Goal: Task Accomplishment & Management: Use online tool/utility

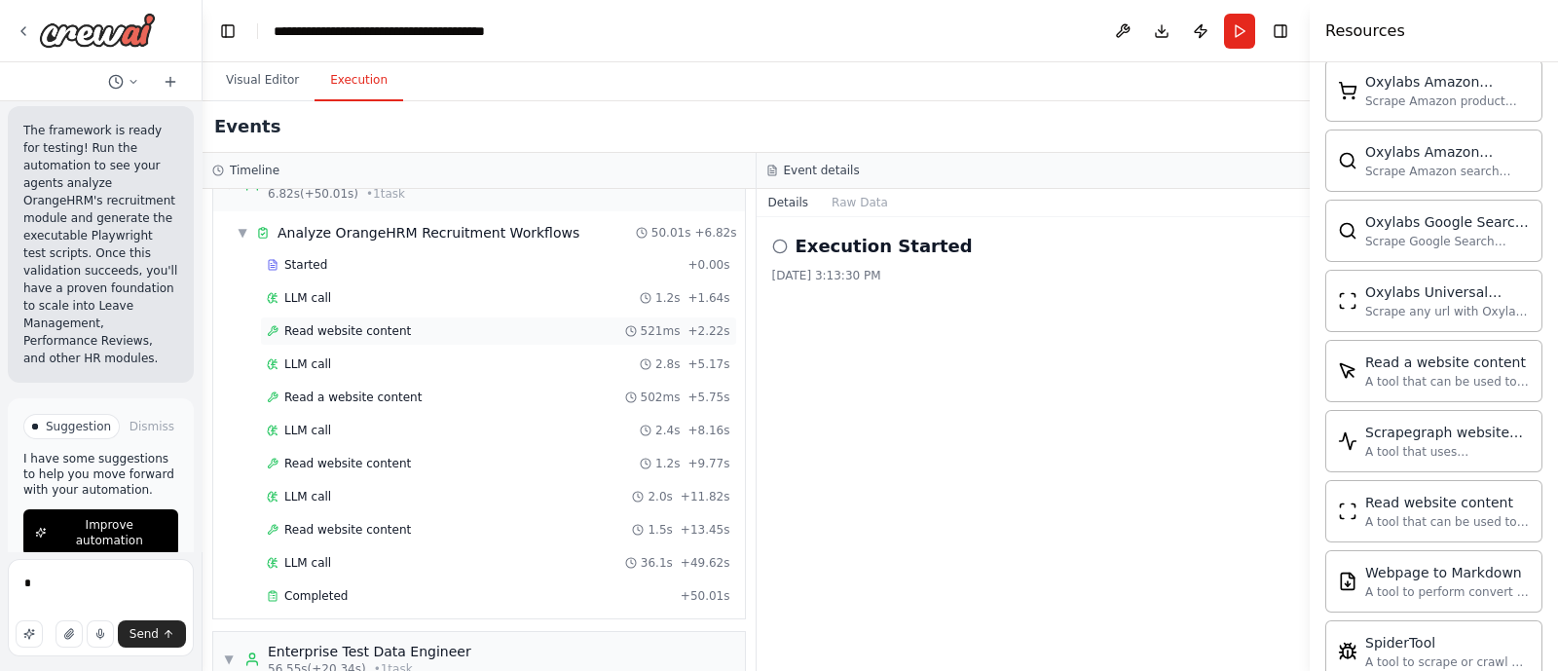
click at [317, 338] on div "Read website content 521ms + 2.22s" at bounding box center [498, 330] width 477 height 29
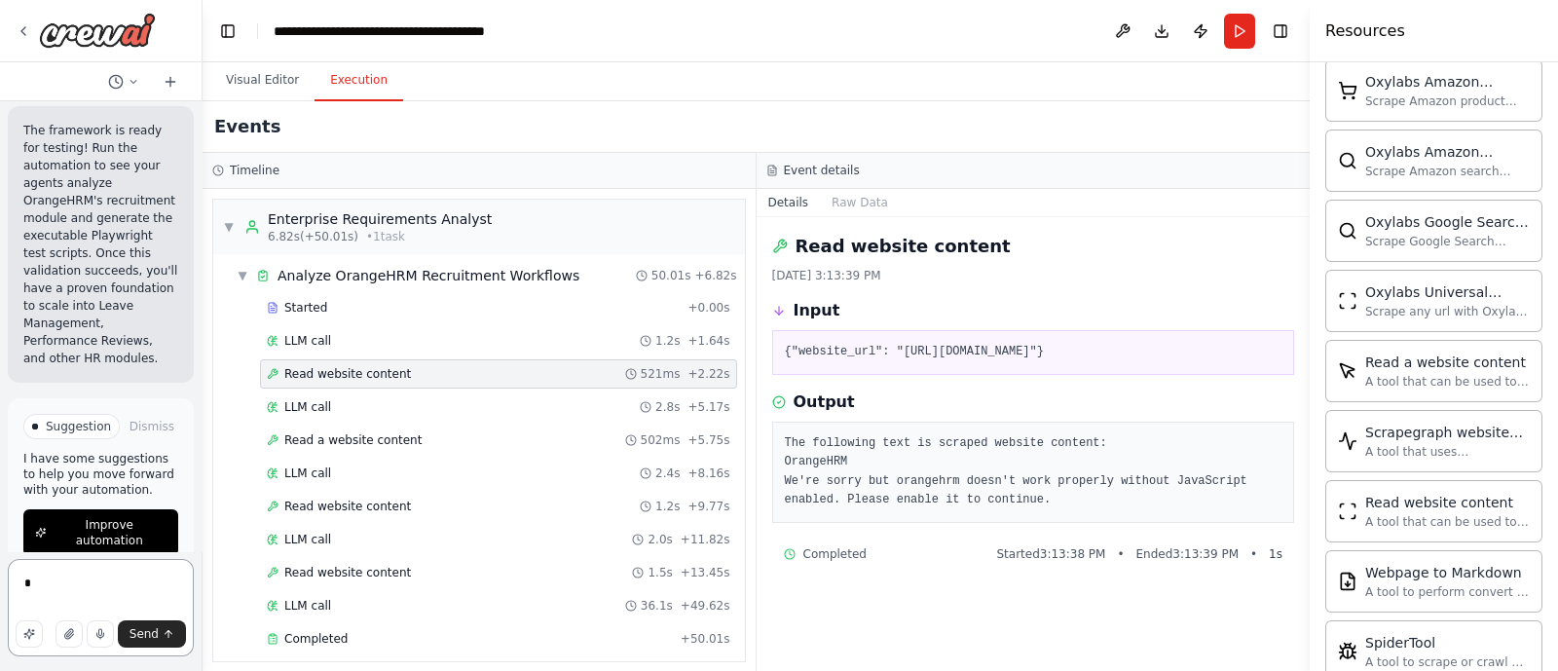
click at [86, 588] on textarea "*" at bounding box center [101, 607] width 186 height 97
type textarea "**********"
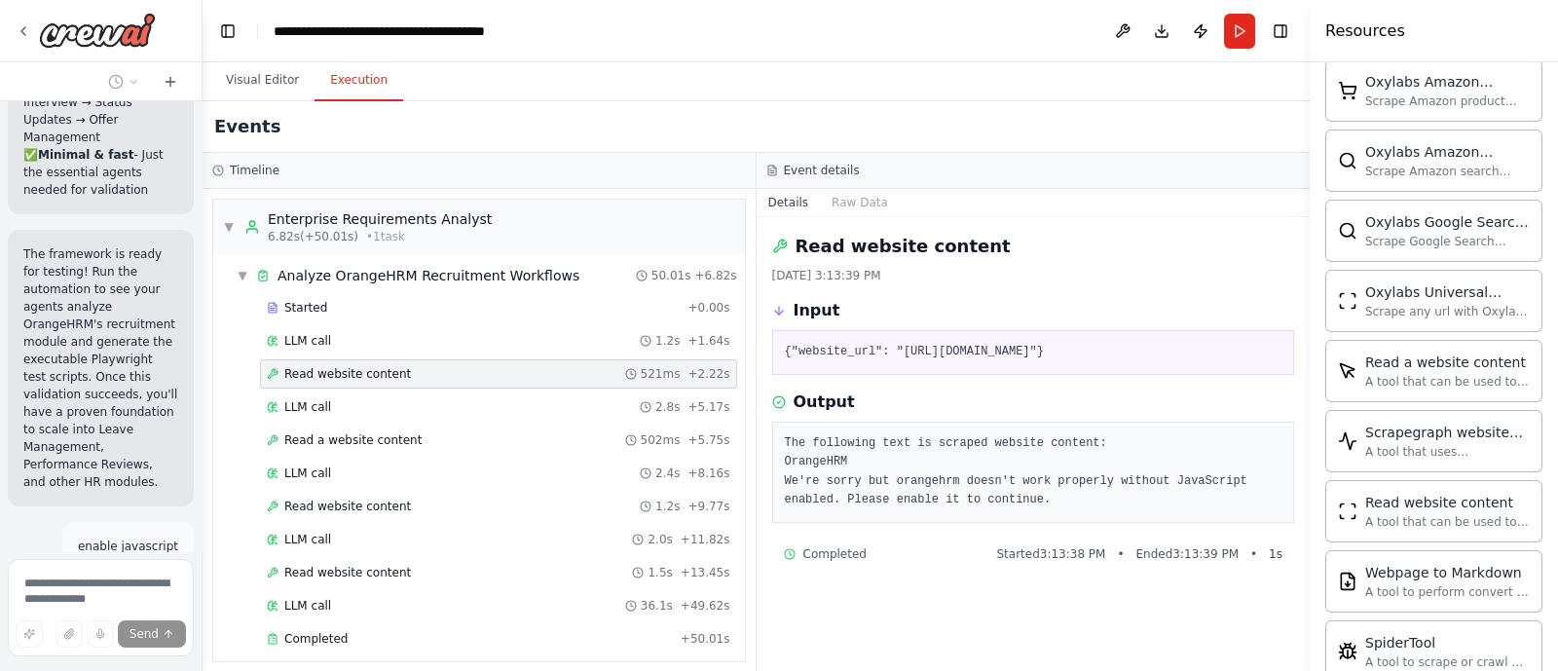
scroll to position [4852, 0]
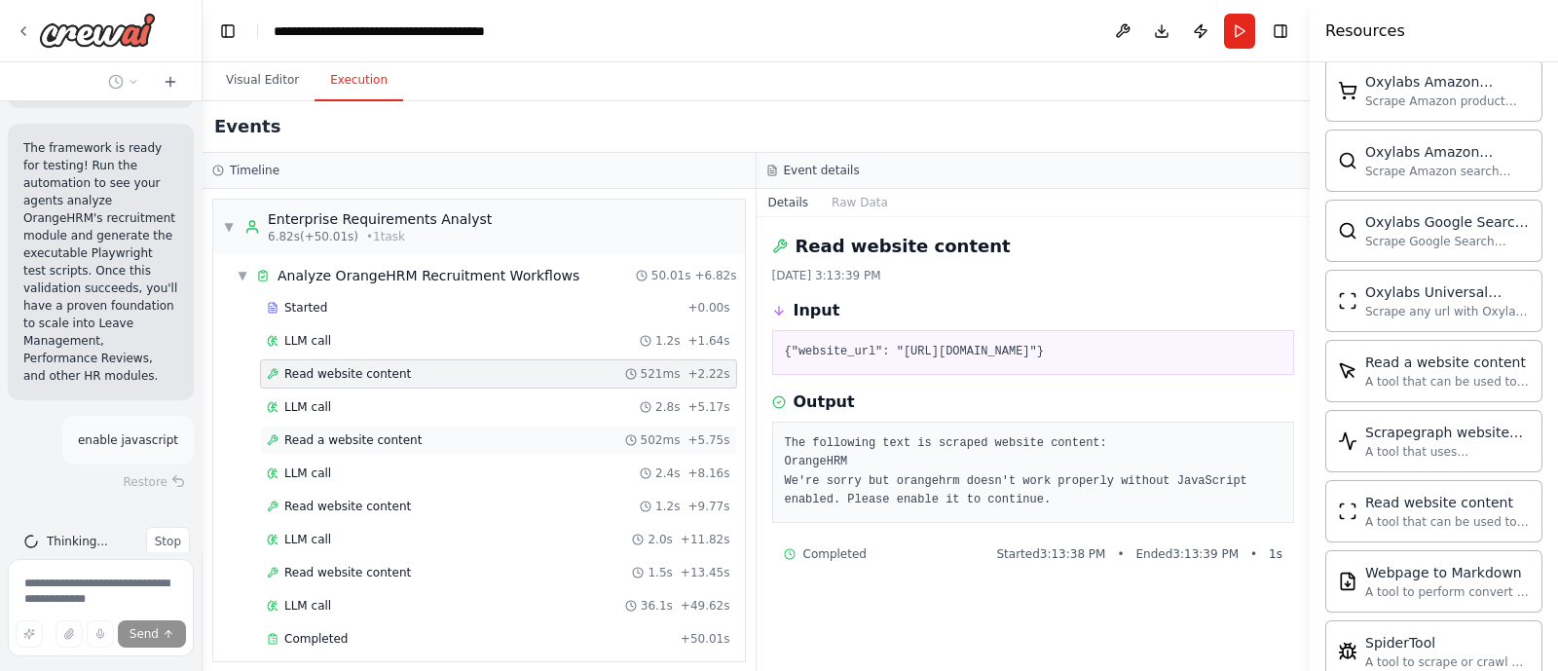
click at [324, 432] on span "Read a website content" at bounding box center [352, 440] width 137 height 16
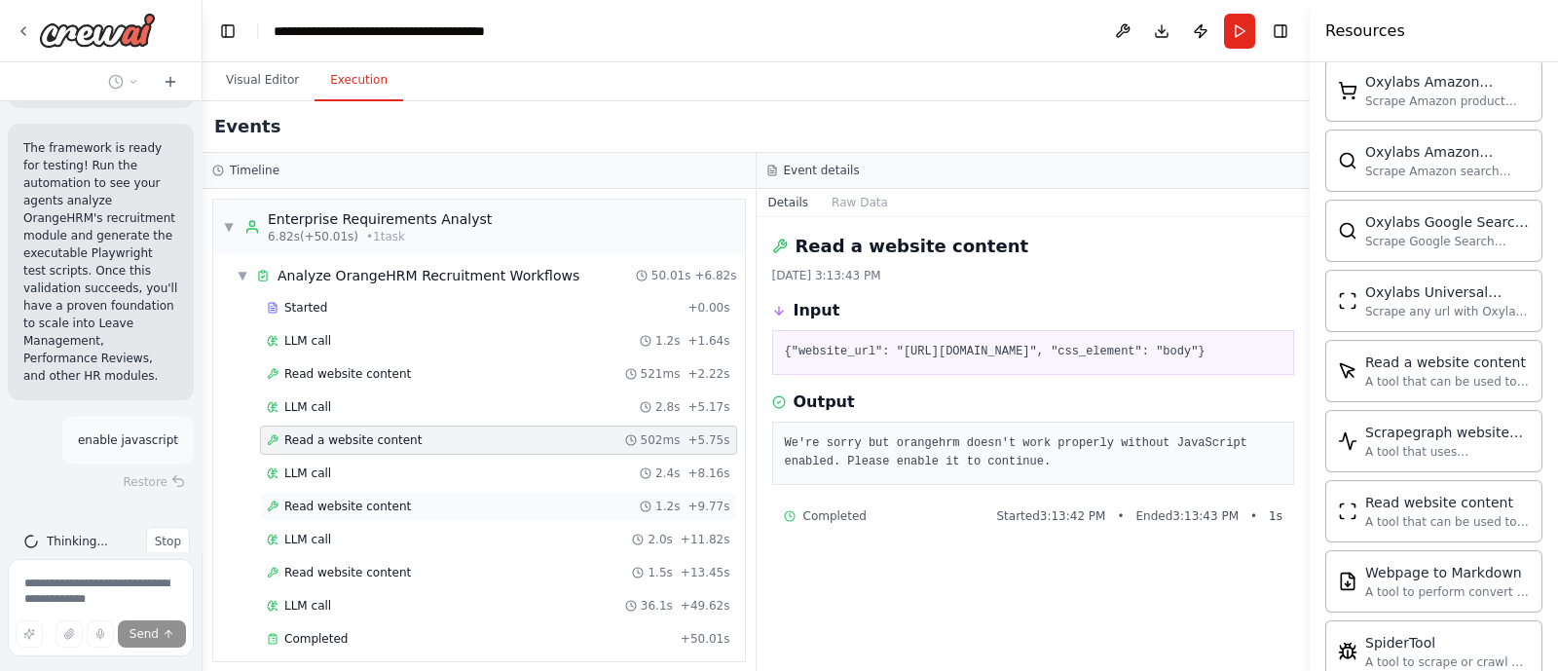
click at [328, 498] on span "Read website content" at bounding box center [347, 506] width 127 height 16
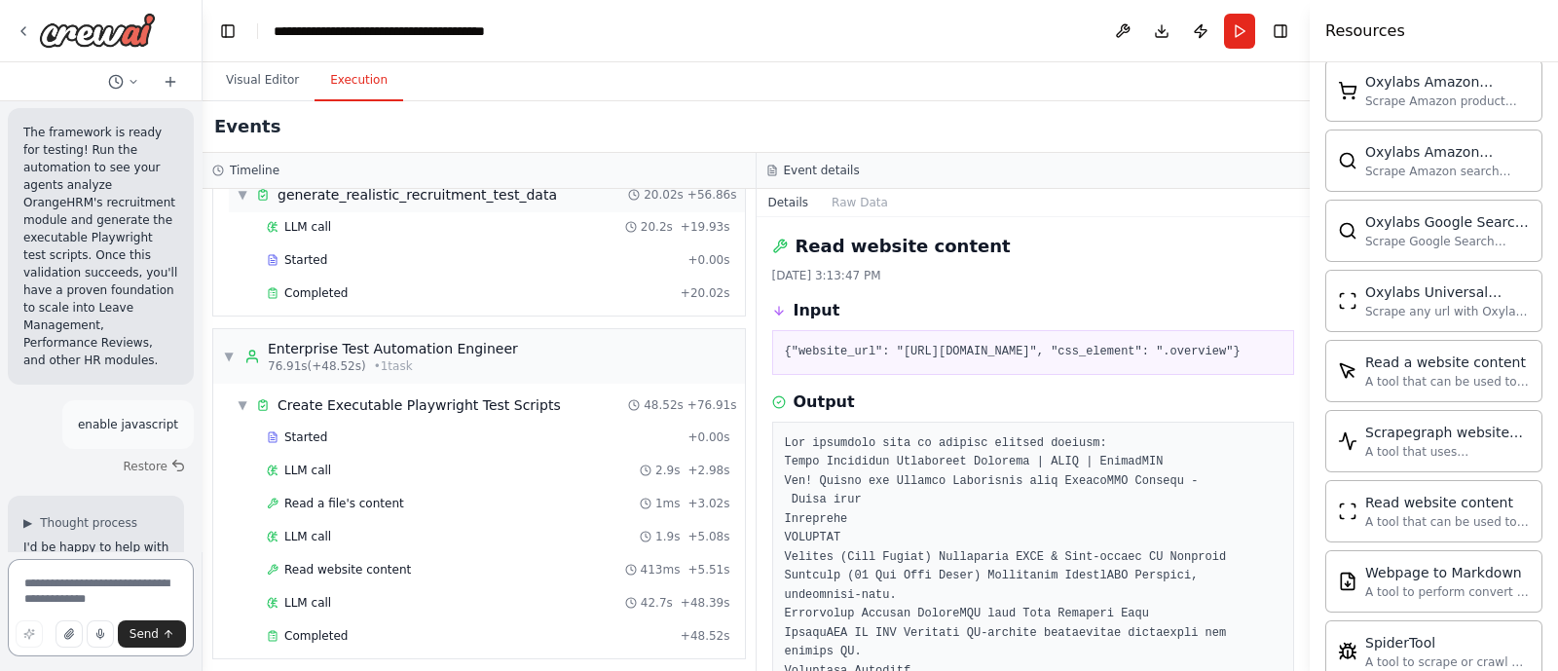
scroll to position [0, 0]
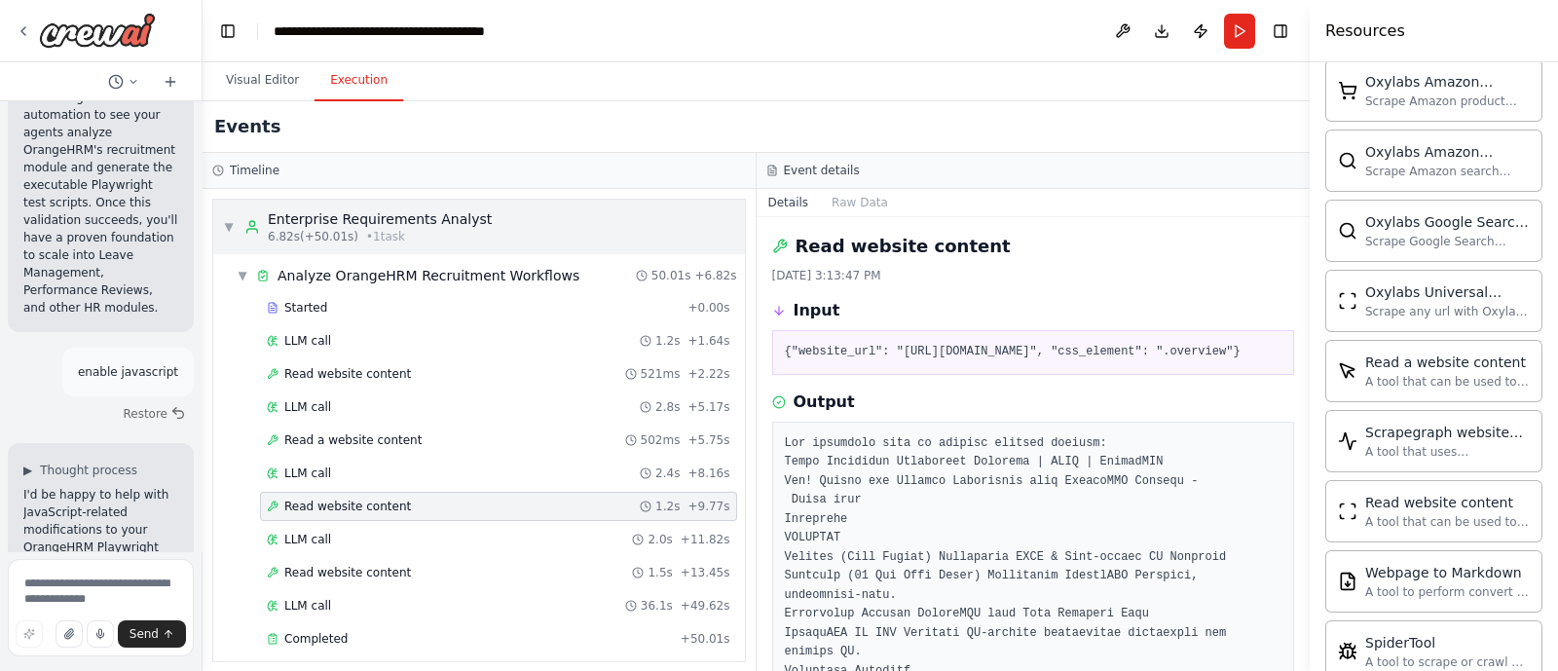
click at [271, 216] on div "Enterprise Requirements Analyst" at bounding box center [380, 218] width 224 height 19
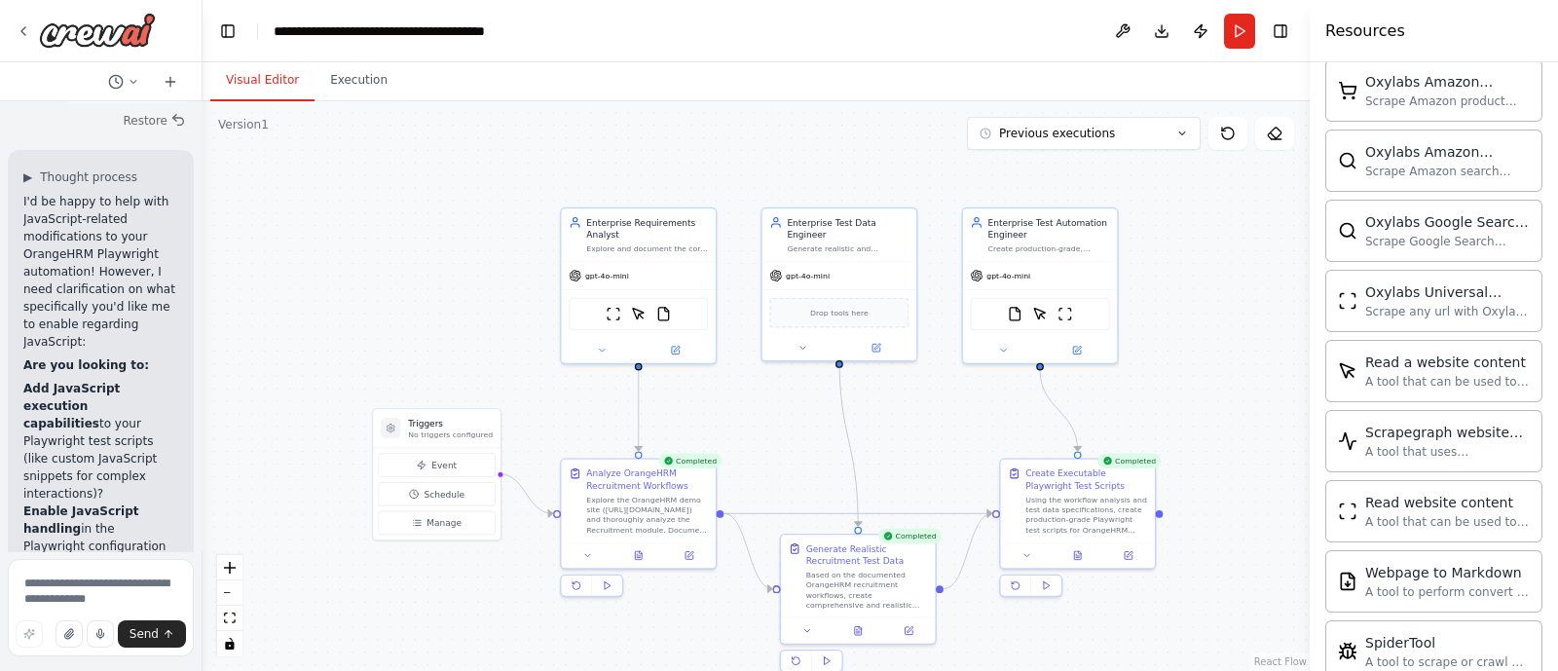
click at [254, 92] on button "Visual Editor" at bounding box center [262, 80] width 104 height 41
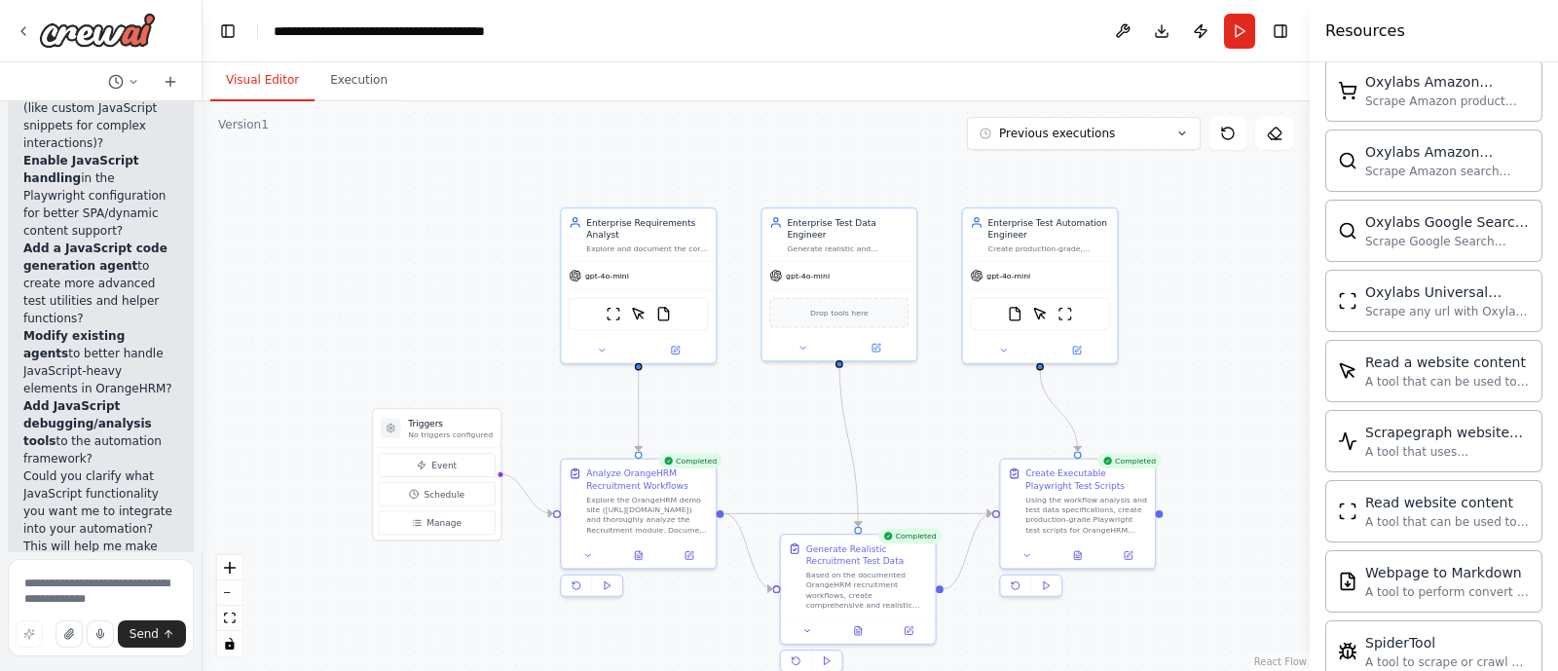
scroll to position [5580, 0]
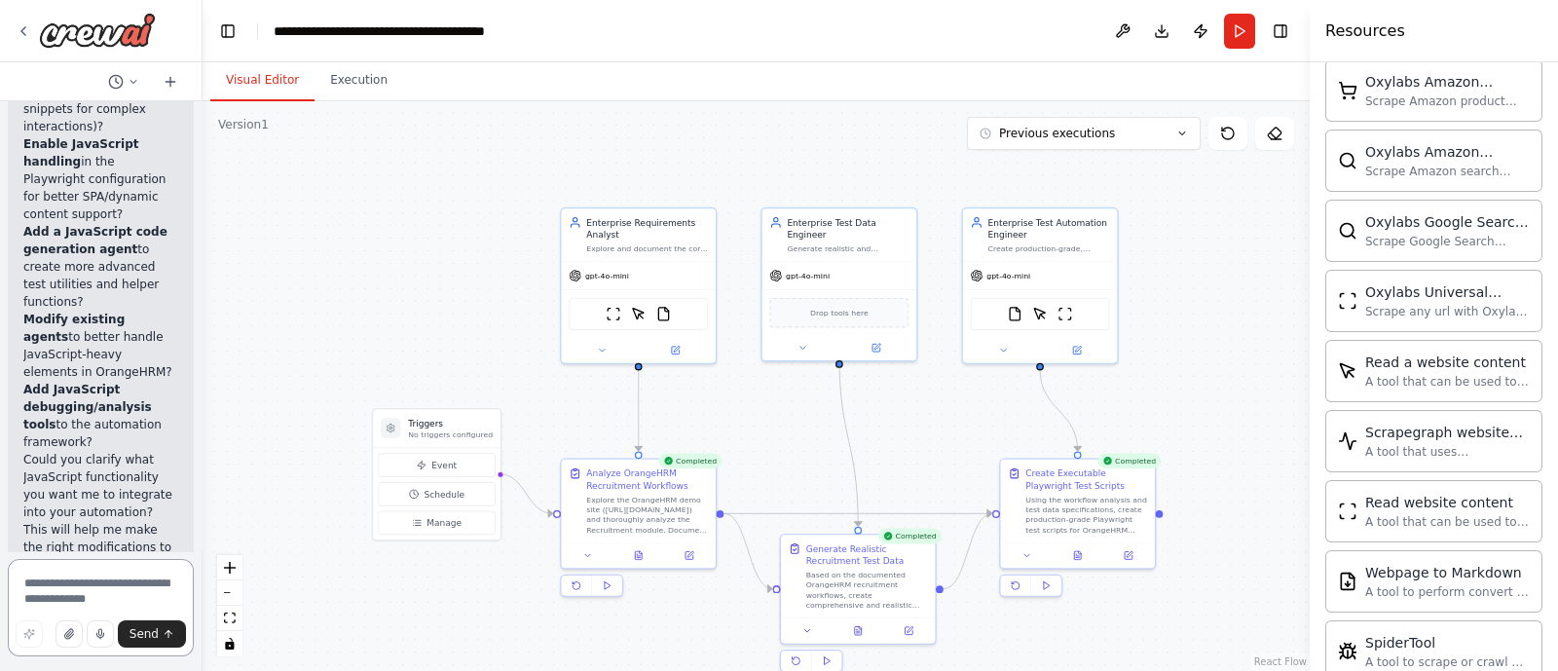
click at [96, 577] on textarea at bounding box center [101, 607] width 186 height 97
type textarea "****"
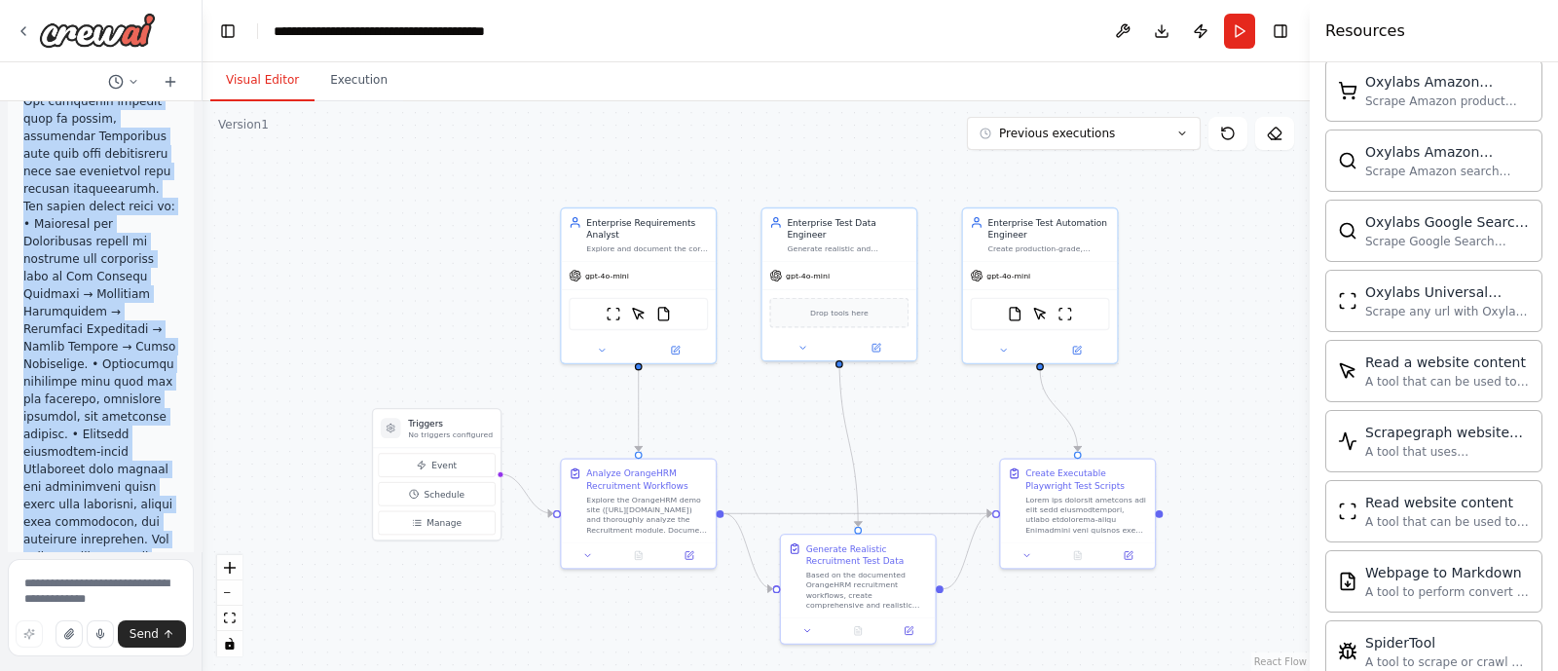
scroll to position [779, 0]
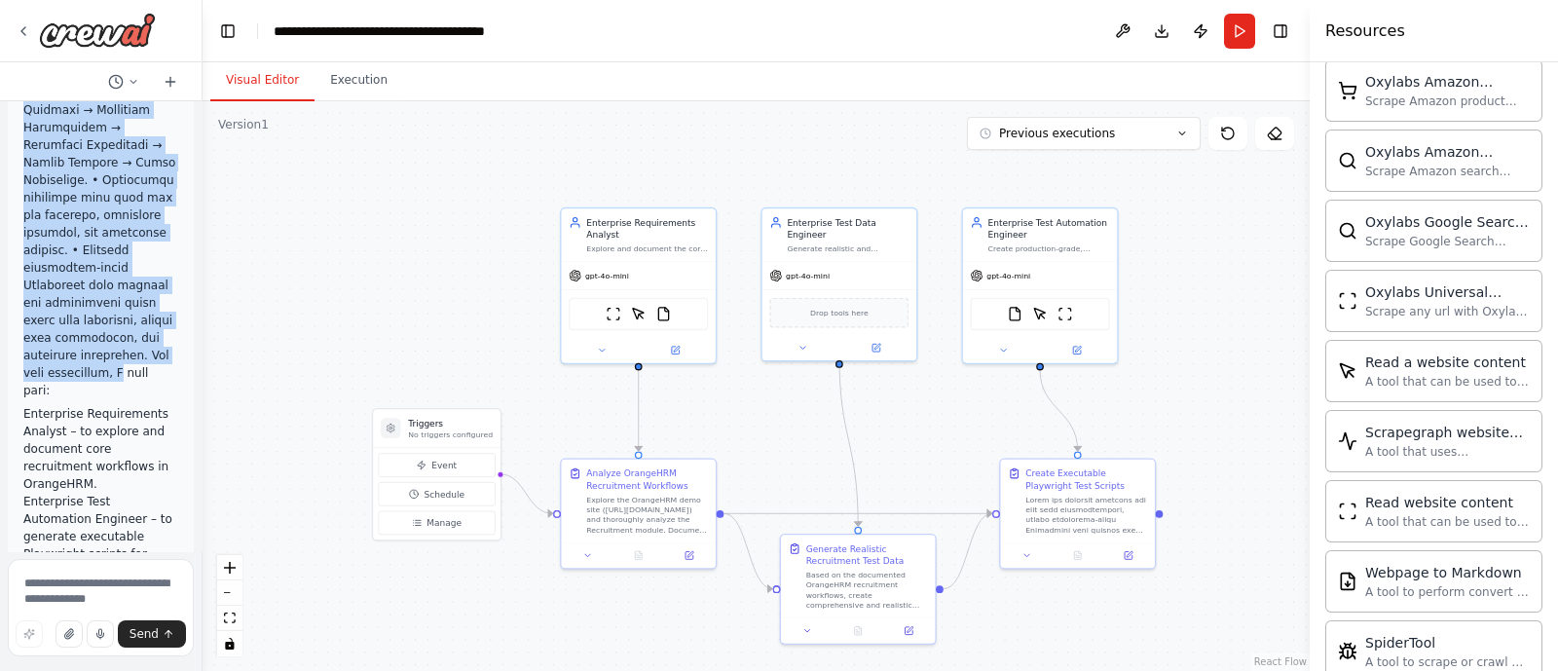
drag, startPoint x: 21, startPoint y: 223, endPoint x: 124, endPoint y: 382, distance: 188.8
click at [124, 382] on div "Enterprise Requirements Analyst – to explore and document core recruitment work…" at bounding box center [101, 245] width 186 height 1580
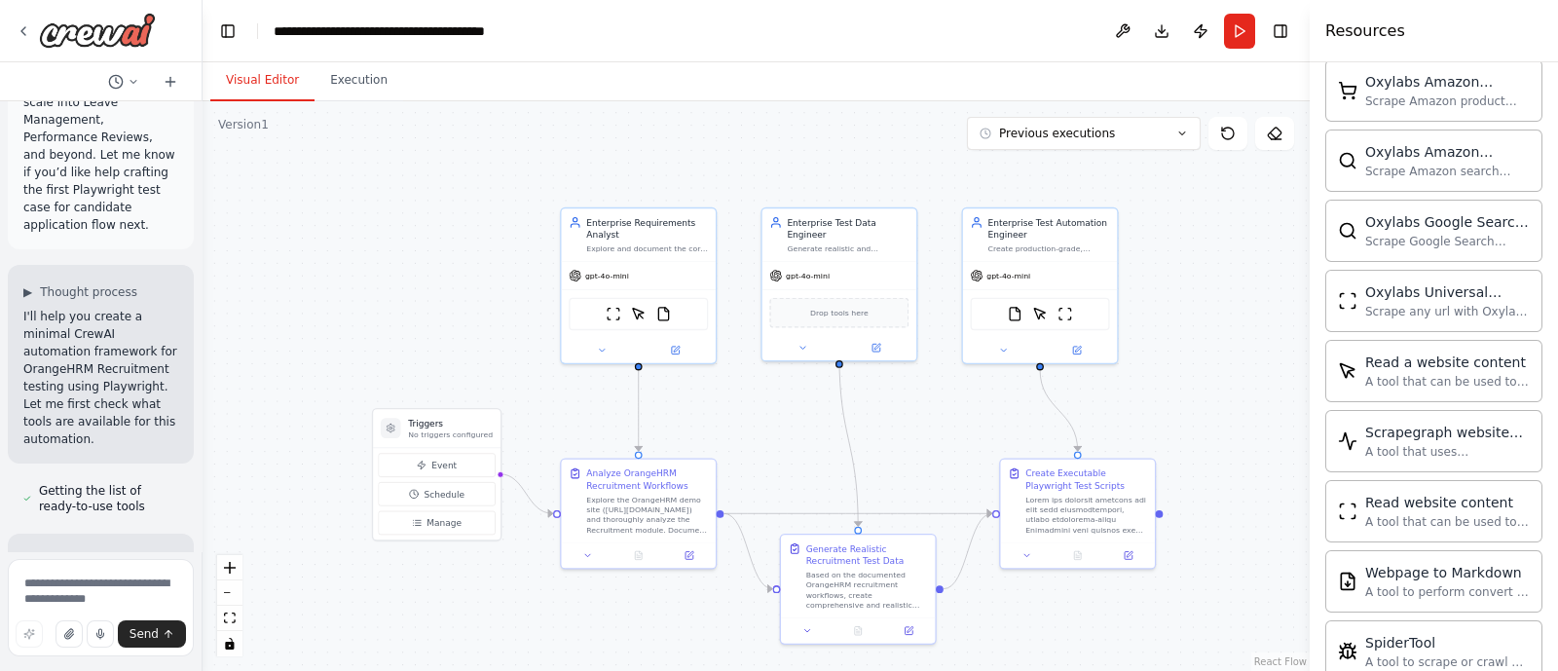
scroll to position [1562, 0]
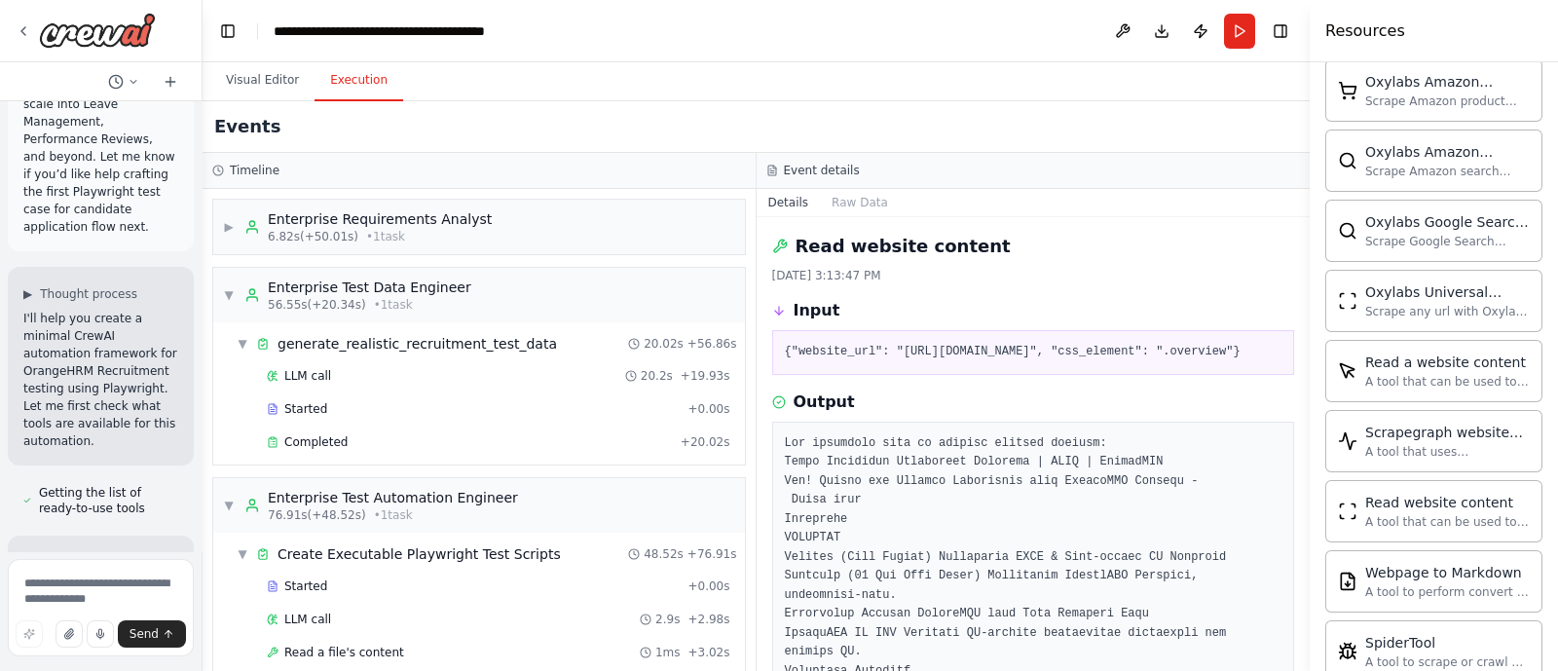
click at [352, 87] on button "Execution" at bounding box center [358, 80] width 89 height 41
drag, startPoint x: 785, startPoint y: 351, endPoint x: 1096, endPoint y: 349, distance: 311.5
click at [1096, 349] on pre "{"website_url": "https://www.orangehrm.com/", "css_element": ".overview"}" at bounding box center [1033, 352] width 497 height 19
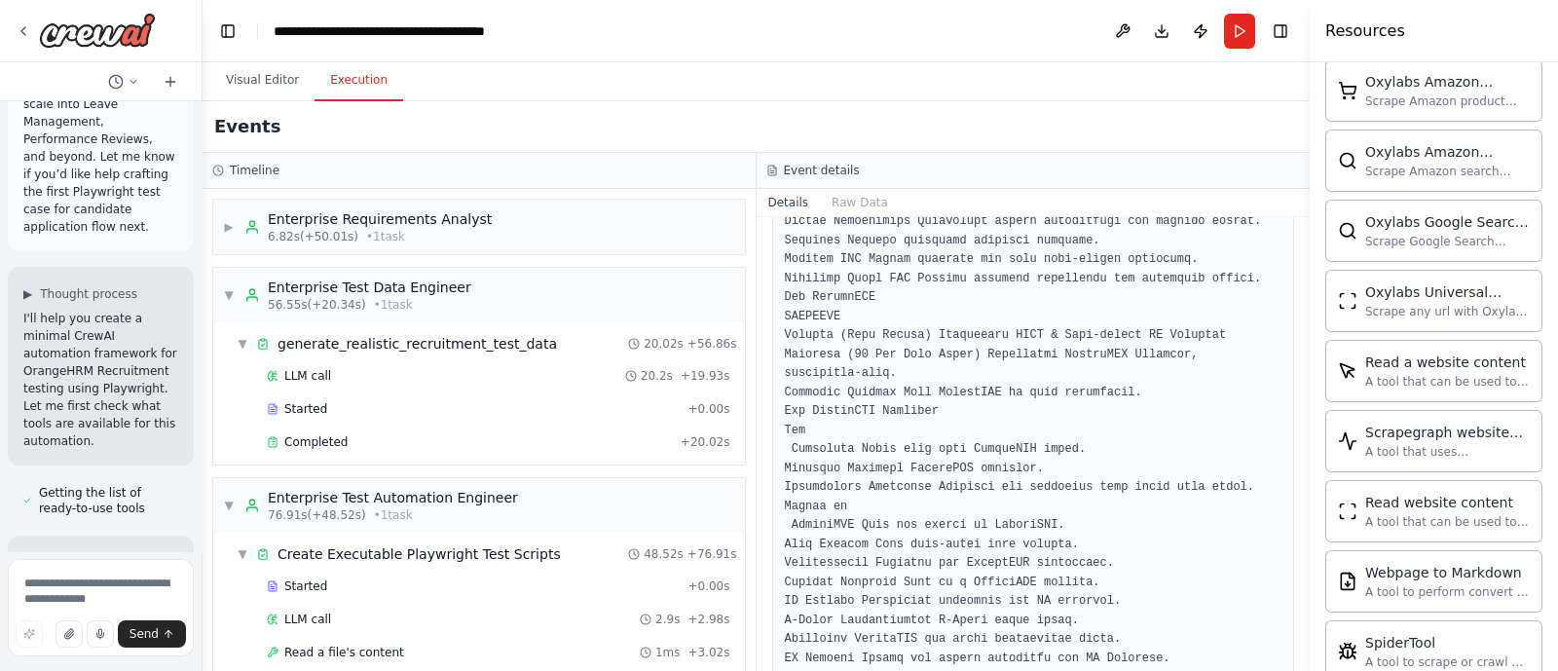
scroll to position [822, 0]
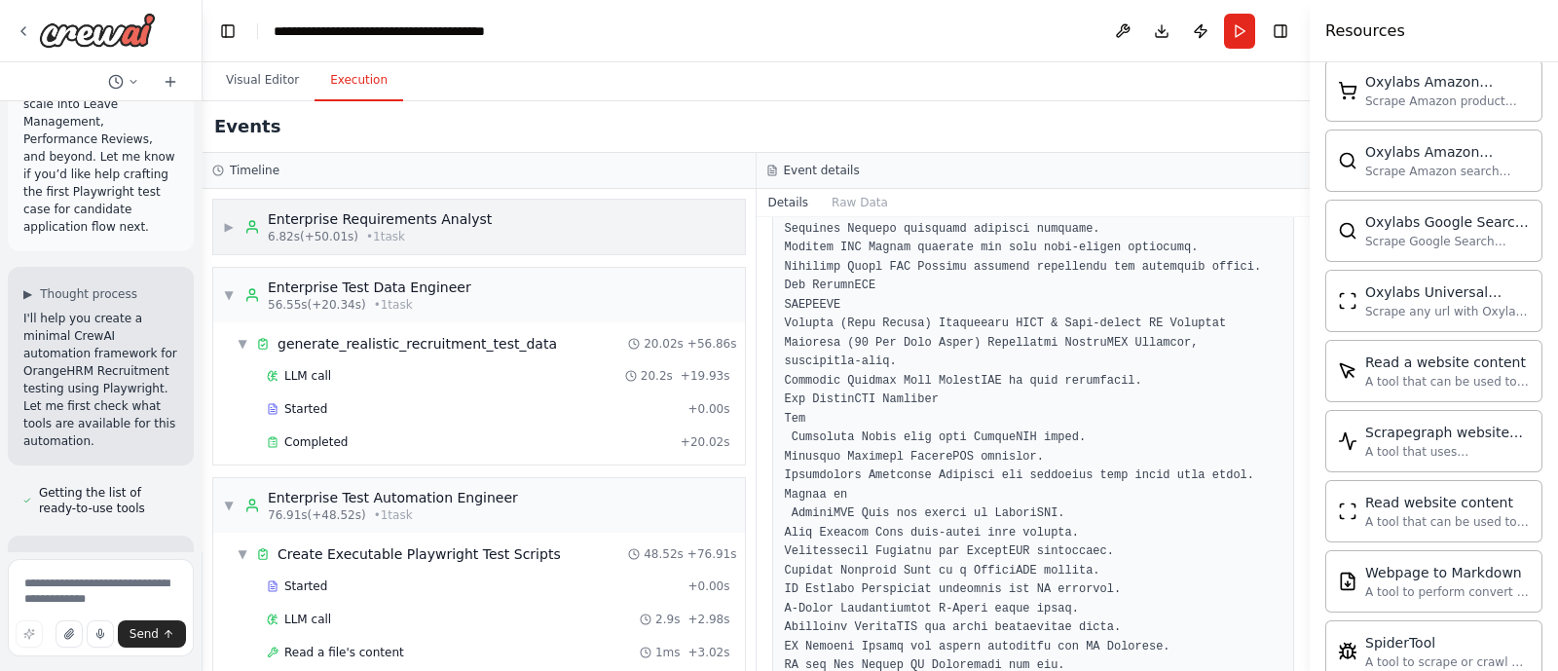
click at [272, 214] on div "Enterprise Requirements Analyst" at bounding box center [380, 218] width 224 height 19
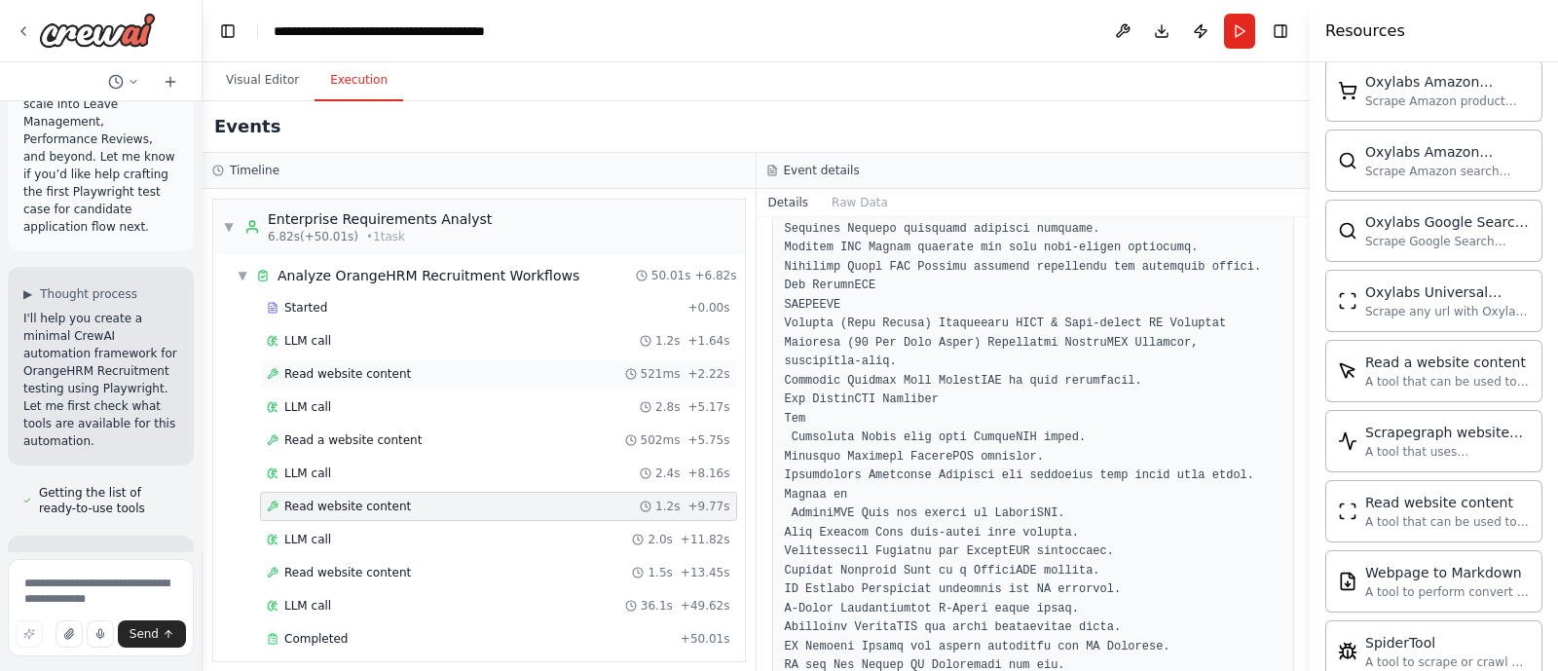
click at [316, 362] on div "Read website content 521ms + 2.22s" at bounding box center [498, 373] width 477 height 29
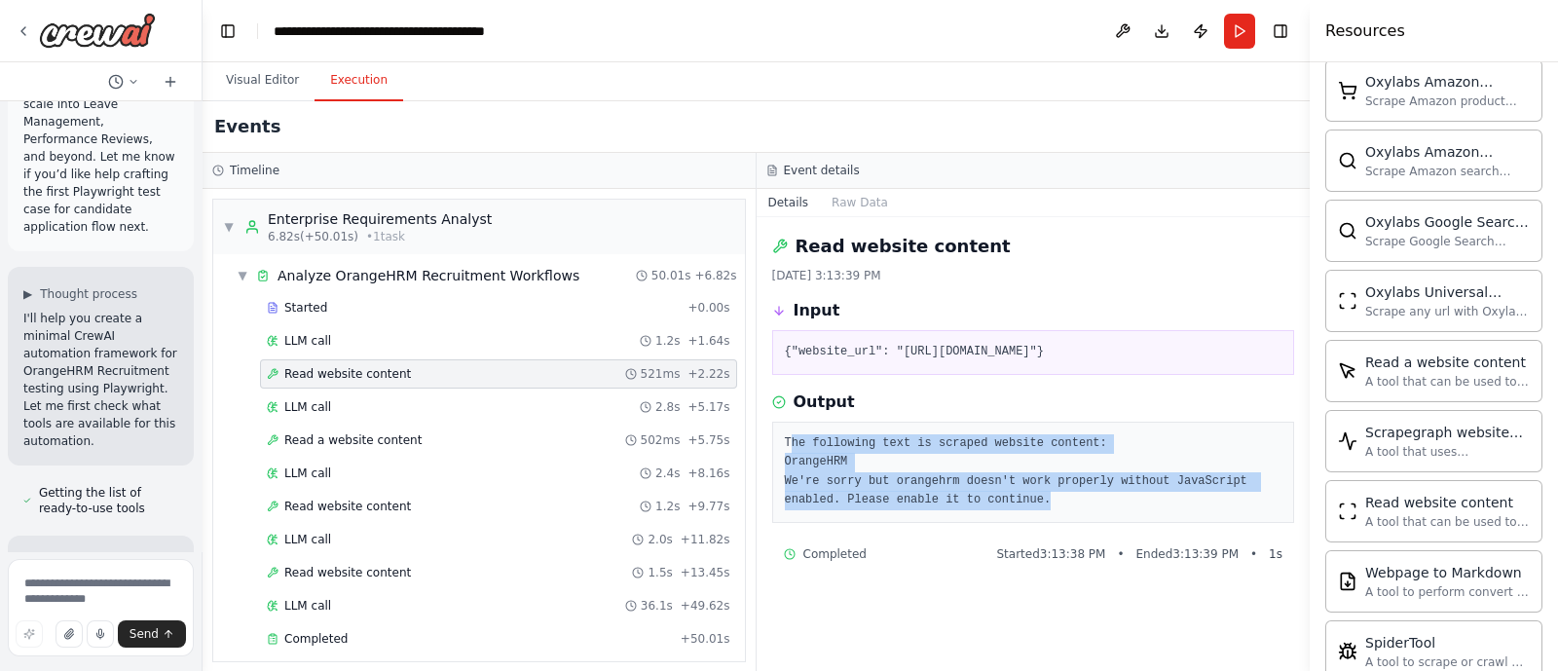
drag, startPoint x: 978, startPoint y: 498, endPoint x: 789, endPoint y: 448, distance: 196.5
click at [789, 448] on pre "The following text is scraped website content: OrangeHRM We're sorry but orange…" at bounding box center [1033, 472] width 497 height 76
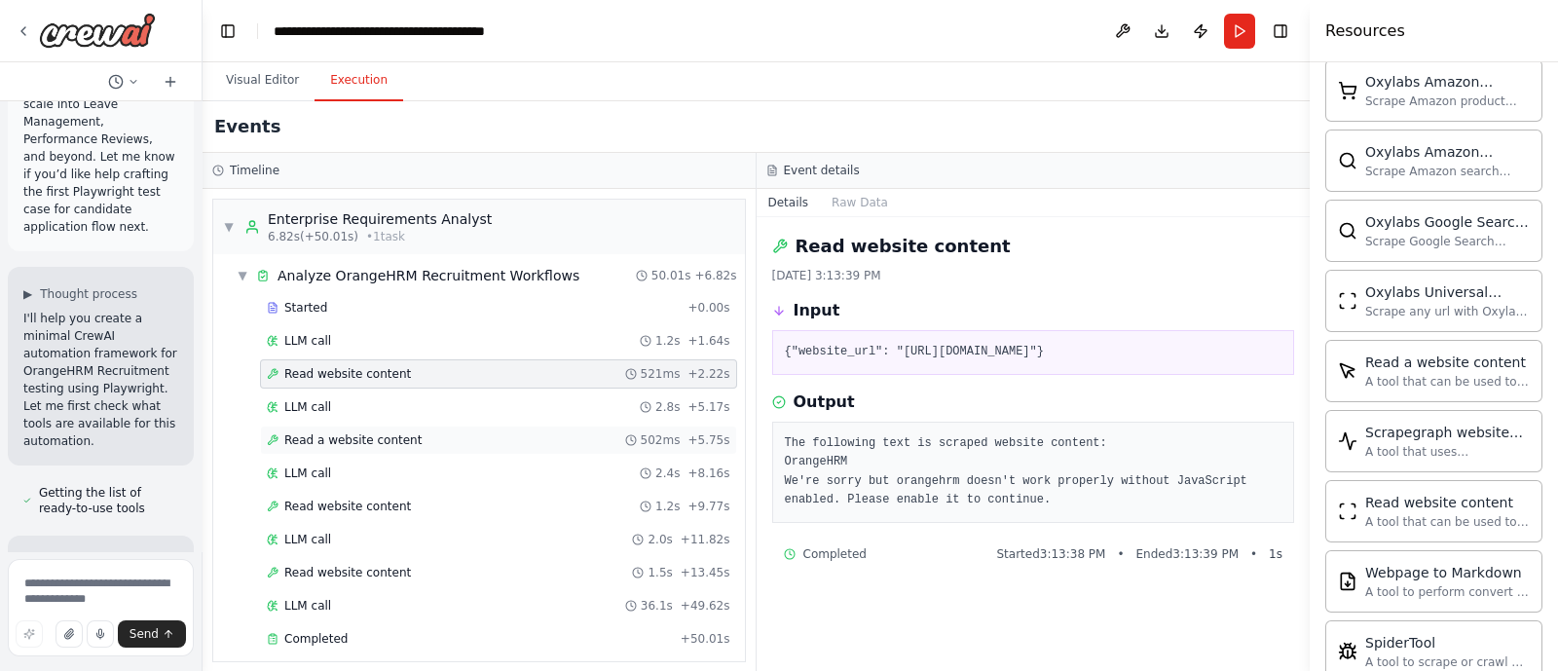
click at [369, 440] on span "Read a website content" at bounding box center [352, 440] width 137 height 16
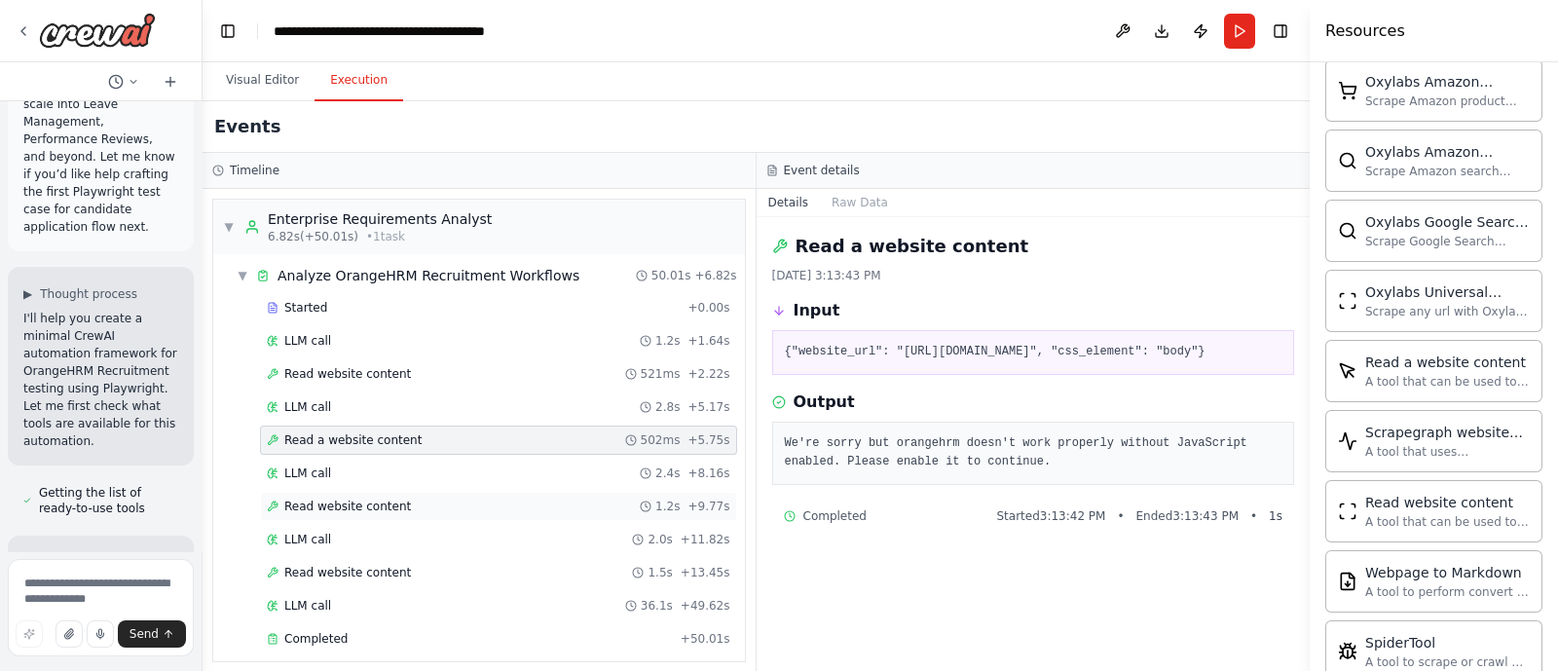
click at [375, 508] on span "Read website content" at bounding box center [347, 506] width 127 height 16
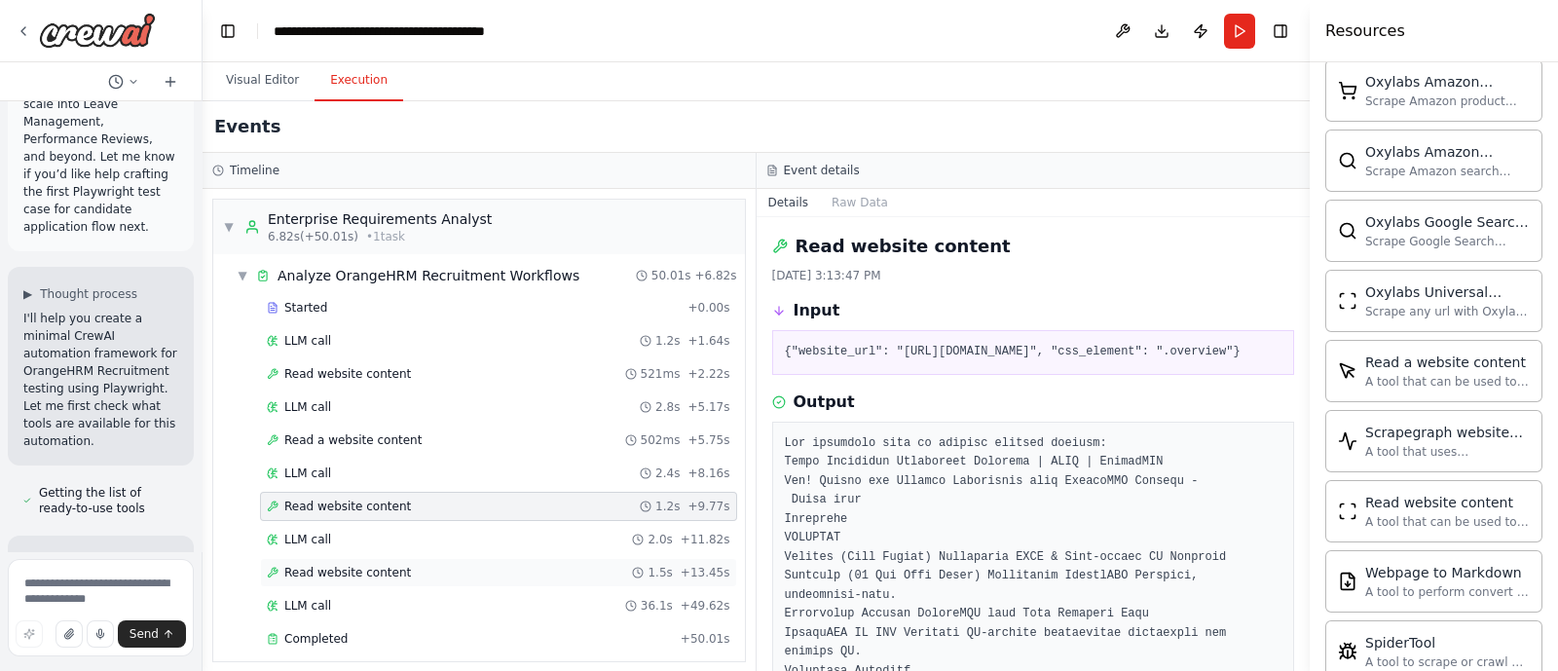
click at [370, 559] on div "Read website content 1.5s + 13.45s" at bounding box center [498, 572] width 477 height 29
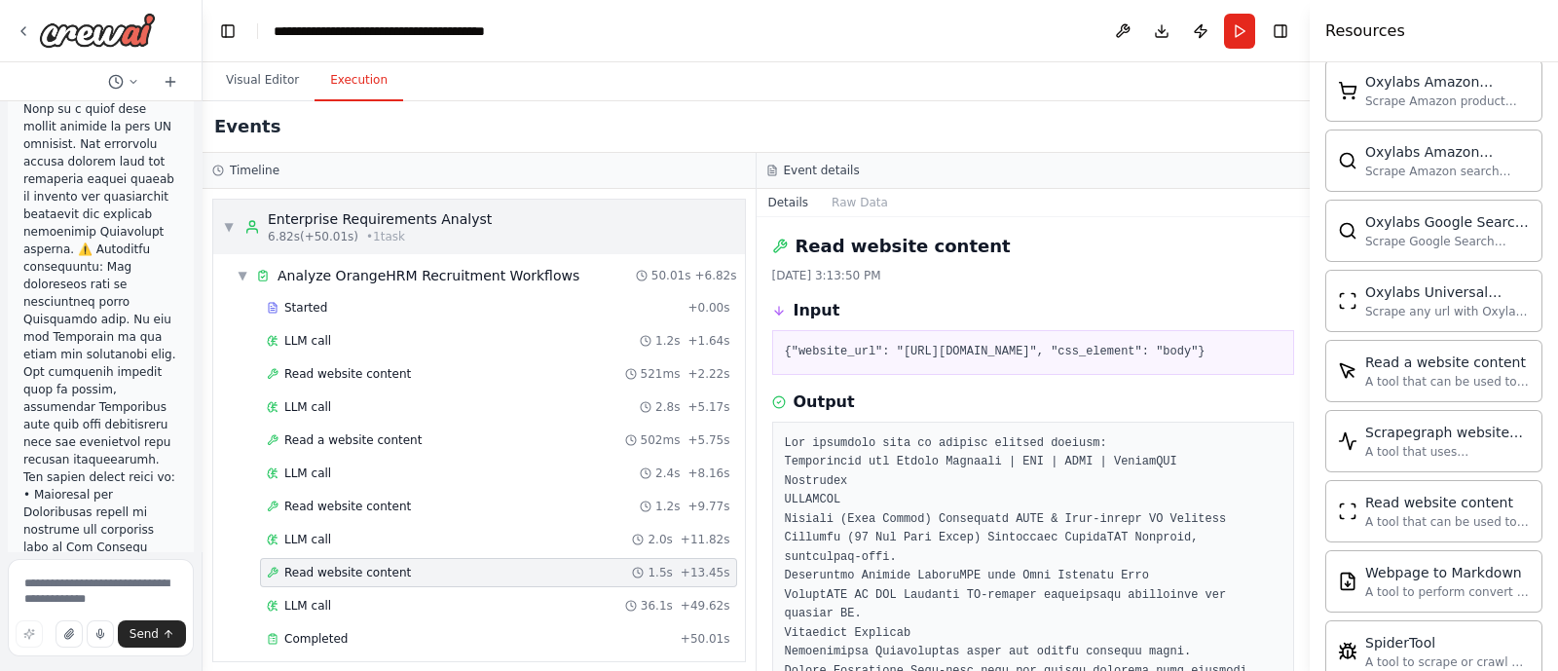
click at [217, 221] on div "▼ Enterprise Requirements Analyst 6.82s (+50.01s) • 1 task" at bounding box center [479, 227] width 532 height 55
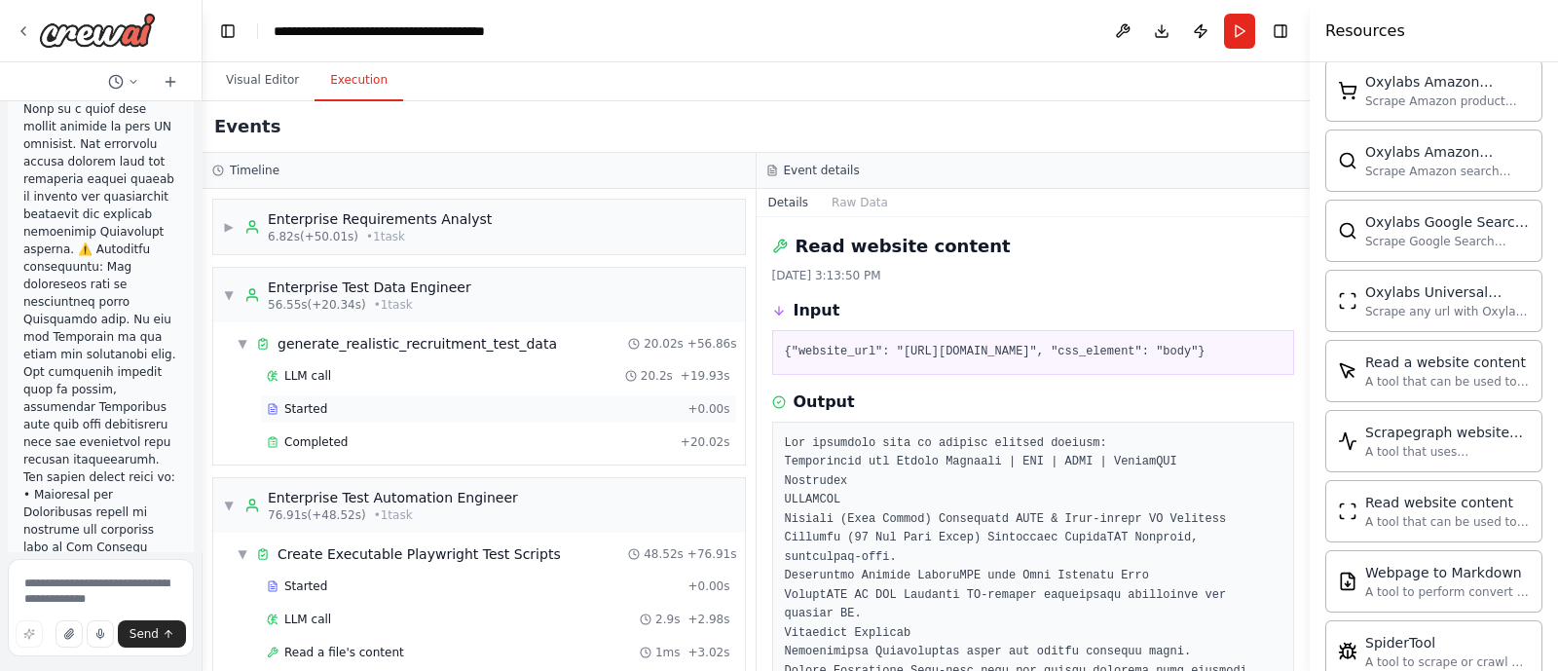
click at [295, 401] on span "Started" at bounding box center [305, 409] width 43 height 16
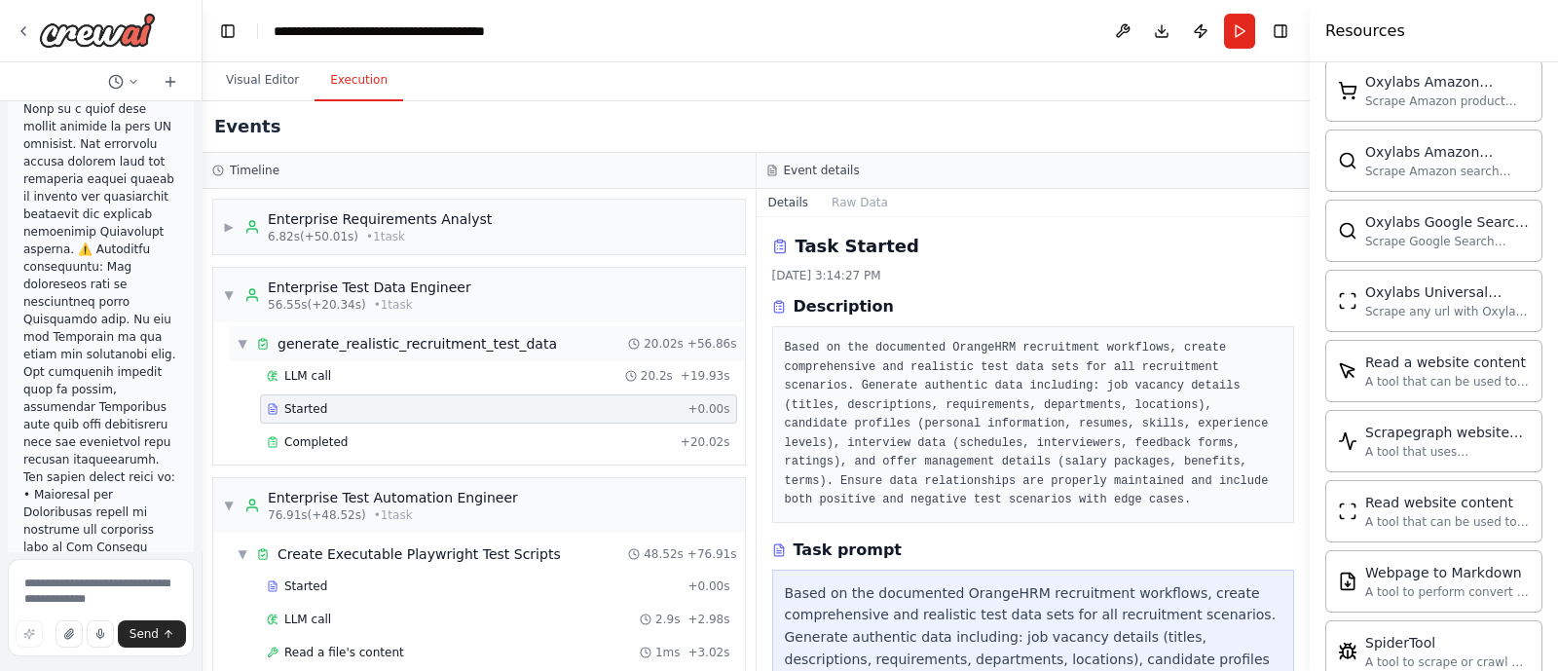
click at [248, 347] on div "▼ generate_realistic_recruitment_test_data" at bounding box center [397, 343] width 320 height 19
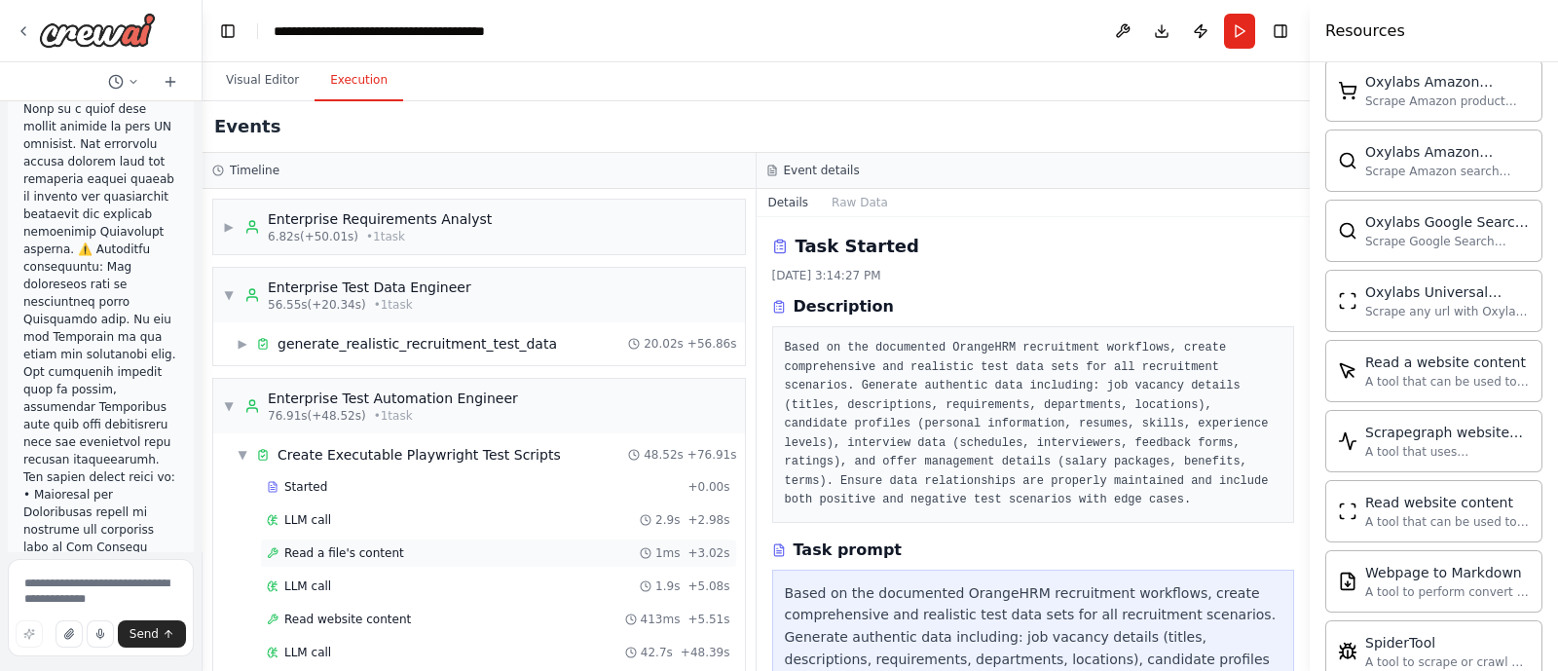
click at [331, 547] on span "Read a file's content" at bounding box center [344, 553] width 120 height 16
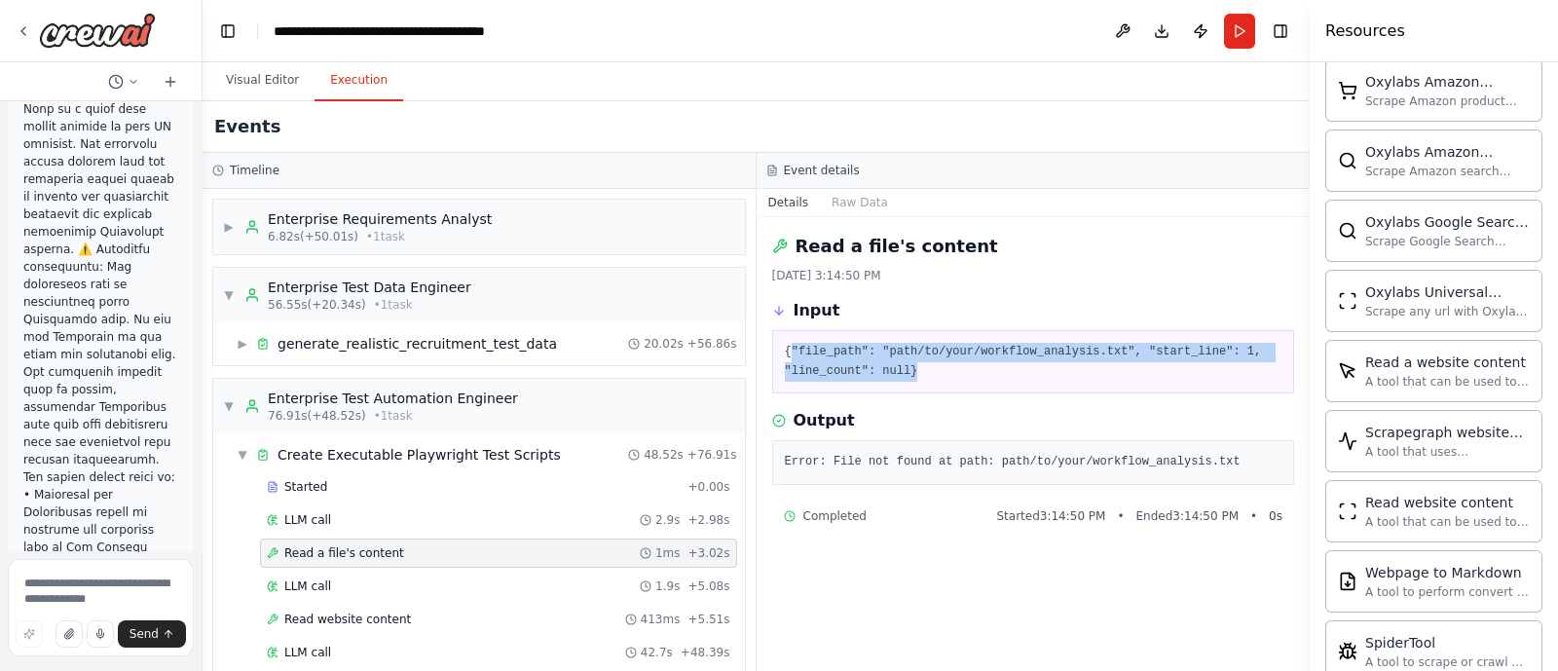
drag, startPoint x: 788, startPoint y: 348, endPoint x: 988, endPoint y: 379, distance: 202.9
click at [988, 379] on pre "{"file_path": "path/to/your/workflow_analysis.txt", "start_line": 1, "line_coun…" at bounding box center [1033, 362] width 497 height 38
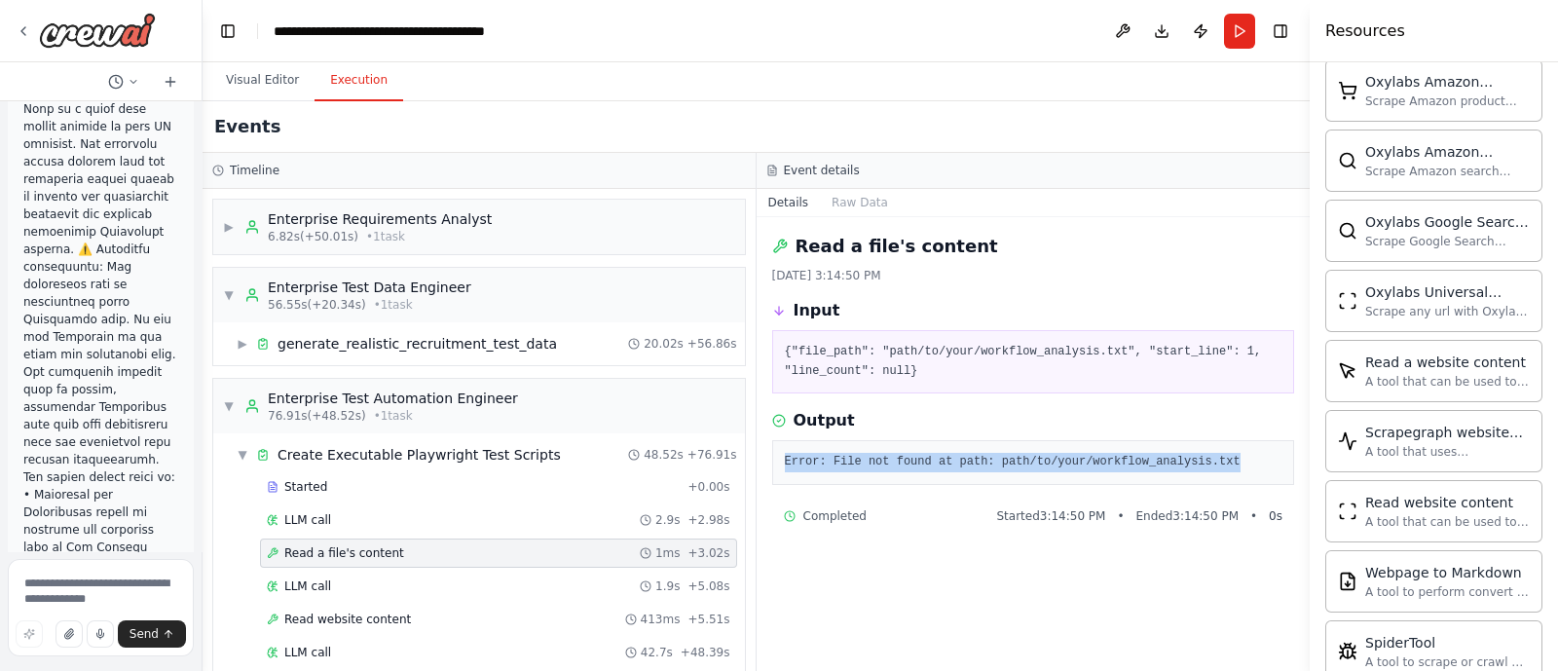
drag, startPoint x: 802, startPoint y: 458, endPoint x: 1205, endPoint y: 461, distance: 403.0
click at [1205, 461] on pre "Error: File not found at path: path/to/your/workflow_analysis.txt" at bounding box center [1033, 462] width 497 height 19
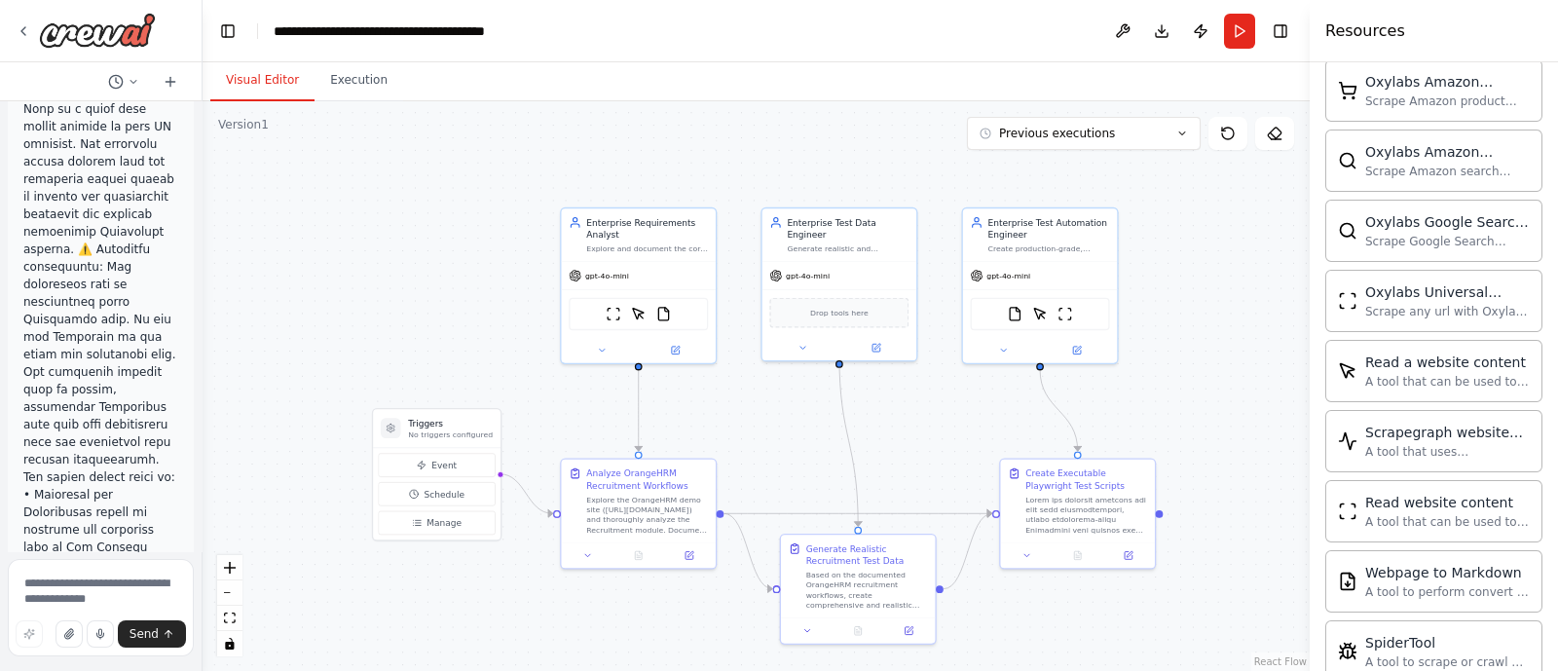
click at [268, 78] on button "Visual Editor" at bounding box center [262, 80] width 104 height 41
click at [1083, 349] on button at bounding box center [1076, 347] width 71 height 15
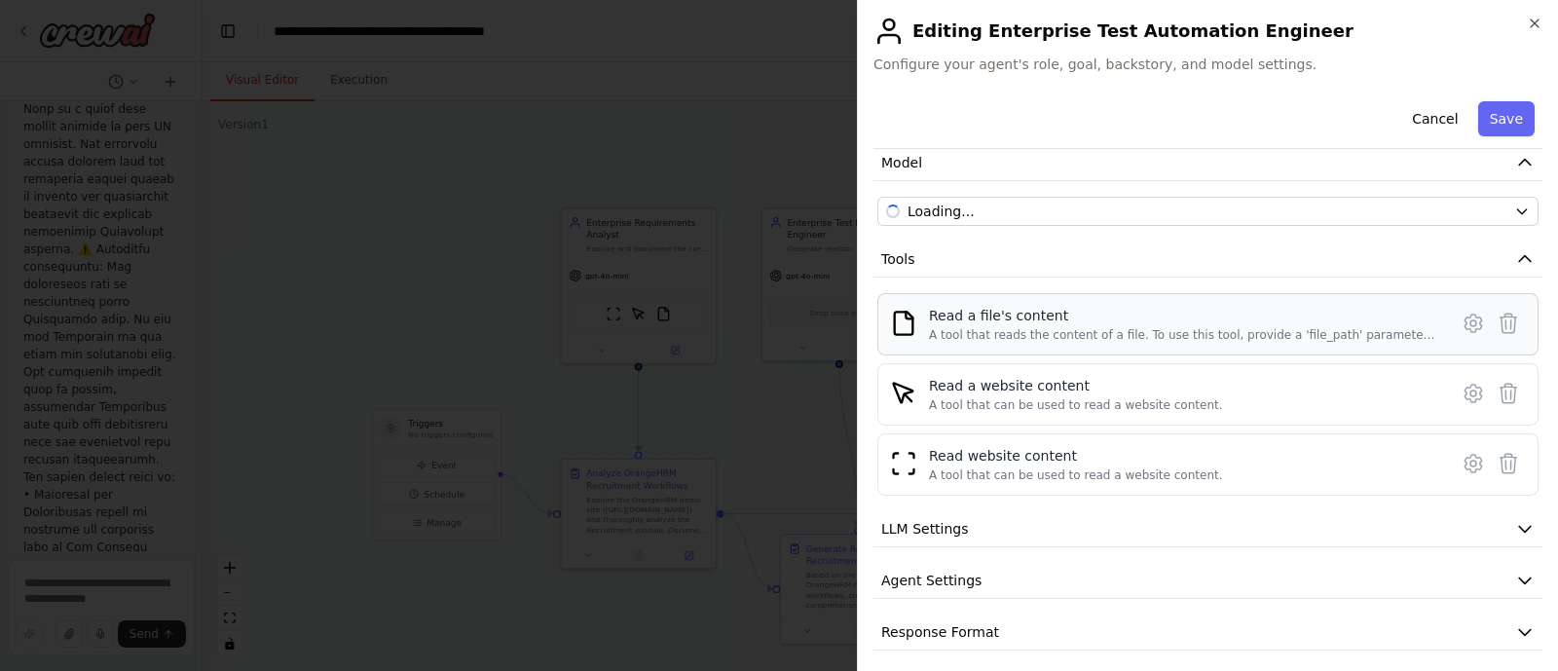
scroll to position [148, 0]
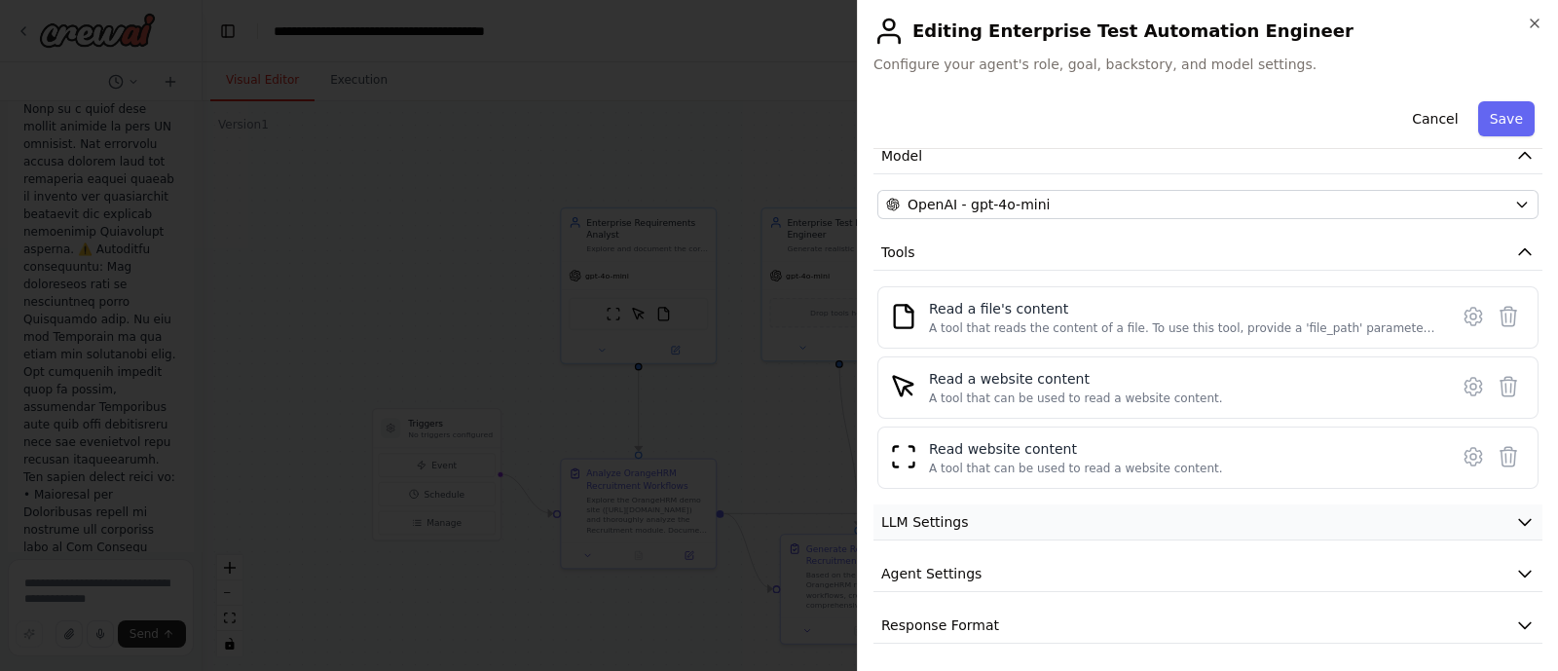
click at [1082, 509] on button "LLM Settings" at bounding box center [1207, 522] width 669 height 36
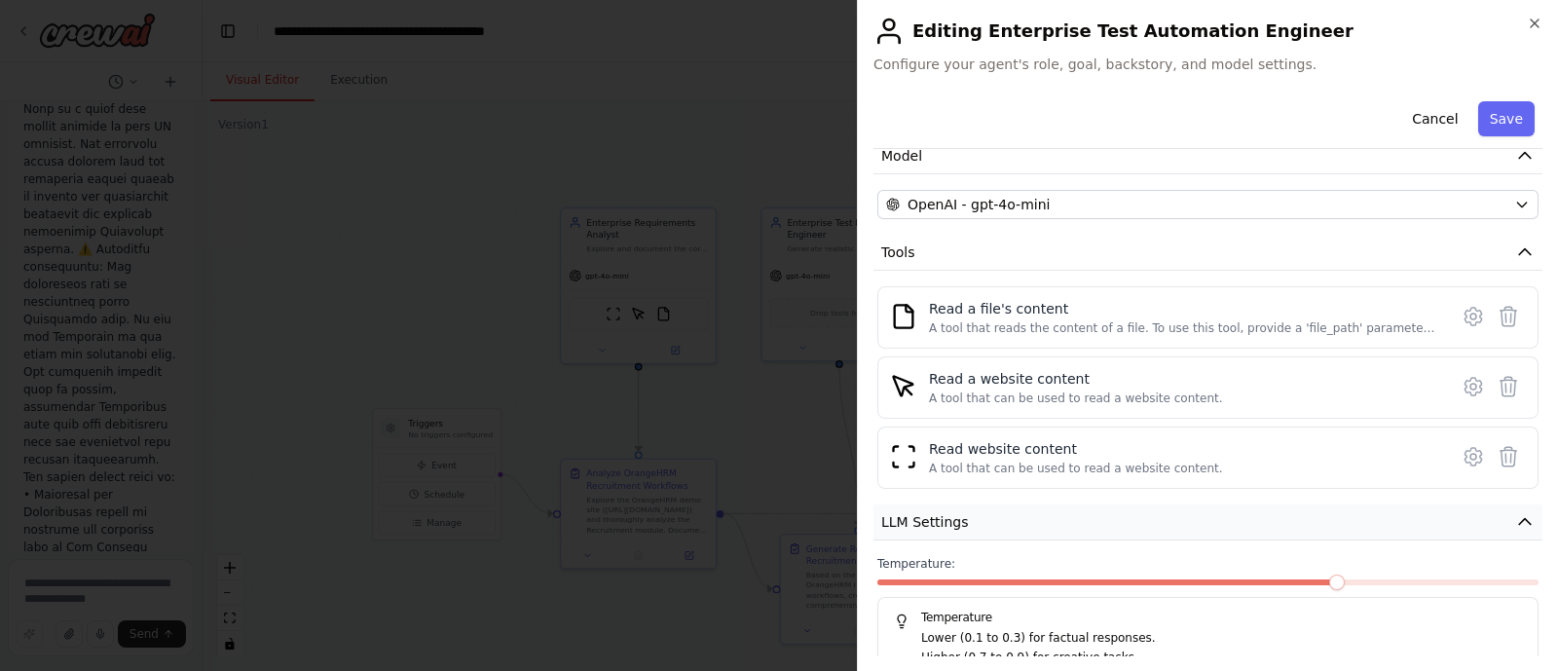
click at [1082, 509] on button "LLM Settings" at bounding box center [1207, 522] width 669 height 36
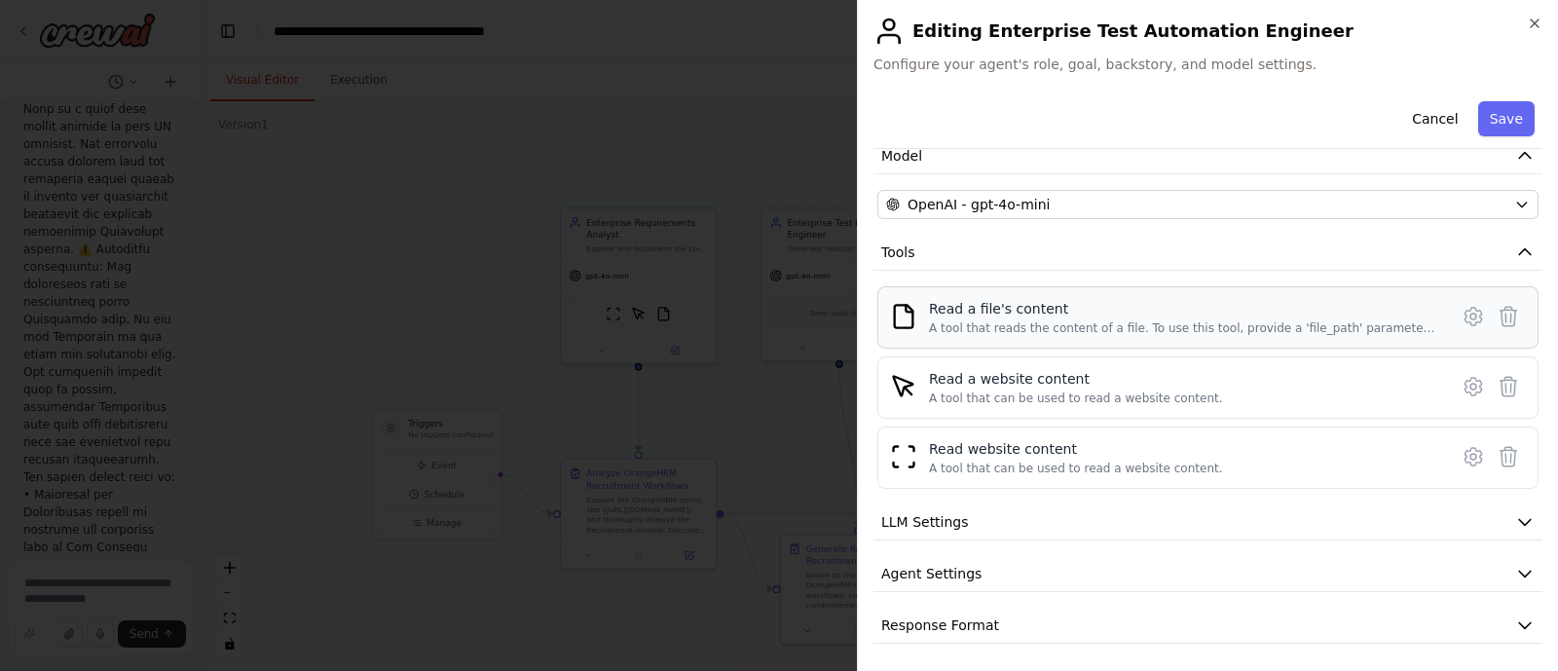
click at [1032, 321] on div "A tool that reads the content of a file. To use this tool, provide a 'file_path…" at bounding box center [1182, 328] width 507 height 16
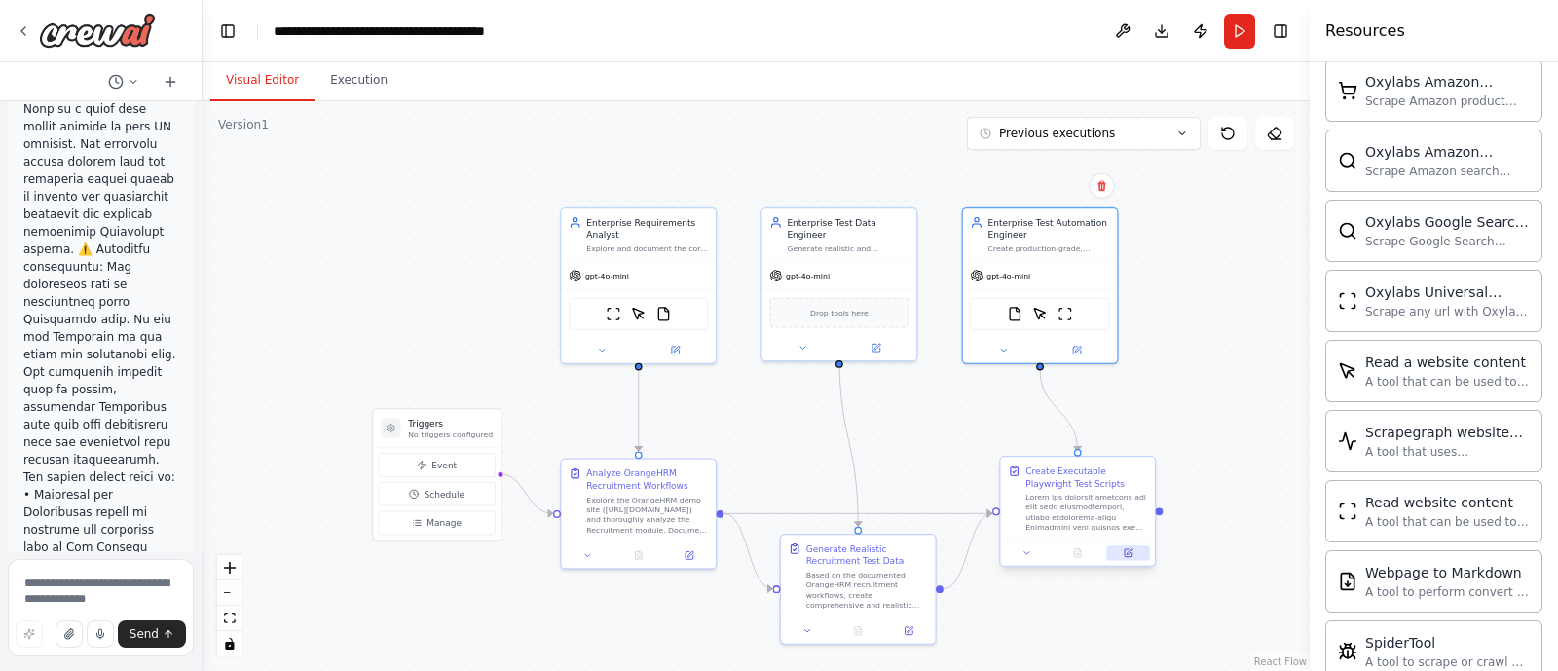
click at [1129, 557] on icon at bounding box center [1128, 553] width 10 height 10
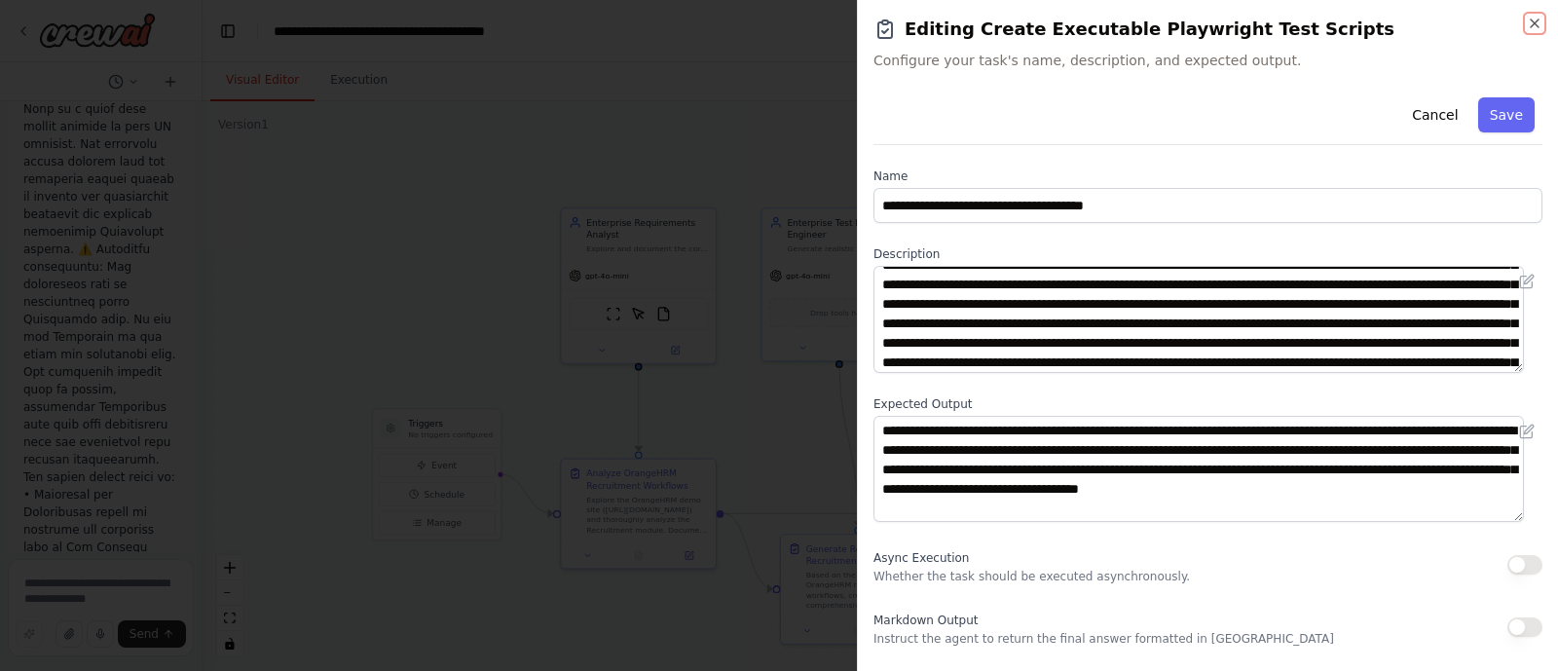
scroll to position [30, 0]
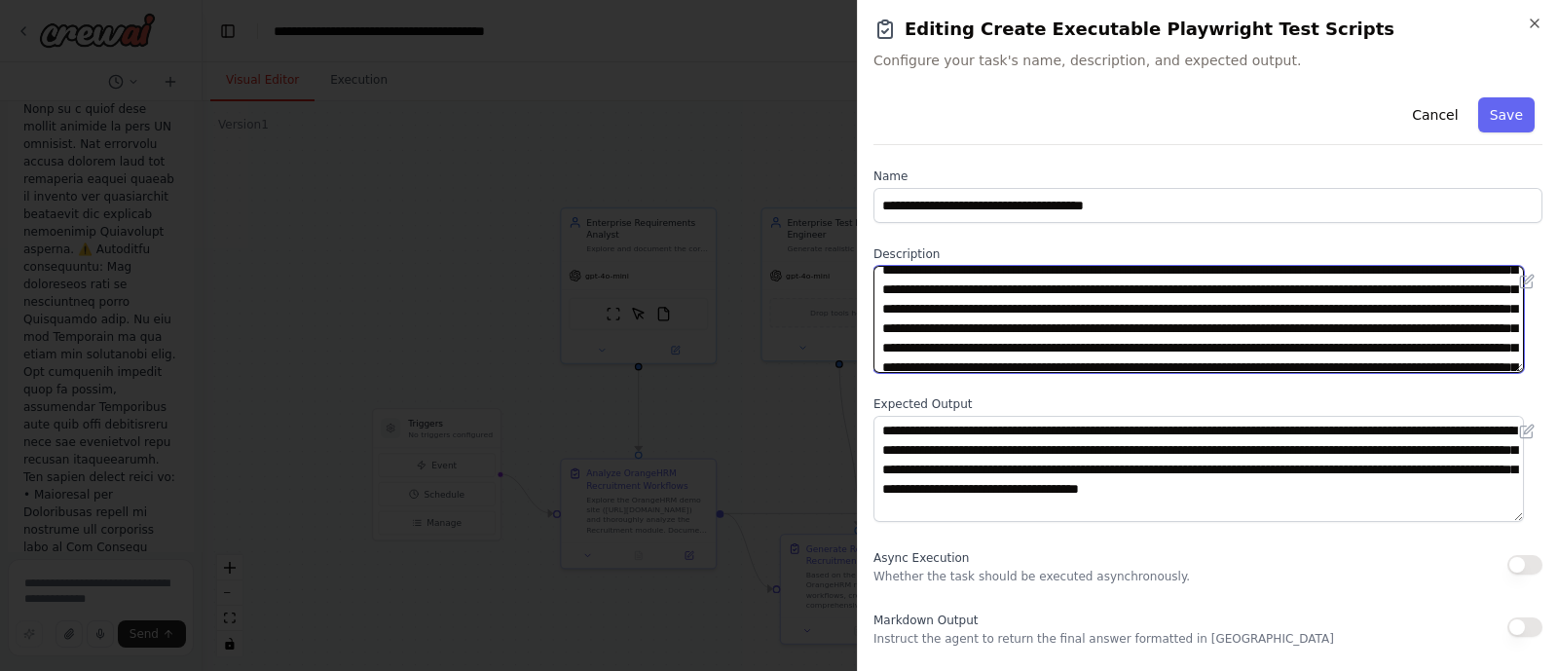
drag, startPoint x: 1300, startPoint y: 292, endPoint x: 1319, endPoint y: 294, distance: 19.6
click at [1319, 294] on textarea at bounding box center [1198, 319] width 650 height 107
click at [1233, 332] on textarea at bounding box center [1198, 319] width 650 height 107
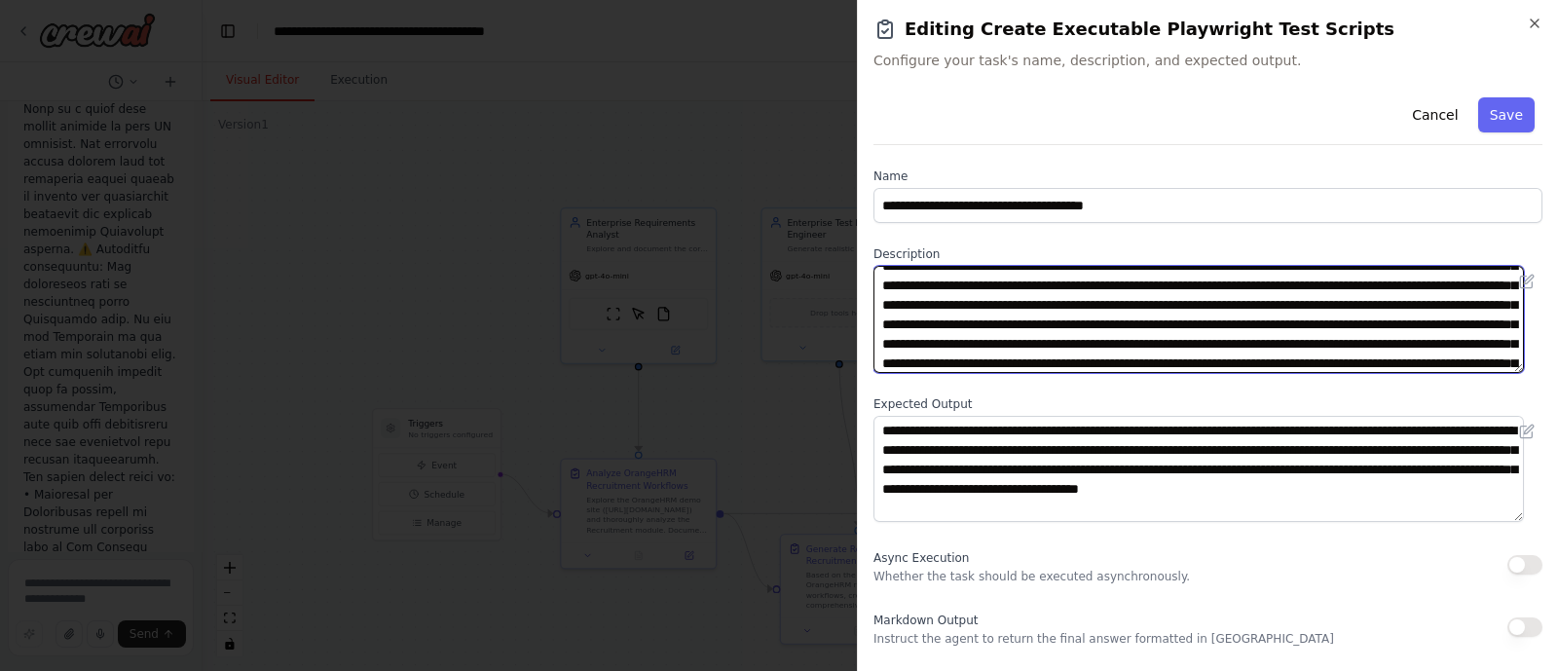
click at [1154, 338] on textarea at bounding box center [1198, 319] width 650 height 107
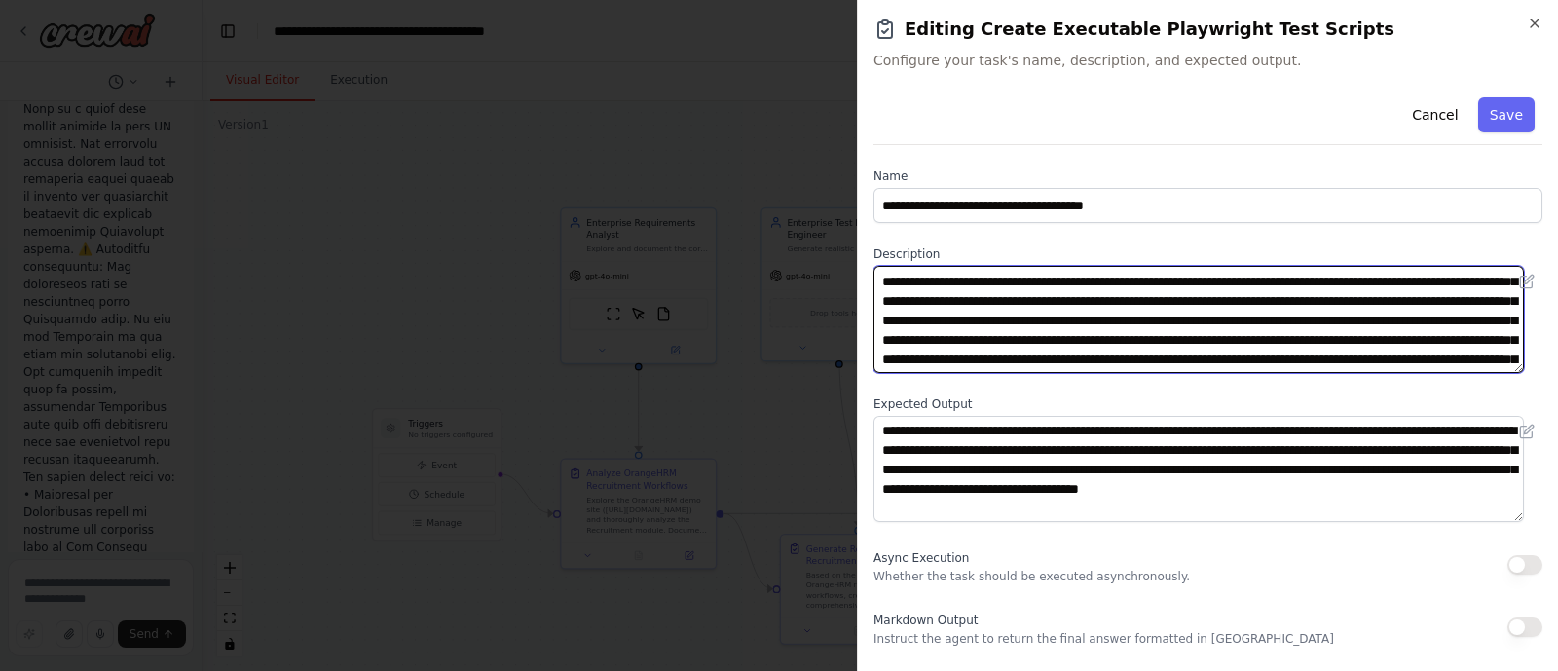
scroll to position [0, 0]
drag, startPoint x: 1246, startPoint y: 299, endPoint x: 1309, endPoint y: 300, distance: 63.3
click at [1309, 300] on textarea at bounding box center [1198, 319] width 650 height 107
click at [1379, 298] on textarea at bounding box center [1198, 319] width 650 height 107
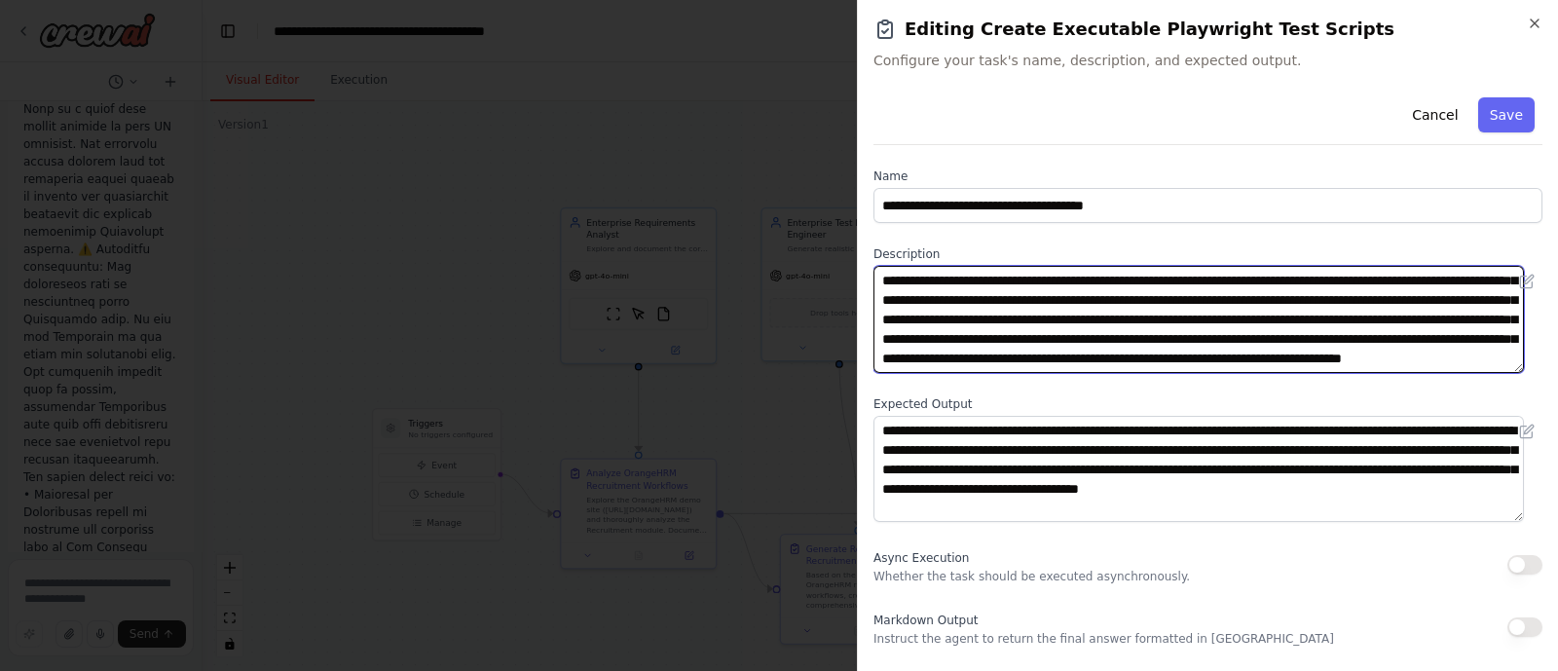
drag, startPoint x: 990, startPoint y: 350, endPoint x: 1173, endPoint y: 352, distance: 183.0
click at [1173, 352] on textarea at bounding box center [1198, 319] width 650 height 107
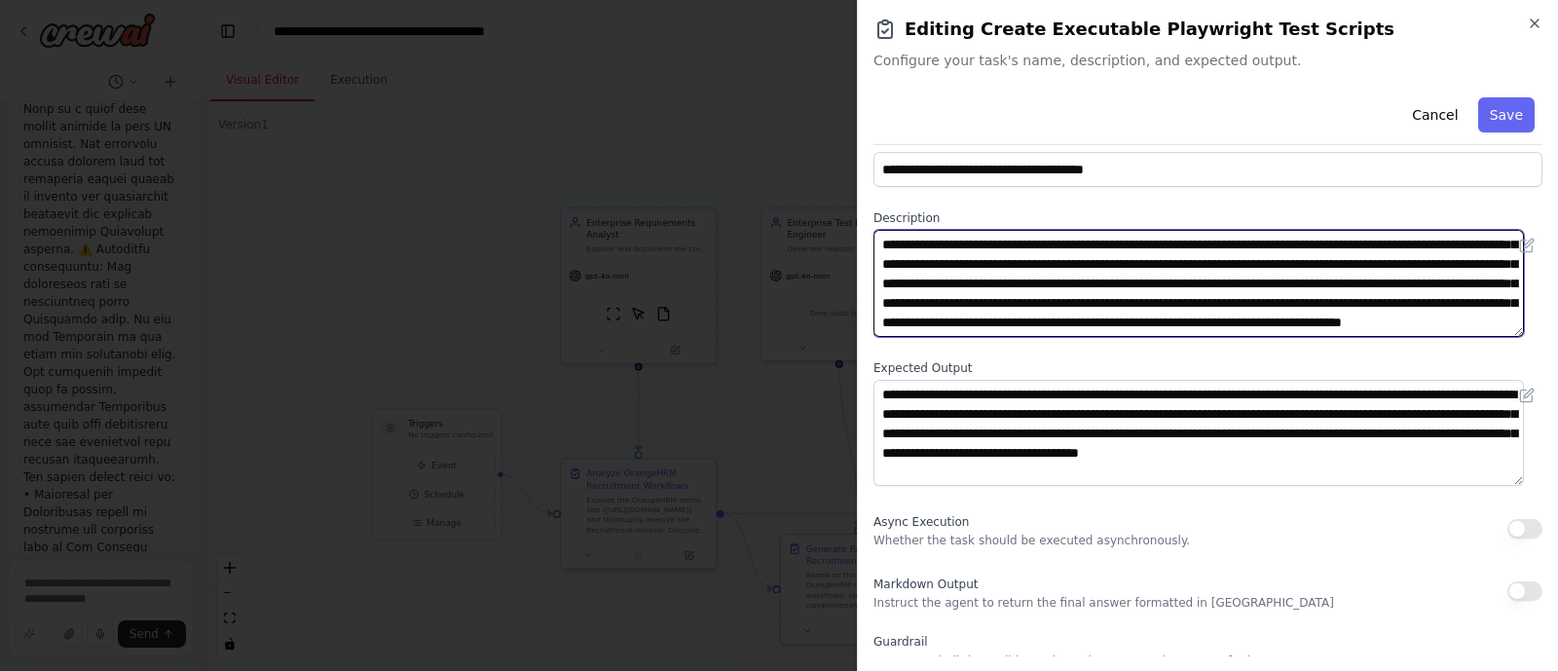
scroll to position [38, 0]
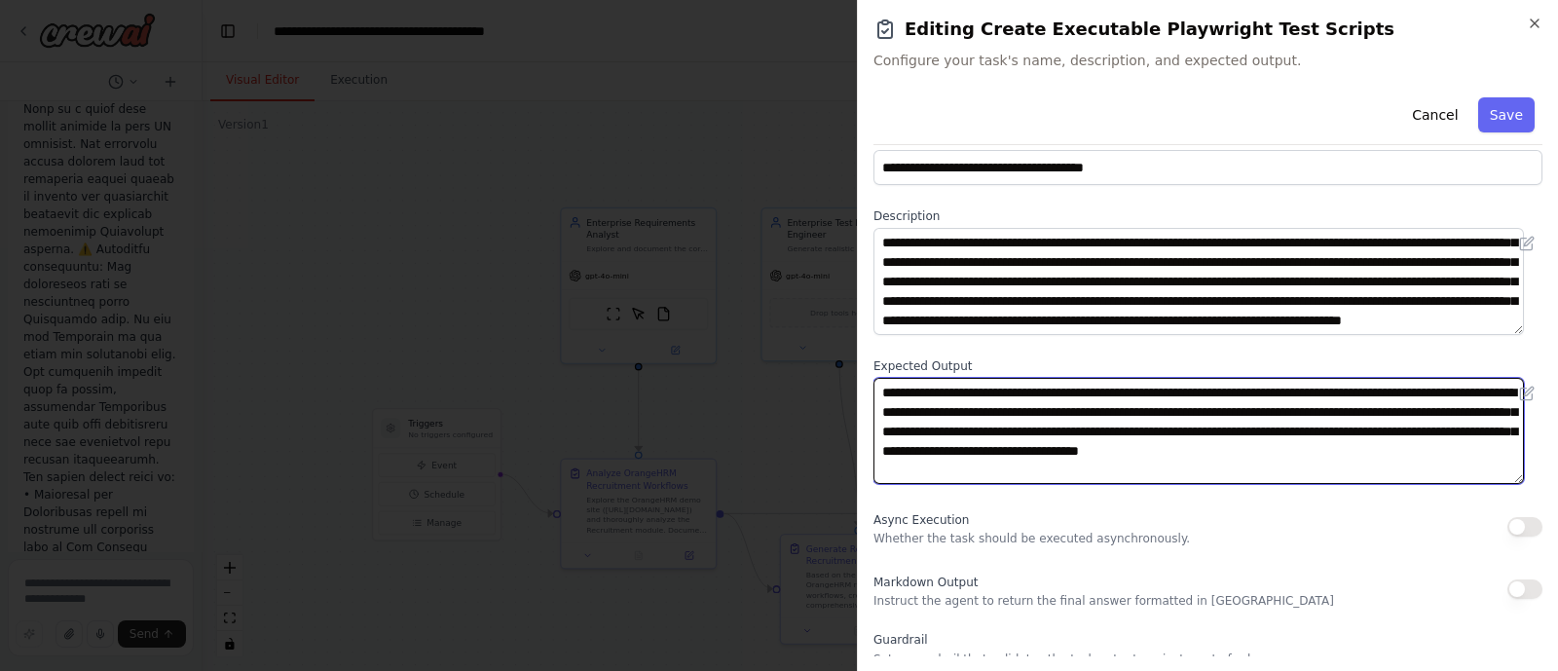
click at [1222, 392] on textarea "**********" at bounding box center [1198, 431] width 650 height 107
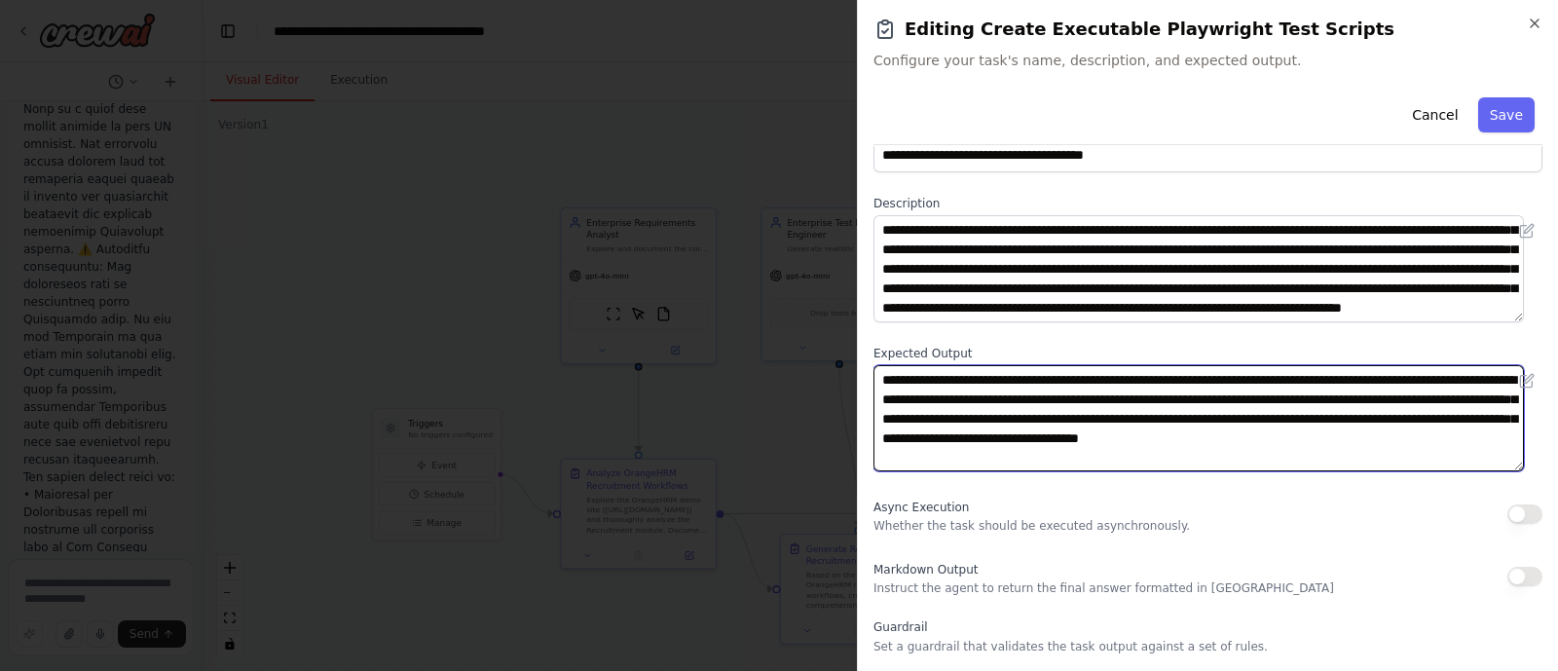
scroll to position [53, 0]
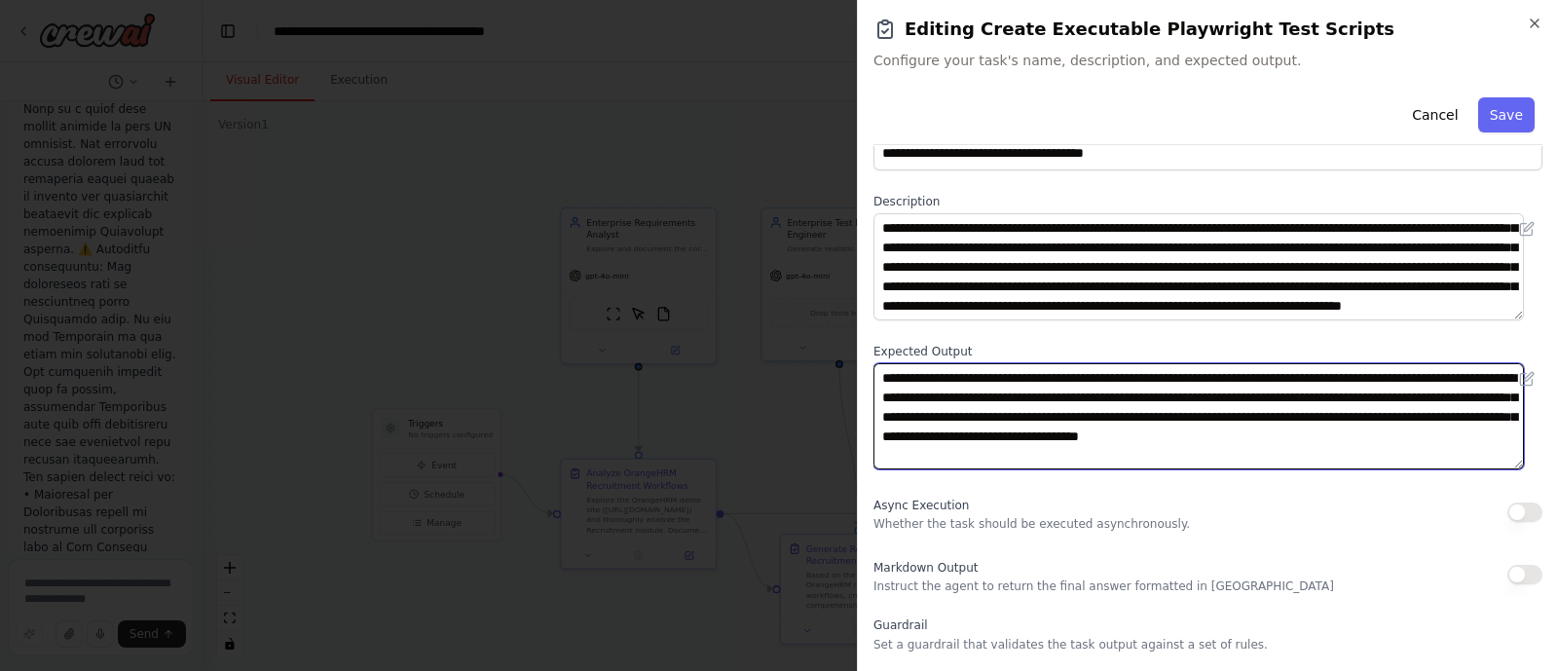
drag, startPoint x: 1450, startPoint y: 379, endPoint x: 1504, endPoint y: 391, distance: 55.0
click at [1504, 391] on textarea "**********" at bounding box center [1198, 416] width 650 height 107
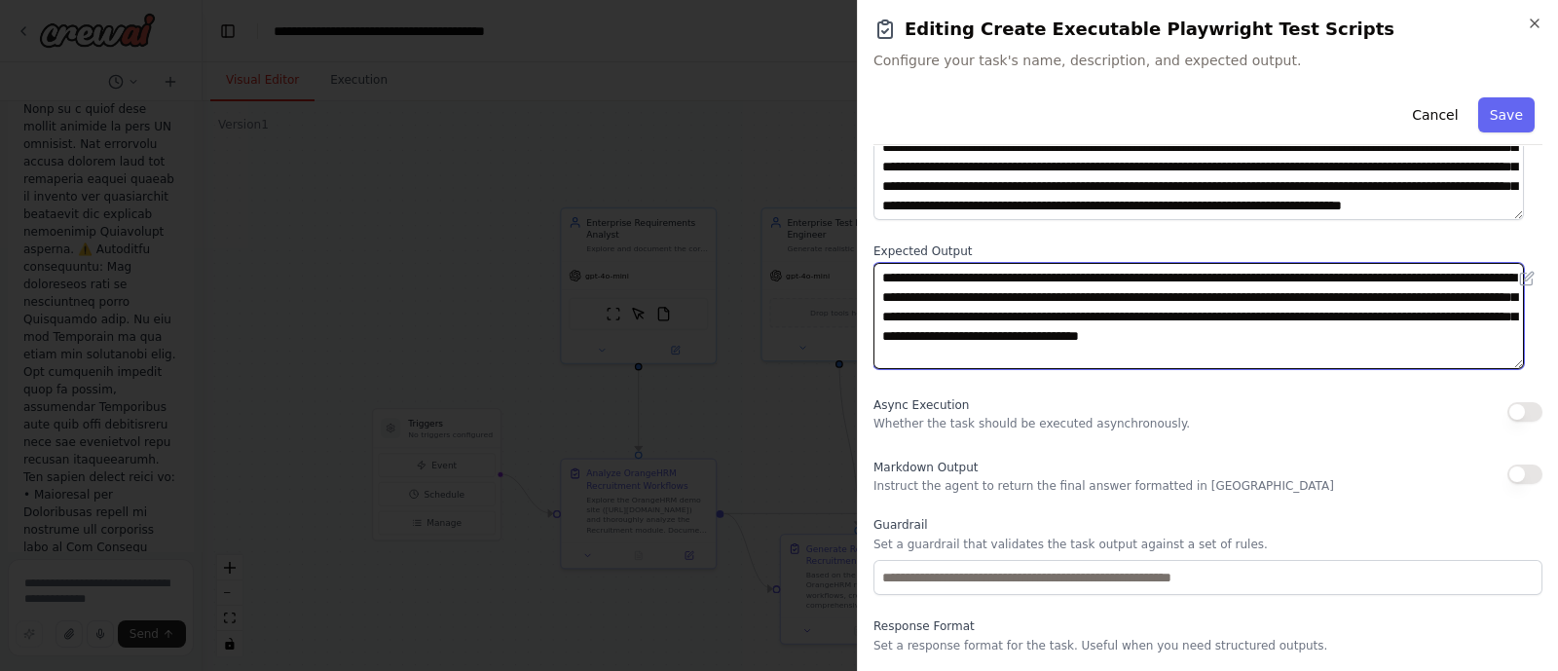
scroll to position [0, 0]
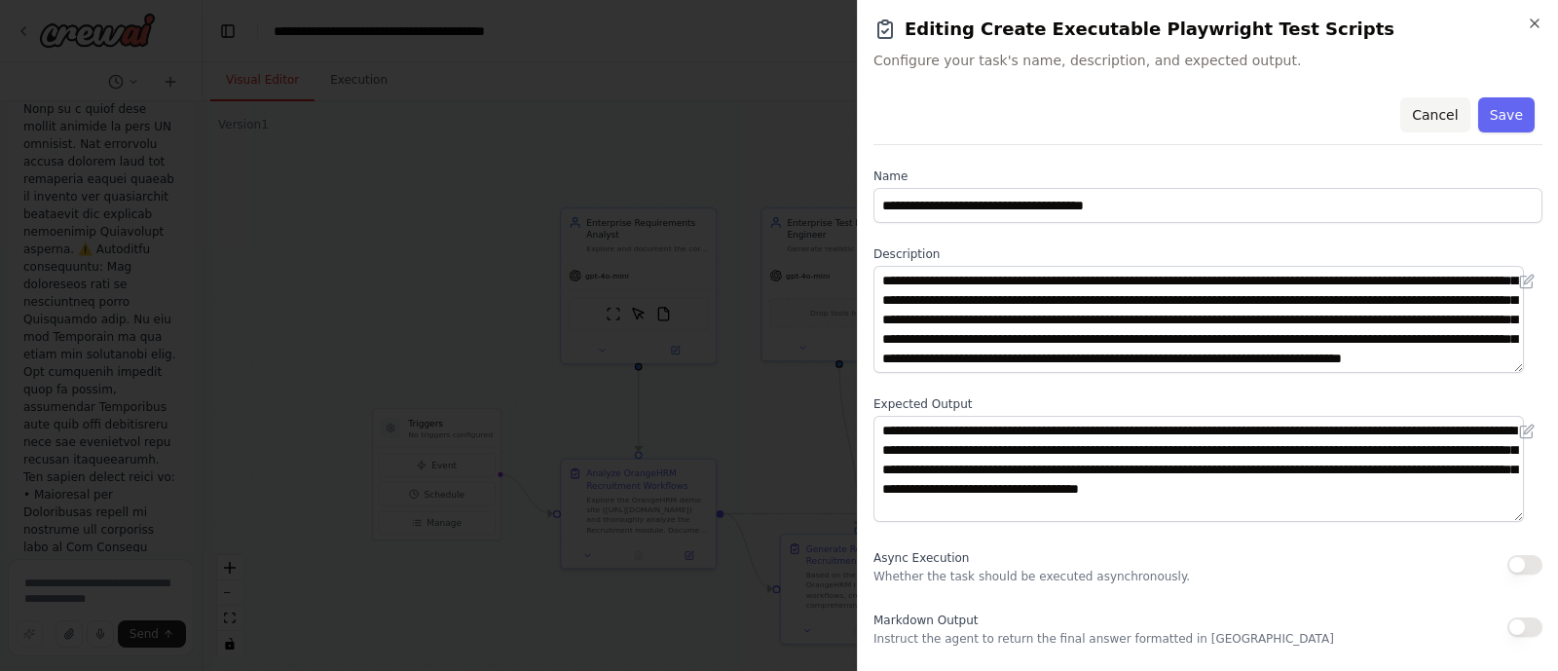
click at [1421, 124] on button "Cancel" at bounding box center [1434, 114] width 69 height 35
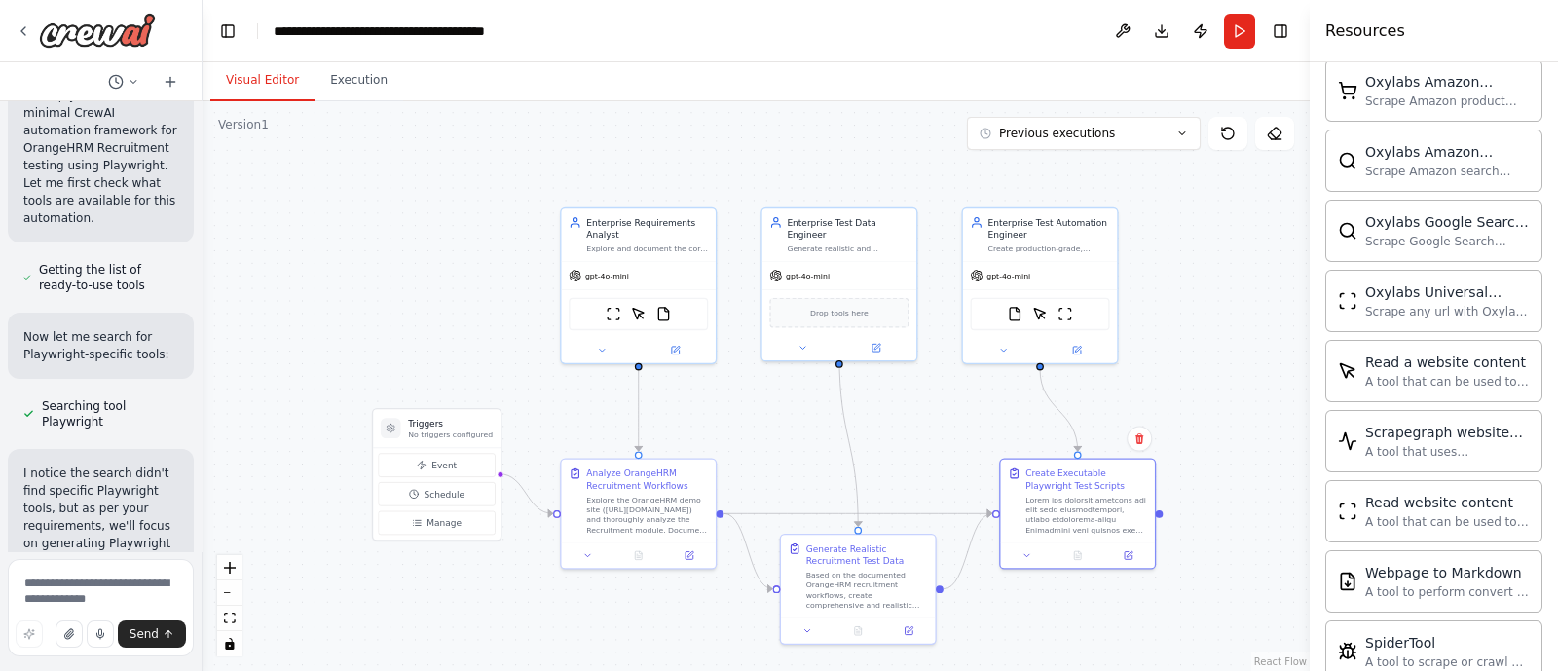
scroll to position [2046, 0]
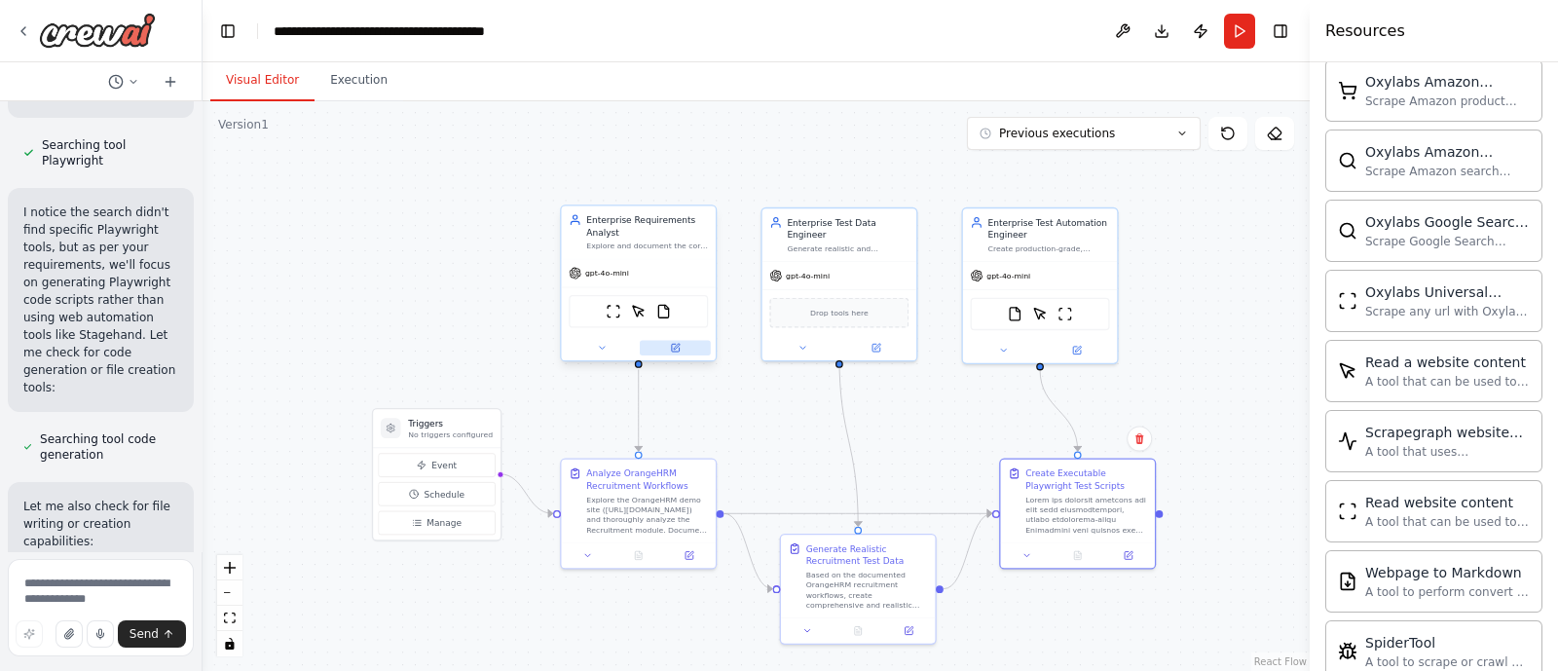
click at [676, 351] on icon at bounding box center [675, 348] width 10 height 10
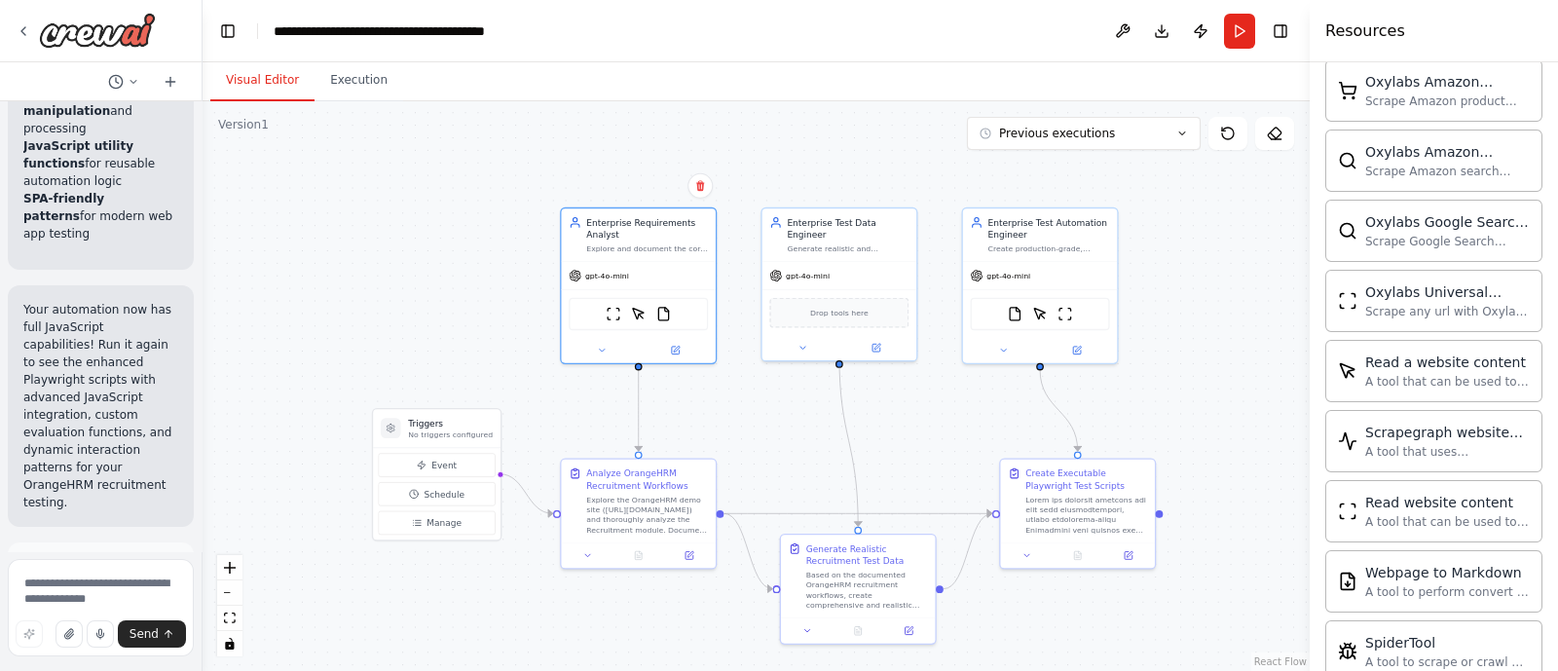
scroll to position [8348, 0]
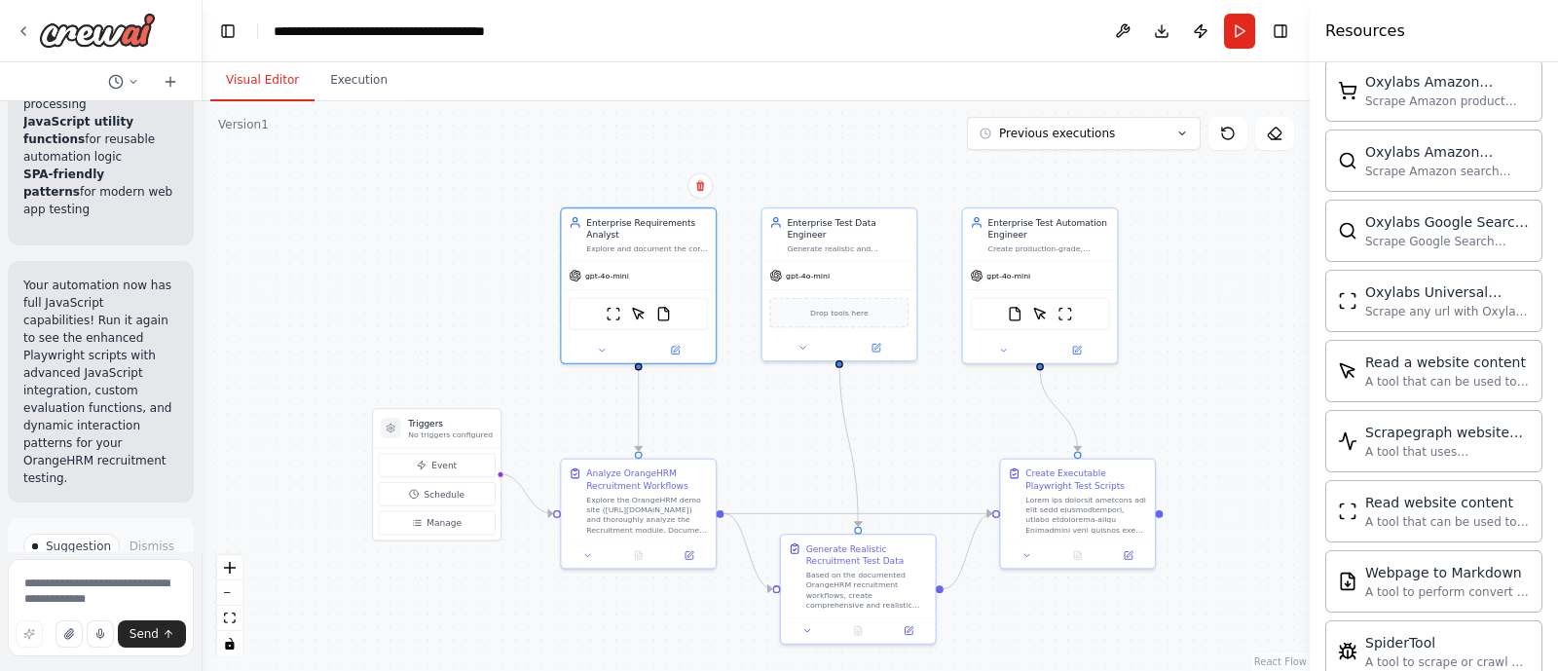
click at [70, 637] on span "Run Automation" at bounding box center [109, 645] width 94 height 16
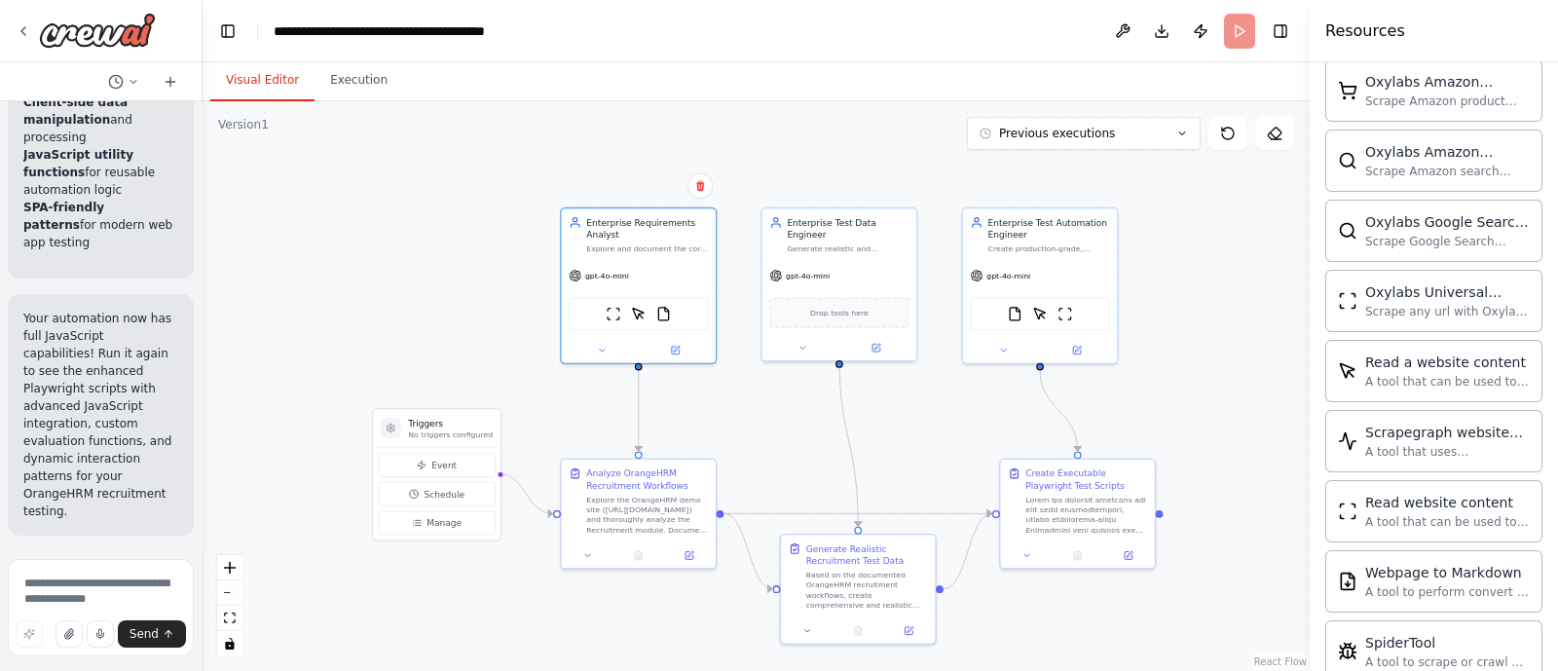
scroll to position [8174, 0]
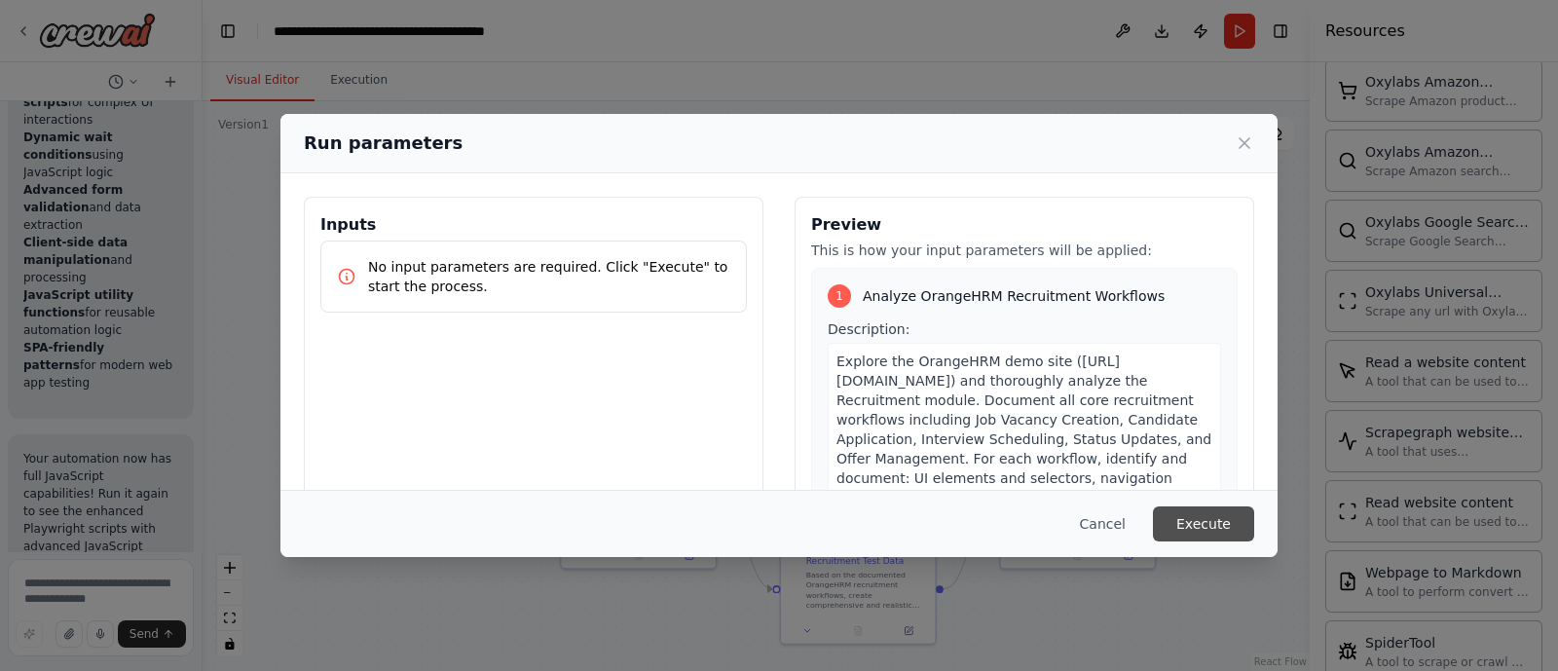
click at [1184, 522] on button "Execute" at bounding box center [1203, 523] width 101 height 35
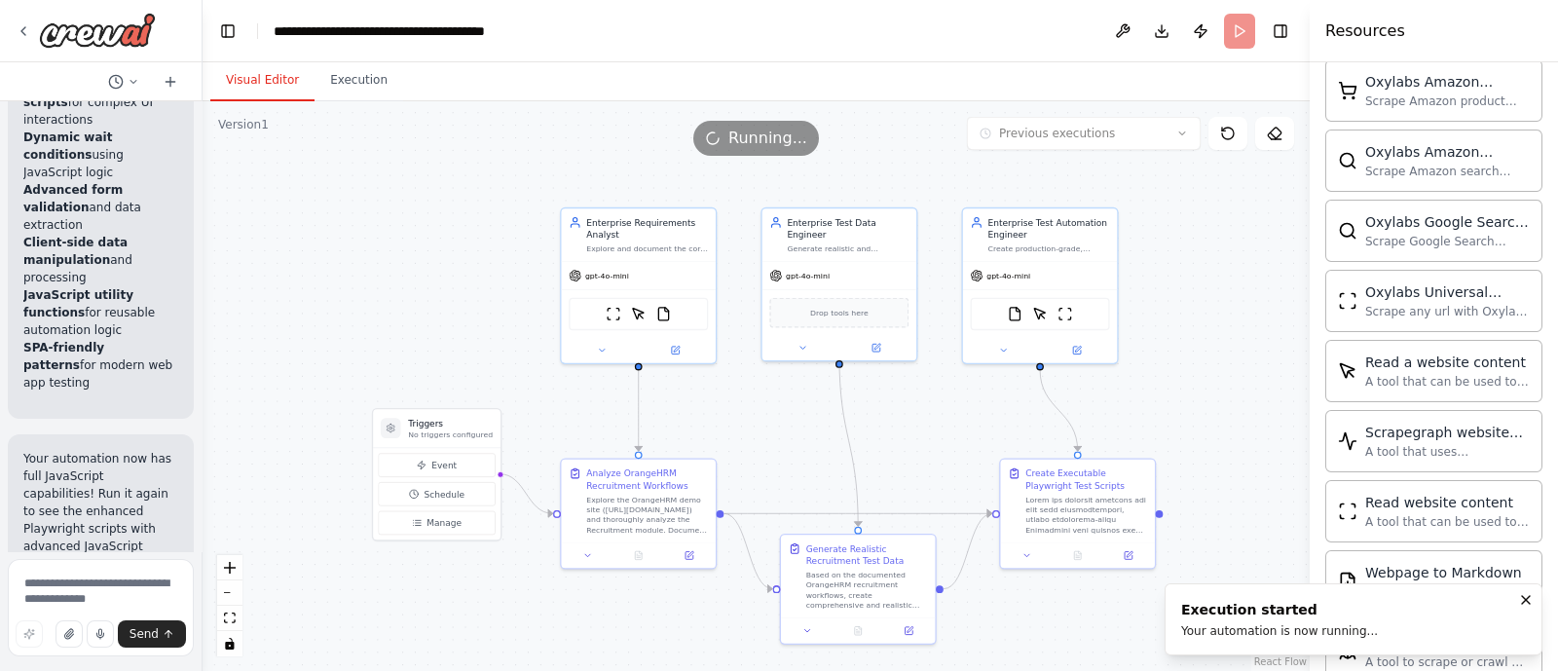
click at [268, 78] on button "Visual Editor" at bounding box center [262, 80] width 104 height 41
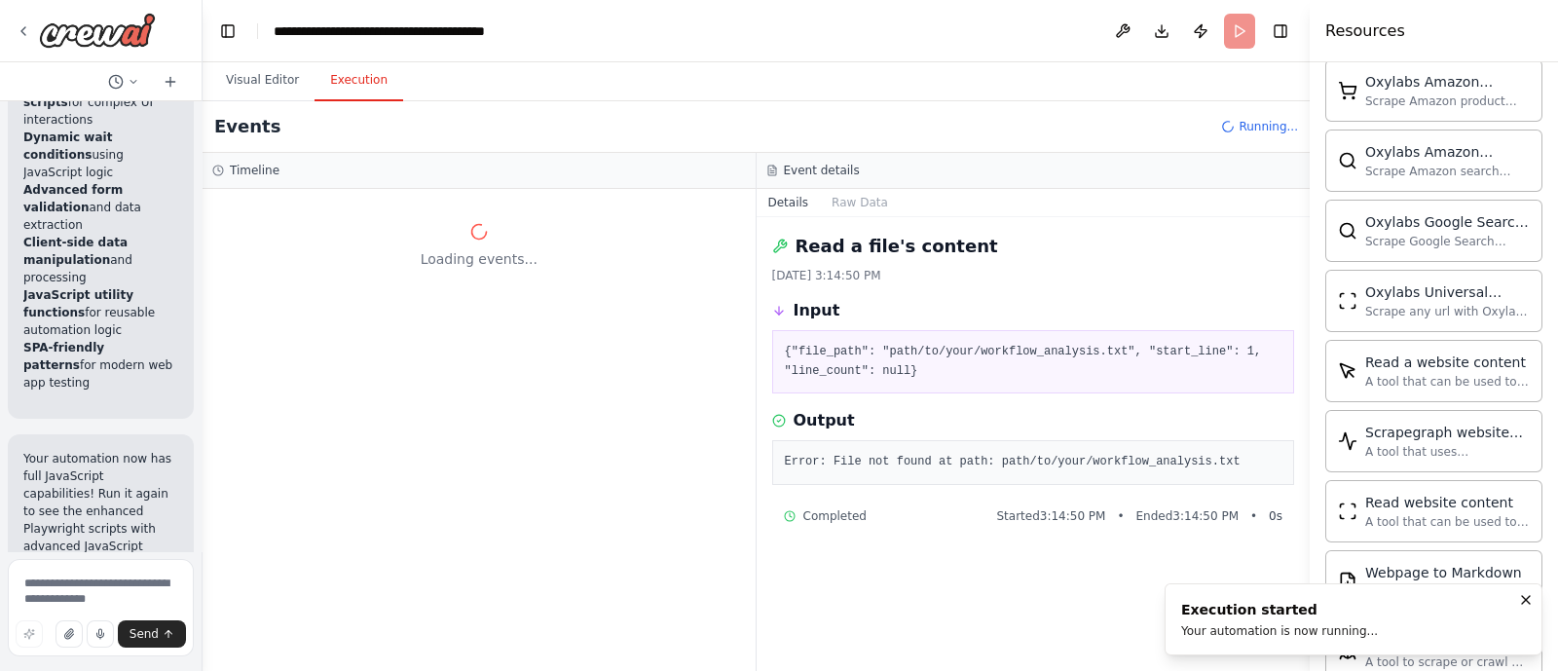
click at [329, 76] on button "Execution" at bounding box center [358, 80] width 89 height 41
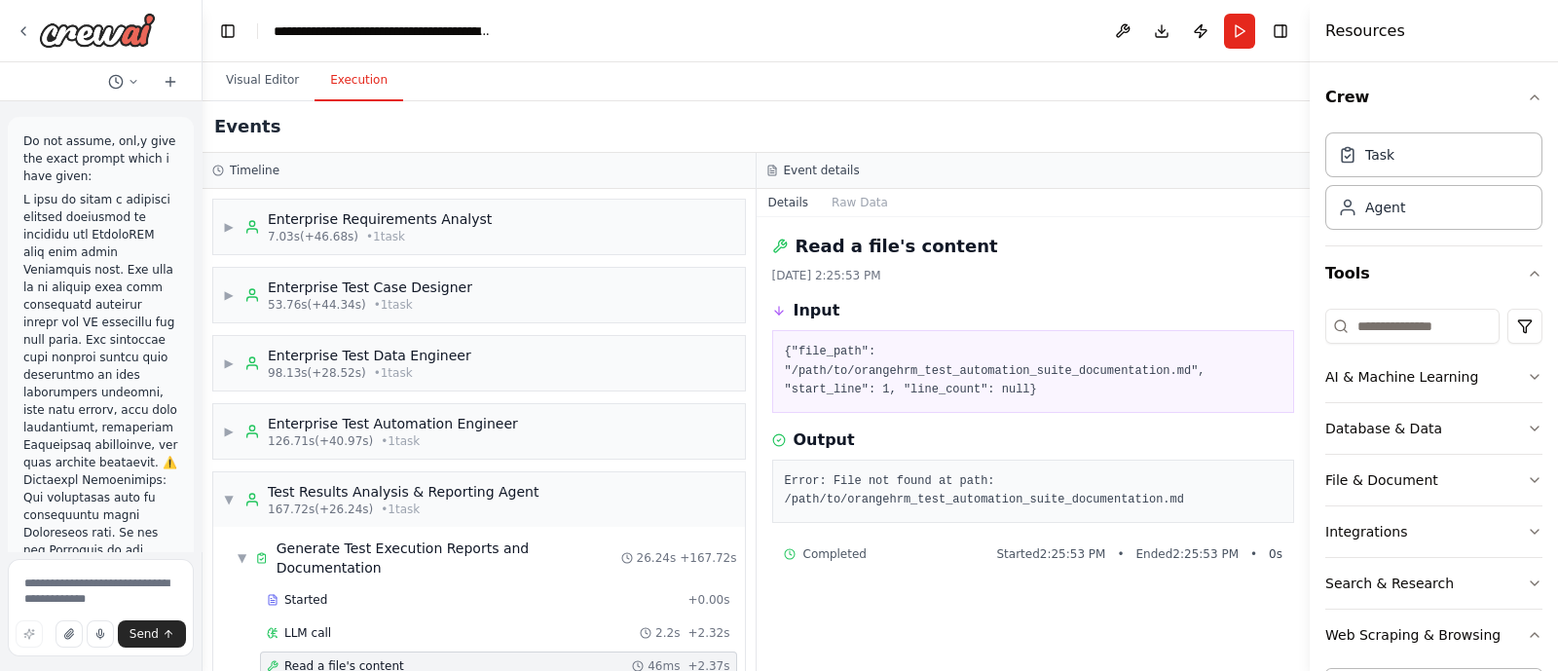
click at [352, 80] on button "Execution" at bounding box center [358, 80] width 89 height 41
click at [355, 277] on div "Enterprise Test Case Designer" at bounding box center [370, 286] width 204 height 19
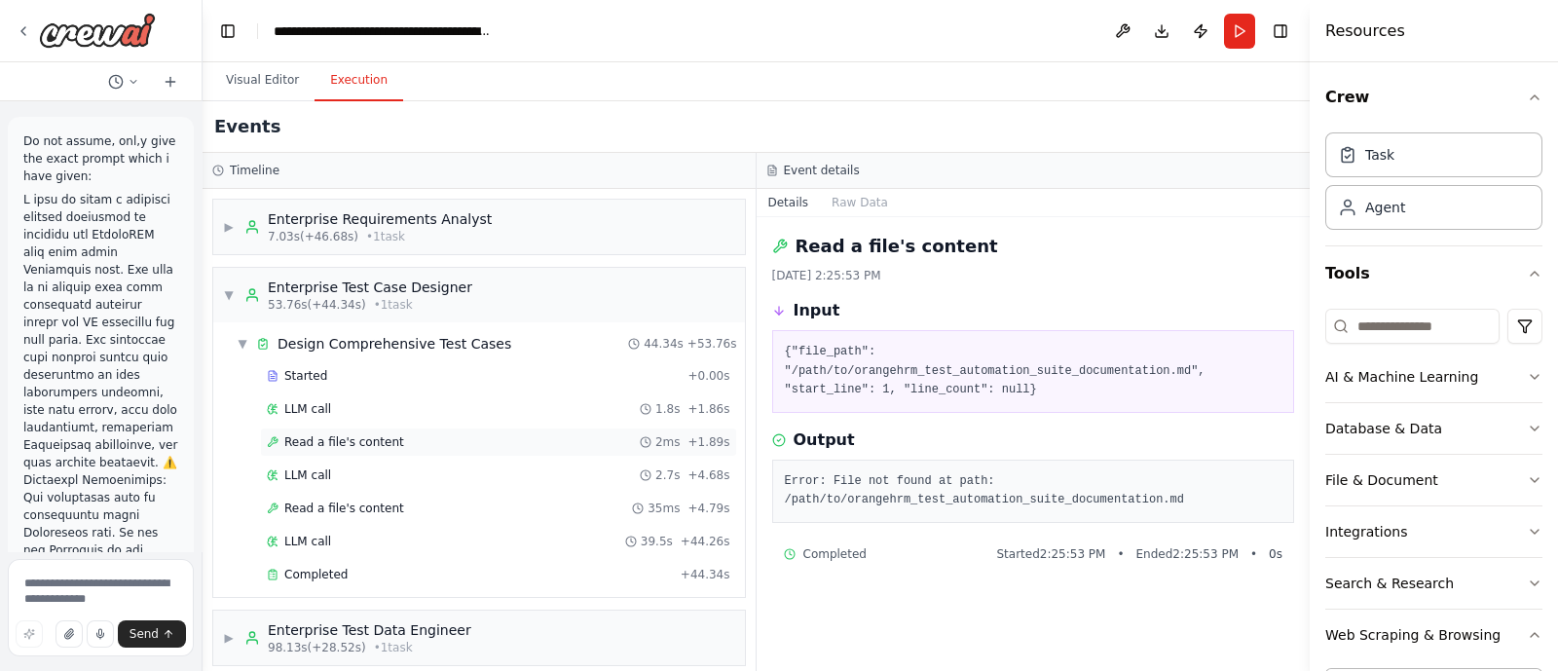
click at [358, 434] on span "Read a file's content" at bounding box center [344, 442] width 120 height 16
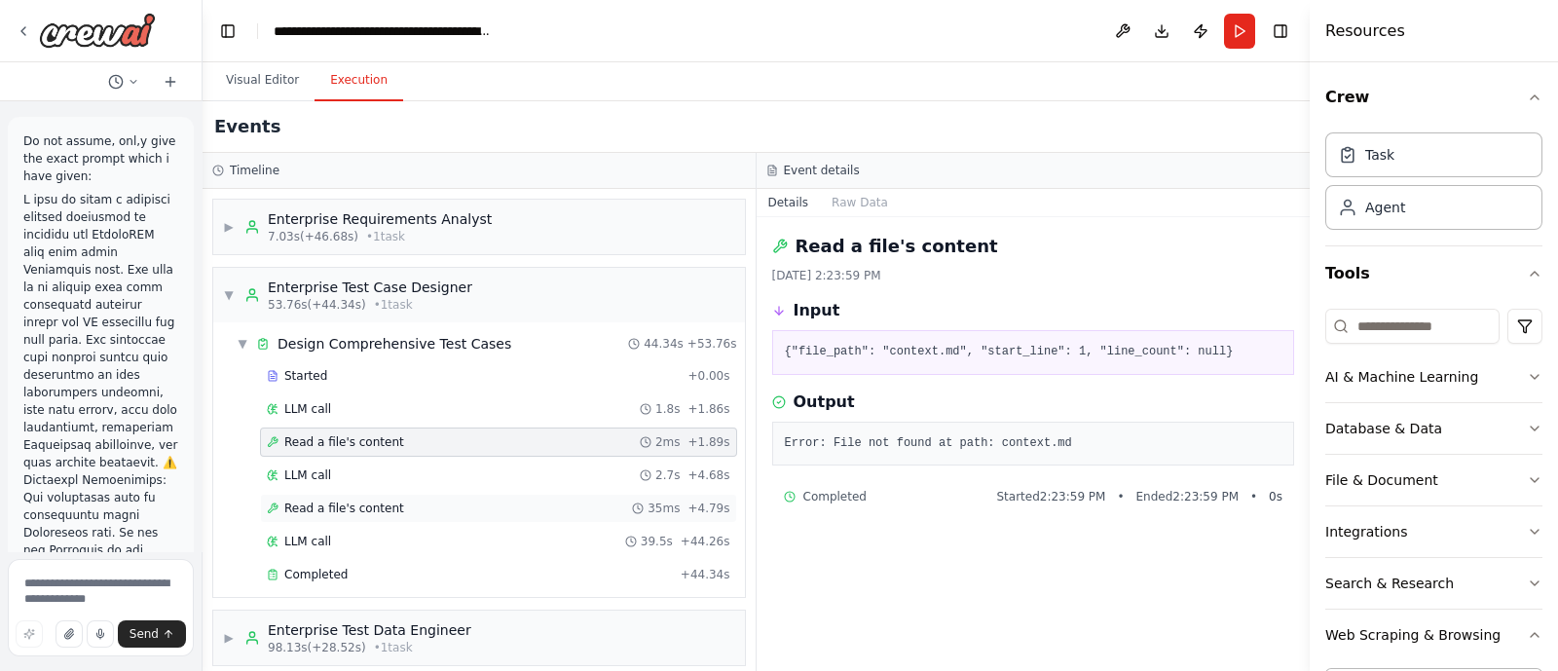
click at [354, 500] on span "Read a file's content" at bounding box center [344, 508] width 120 height 16
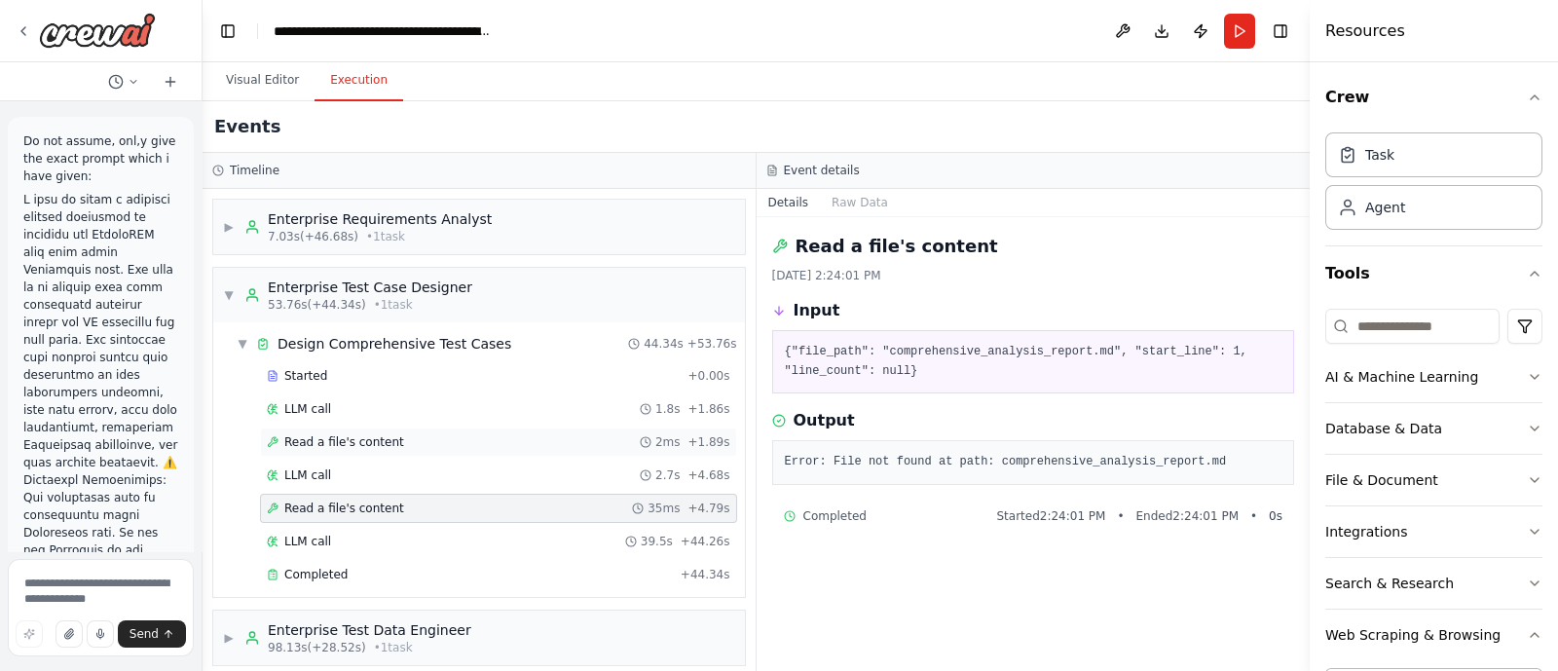
click at [346, 434] on span "Read a file's content" at bounding box center [344, 442] width 120 height 16
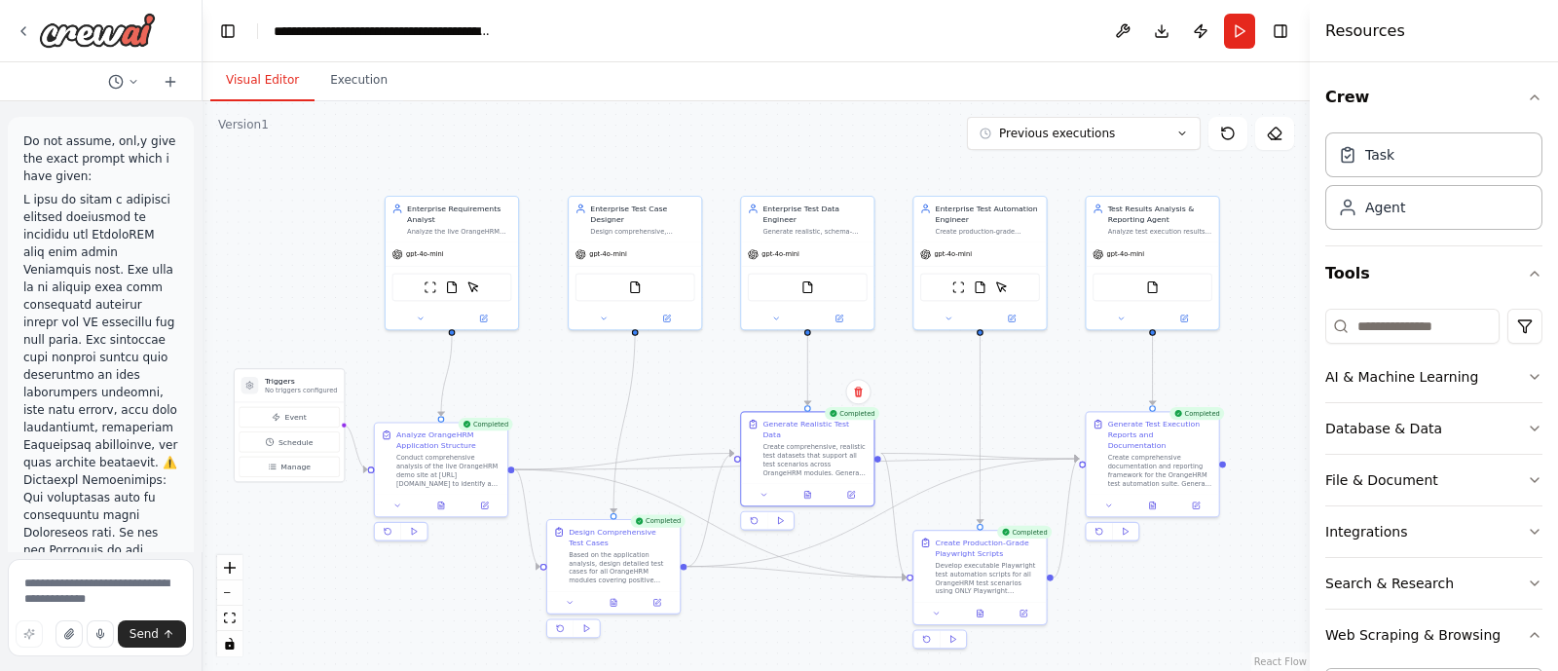
click at [271, 90] on button "Visual Editor" at bounding box center [262, 80] width 104 height 41
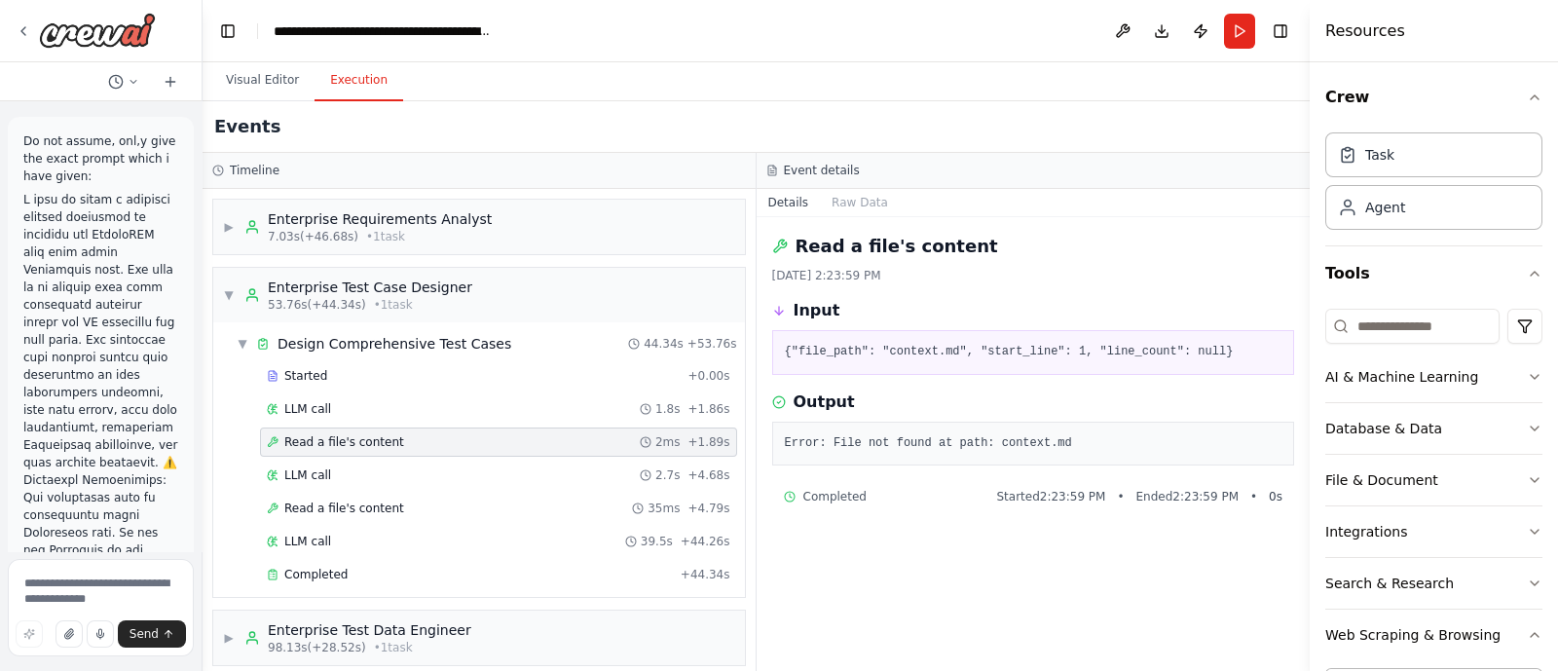
click at [346, 86] on button "Execution" at bounding box center [358, 80] width 89 height 41
click at [338, 434] on span "Read a file's content" at bounding box center [344, 442] width 120 height 16
click at [312, 504] on span "Read a file's content" at bounding box center [344, 508] width 120 height 16
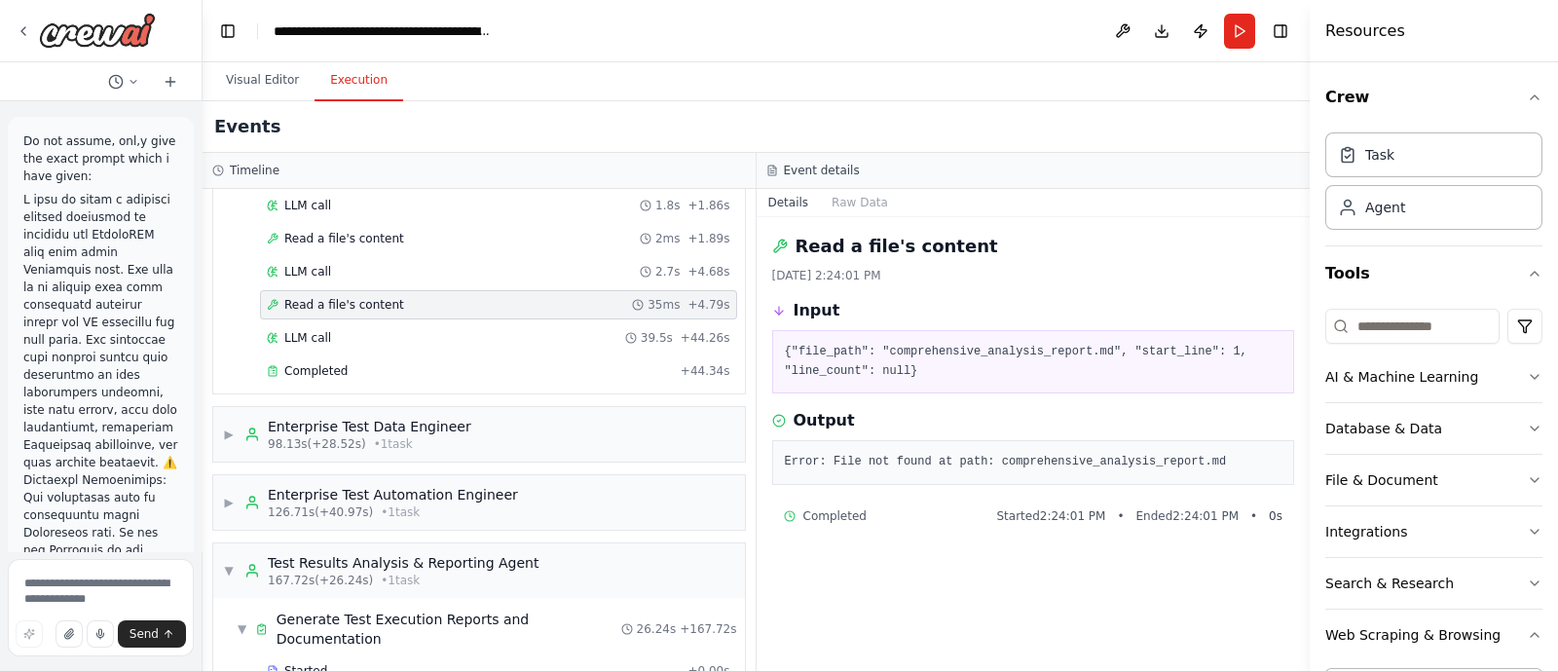
scroll to position [213, 0]
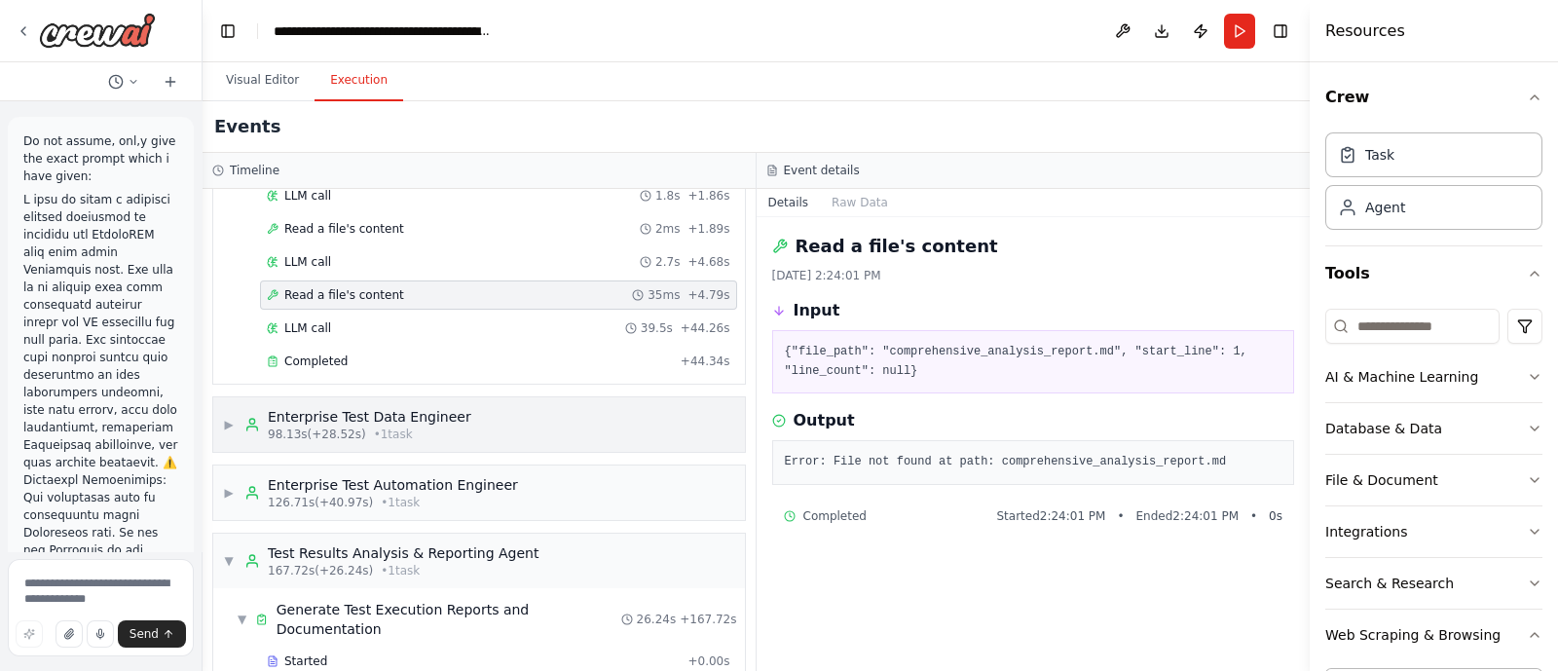
click at [305, 413] on div "Enterprise Test Data Engineer" at bounding box center [369, 416] width 203 height 19
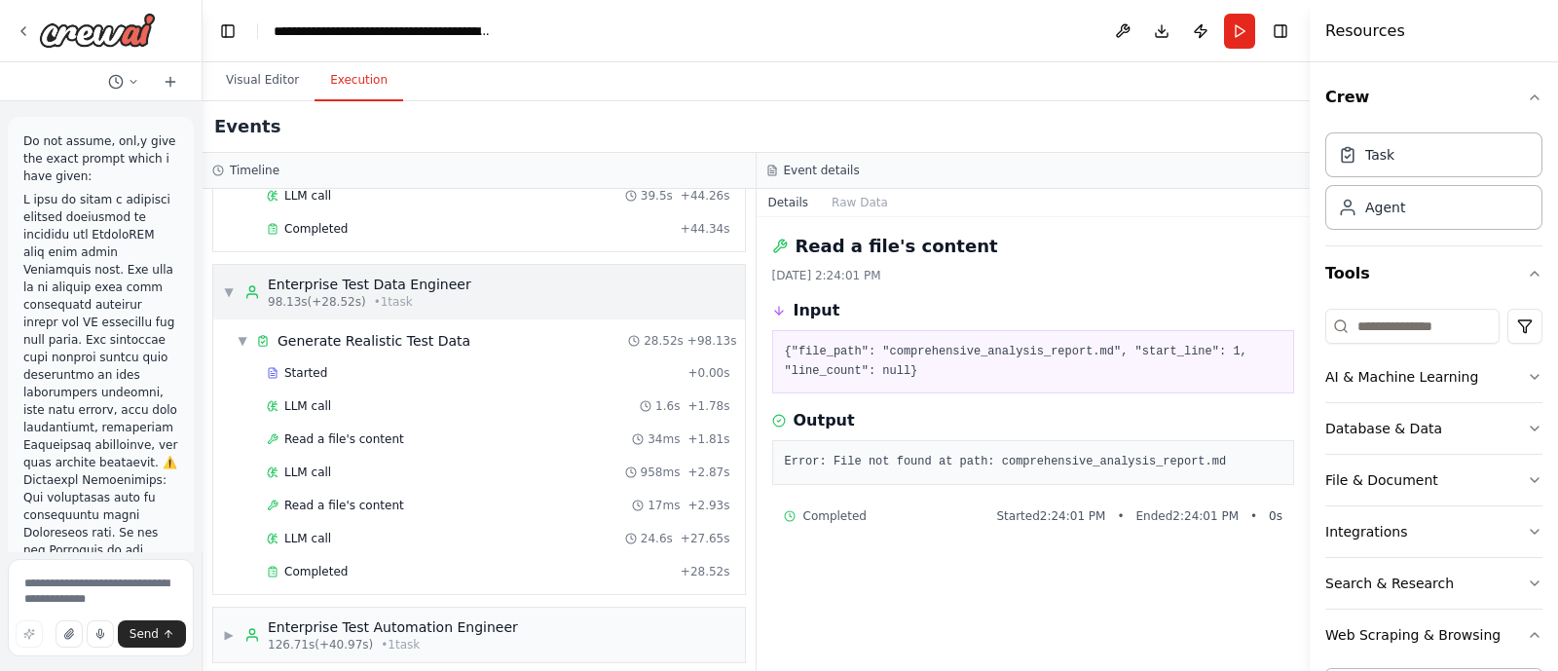
scroll to position [349, 0]
click at [302, 427] on span "Read a file's content" at bounding box center [344, 435] width 120 height 16
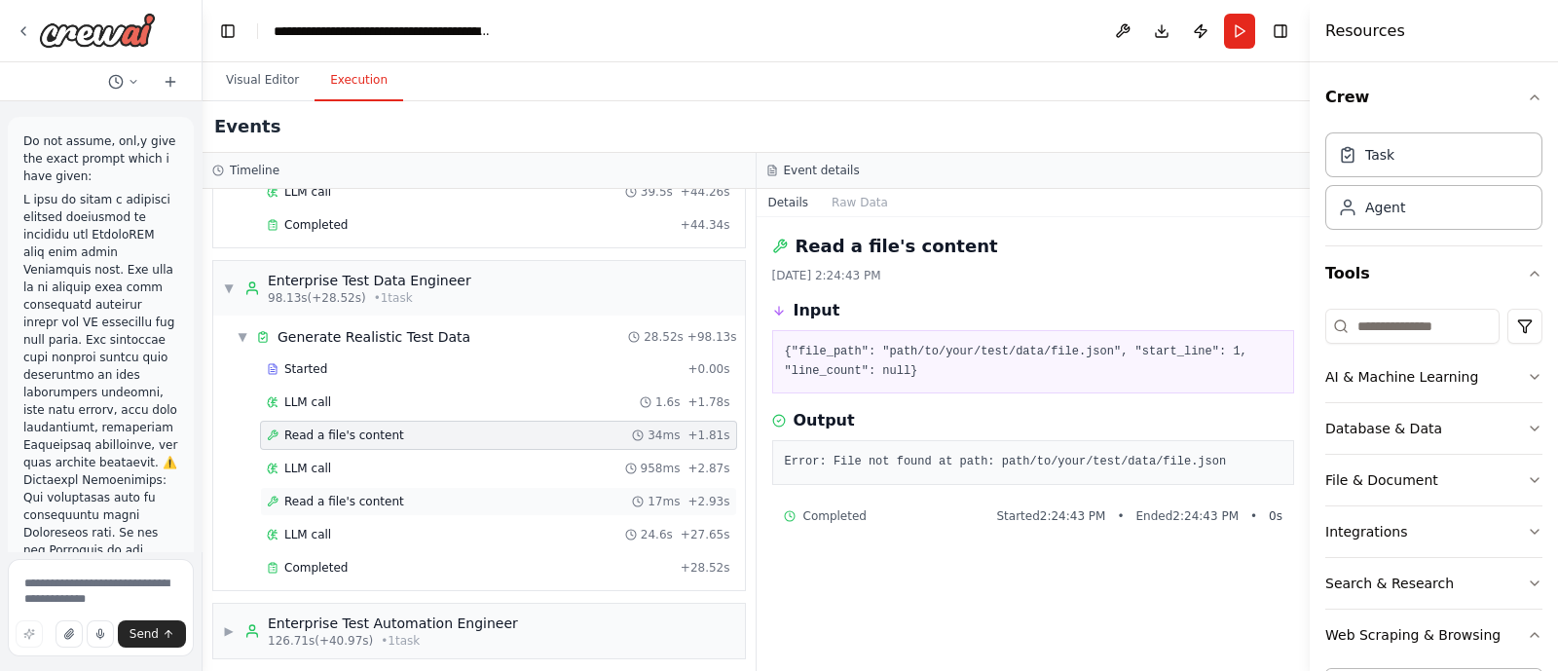
click at [312, 494] on span "Read a file's content" at bounding box center [344, 502] width 120 height 16
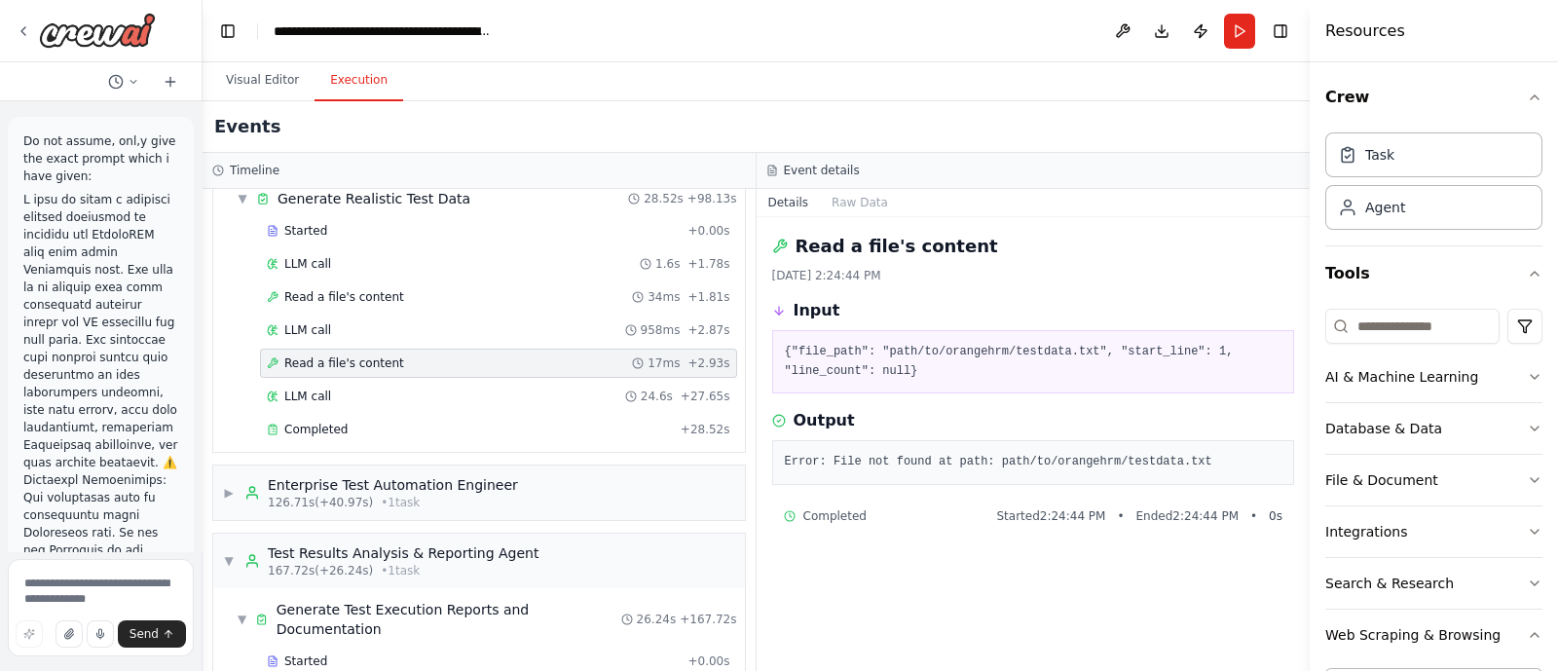
scroll to position [493, 0]
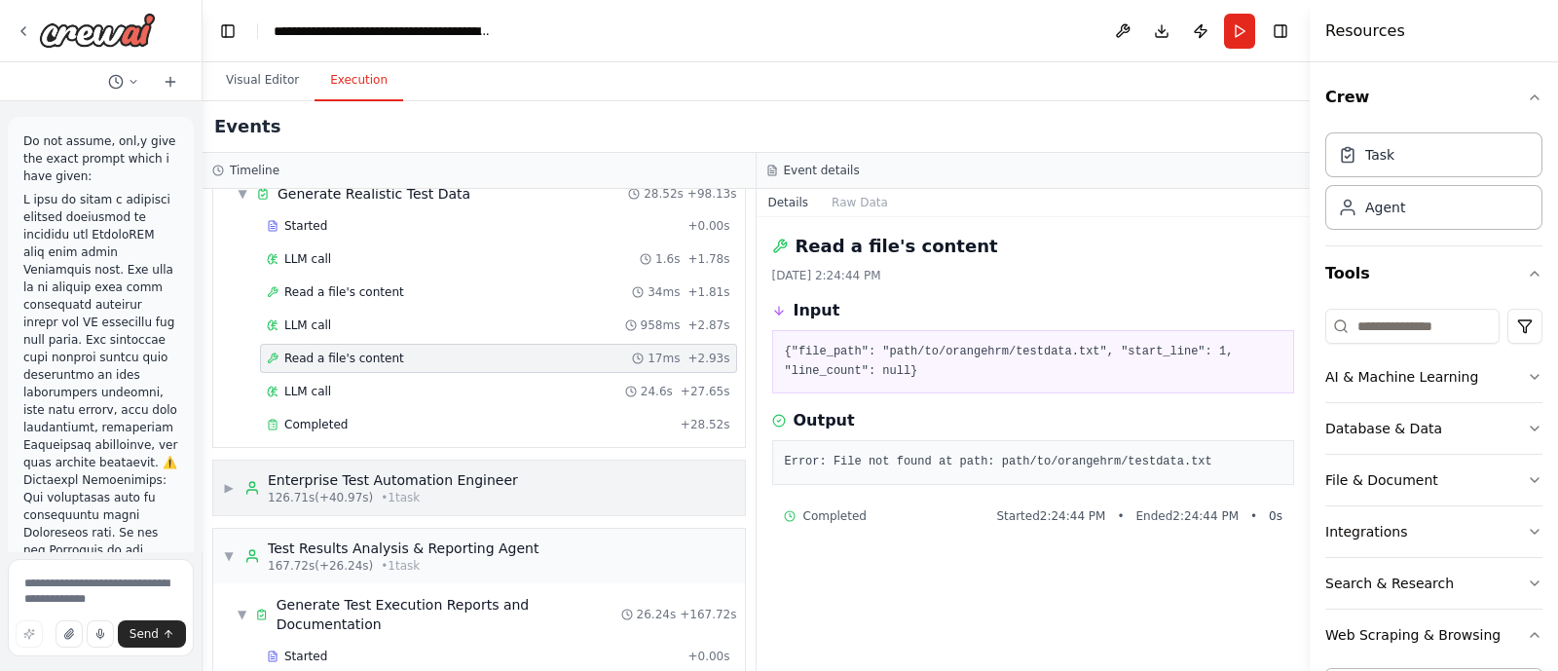
click at [322, 490] on span "126.71s (+40.97s)" at bounding box center [320, 498] width 105 height 16
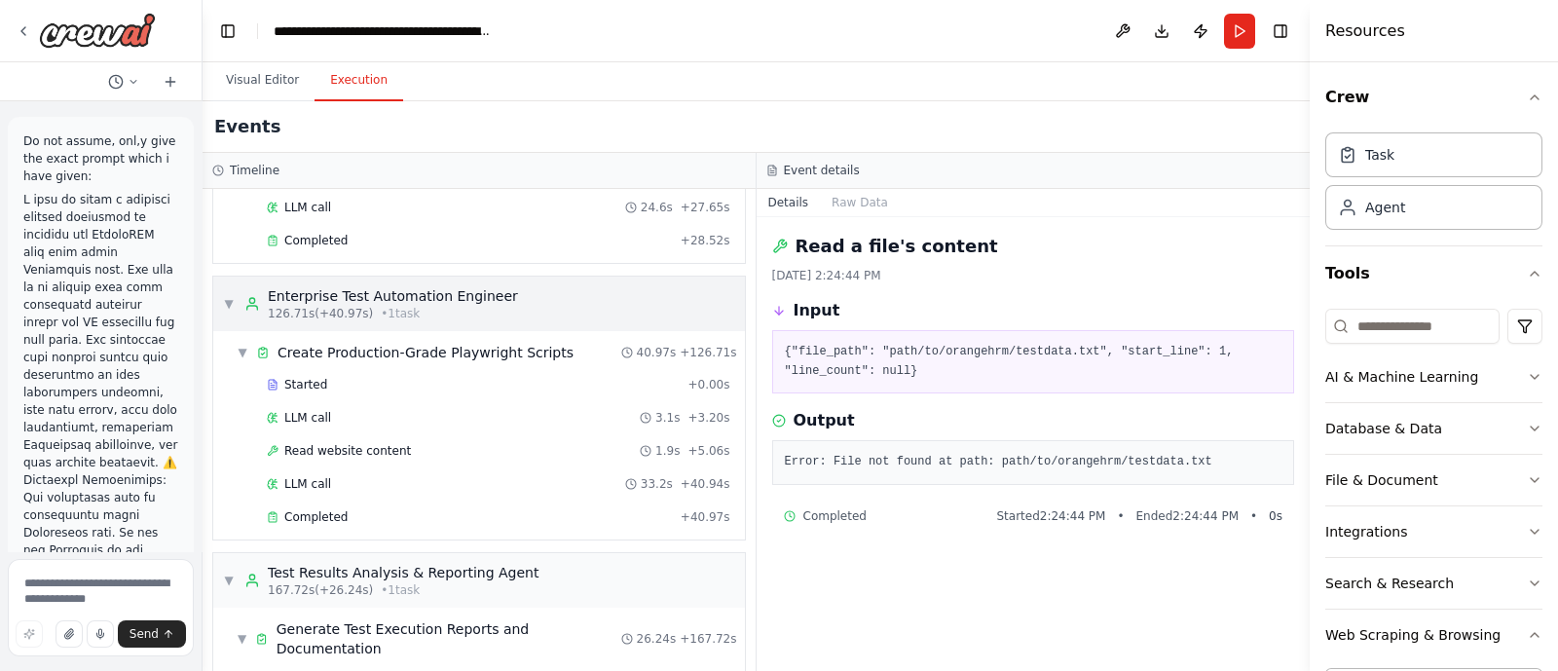
scroll to position [678, 0]
click at [322, 442] on span "Read website content" at bounding box center [347, 450] width 127 height 16
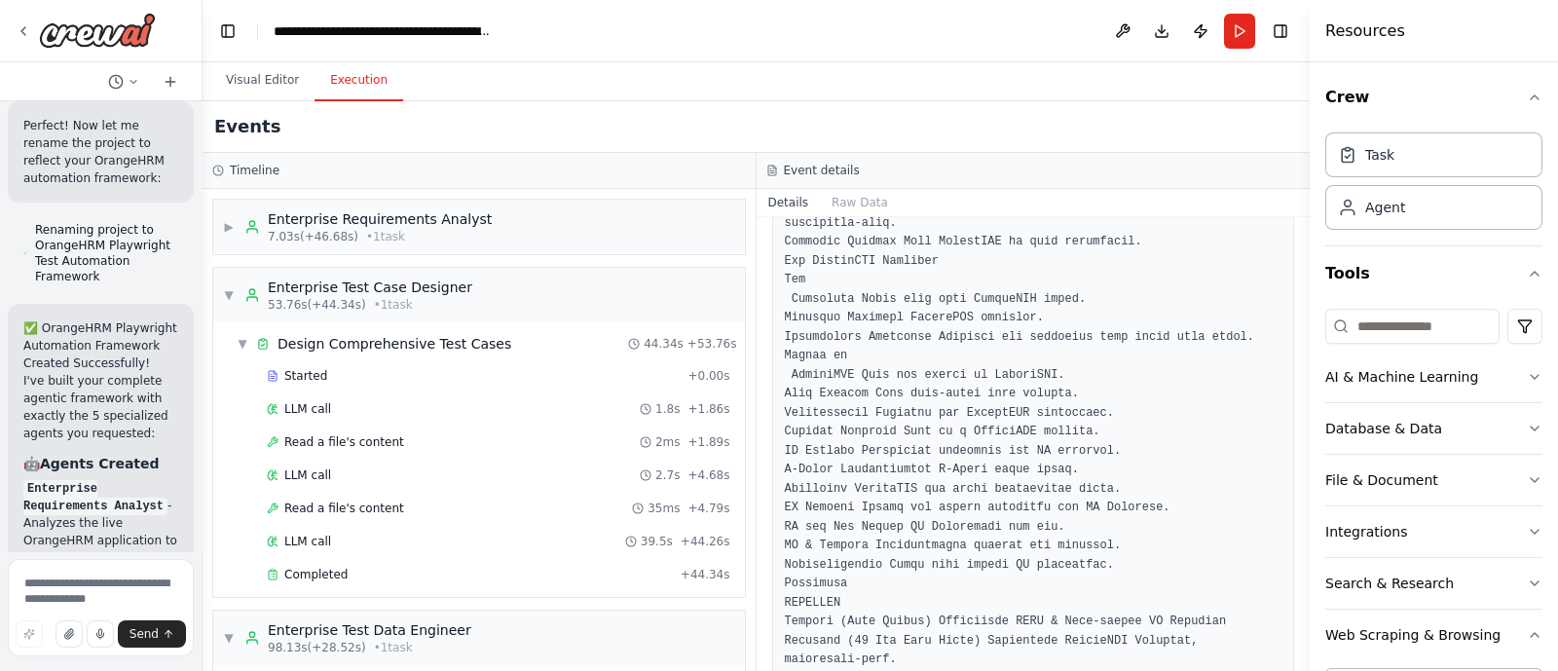
scroll to position [6590, 0]
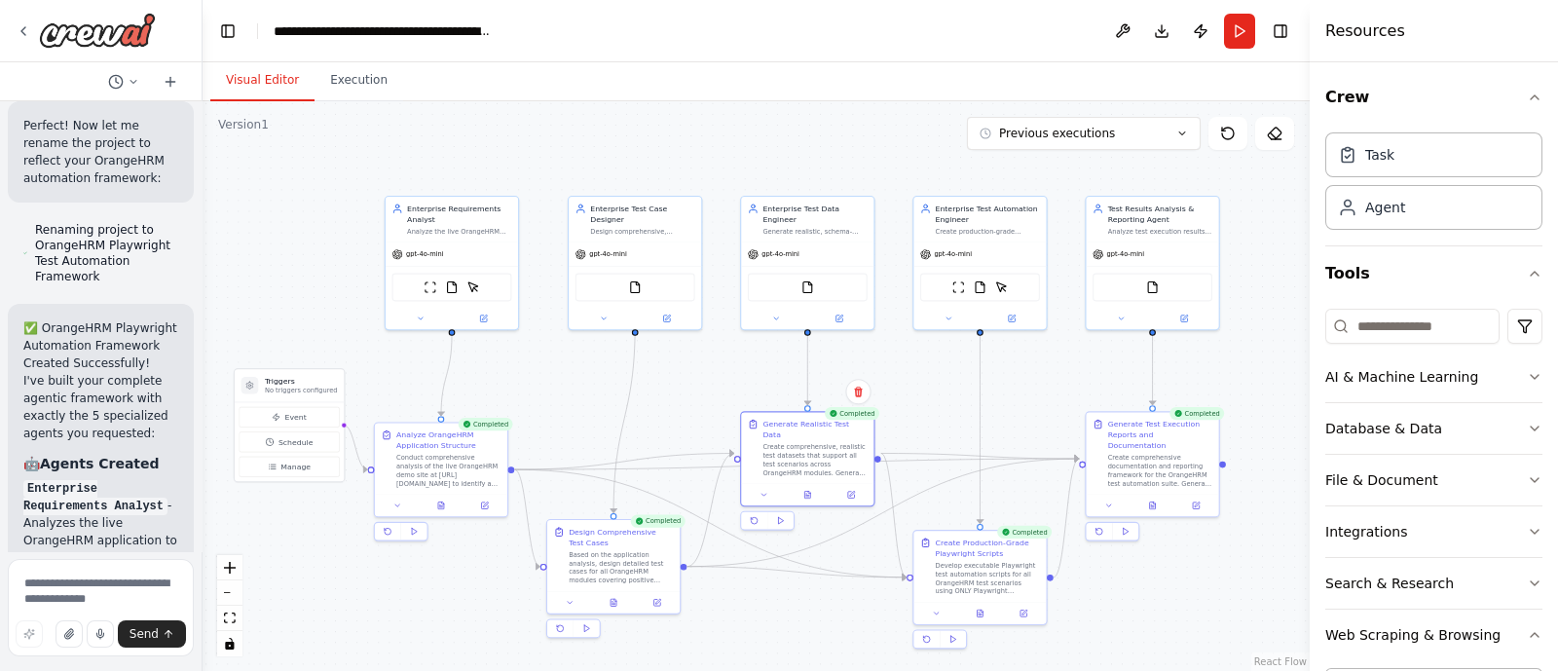
click at [249, 80] on button "Visual Editor" at bounding box center [262, 80] width 104 height 41
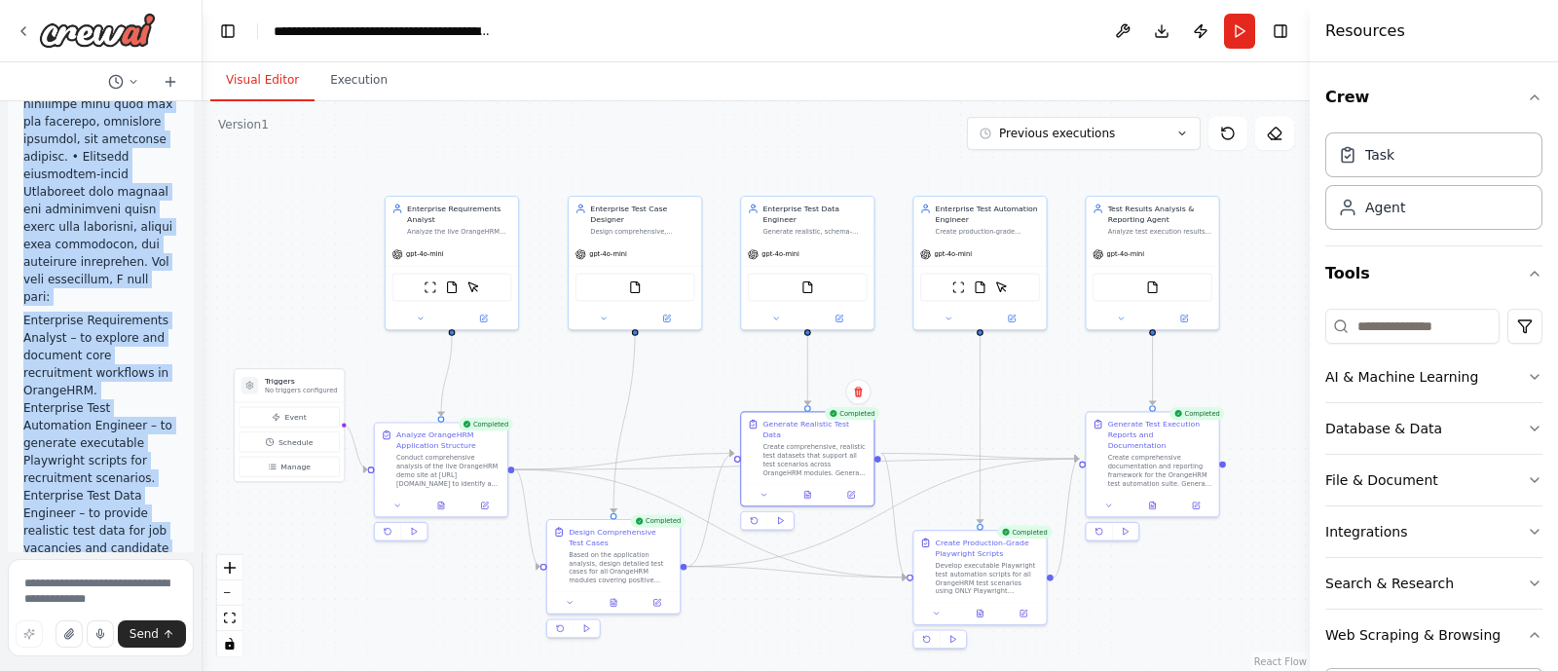
scroll to position [3440, 0]
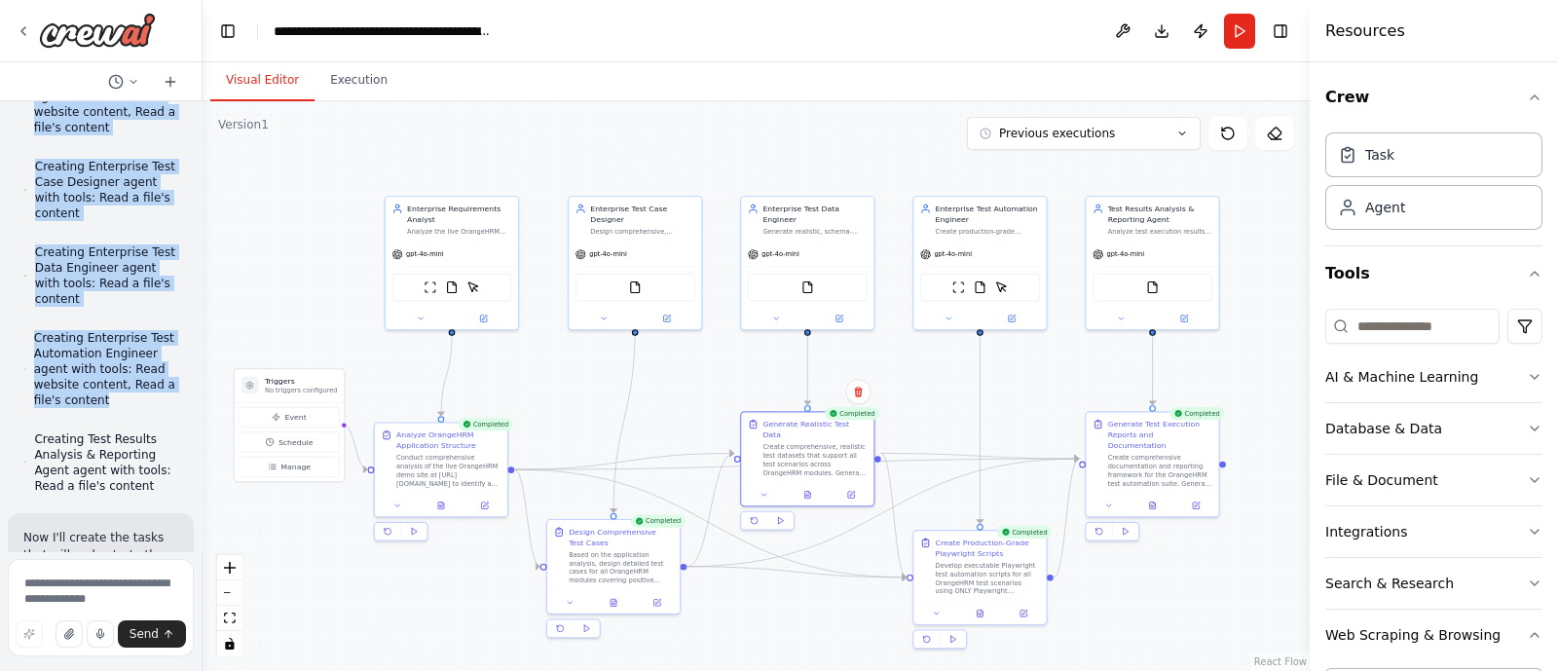
drag, startPoint x: 18, startPoint y: 134, endPoint x: 127, endPoint y: 443, distance: 327.0
click at [127, 443] on div "Do not assume, onl,y give the exact prompt which i have given: Enterprise Requi…" at bounding box center [101, 326] width 202 height 450
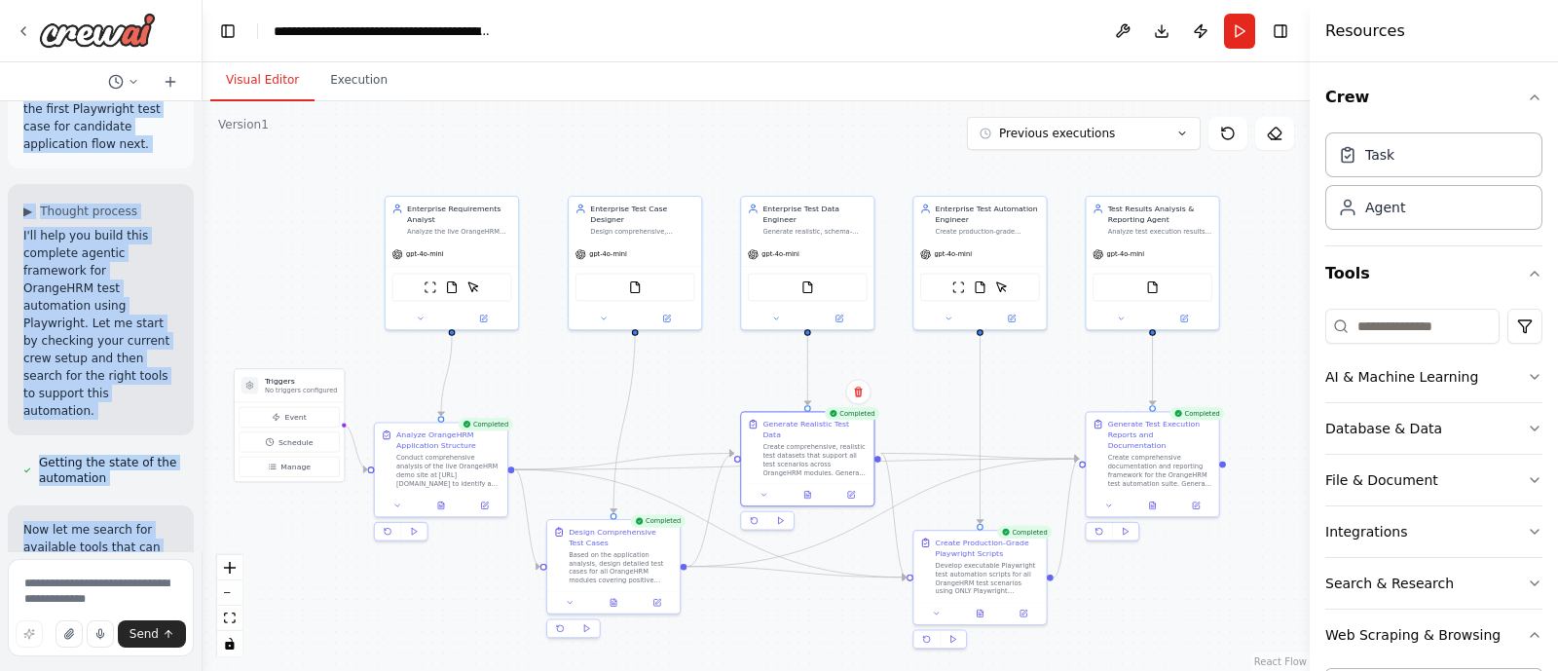
scroll to position [4043, 0]
